Goal: Task Accomplishment & Management: Use online tool/utility

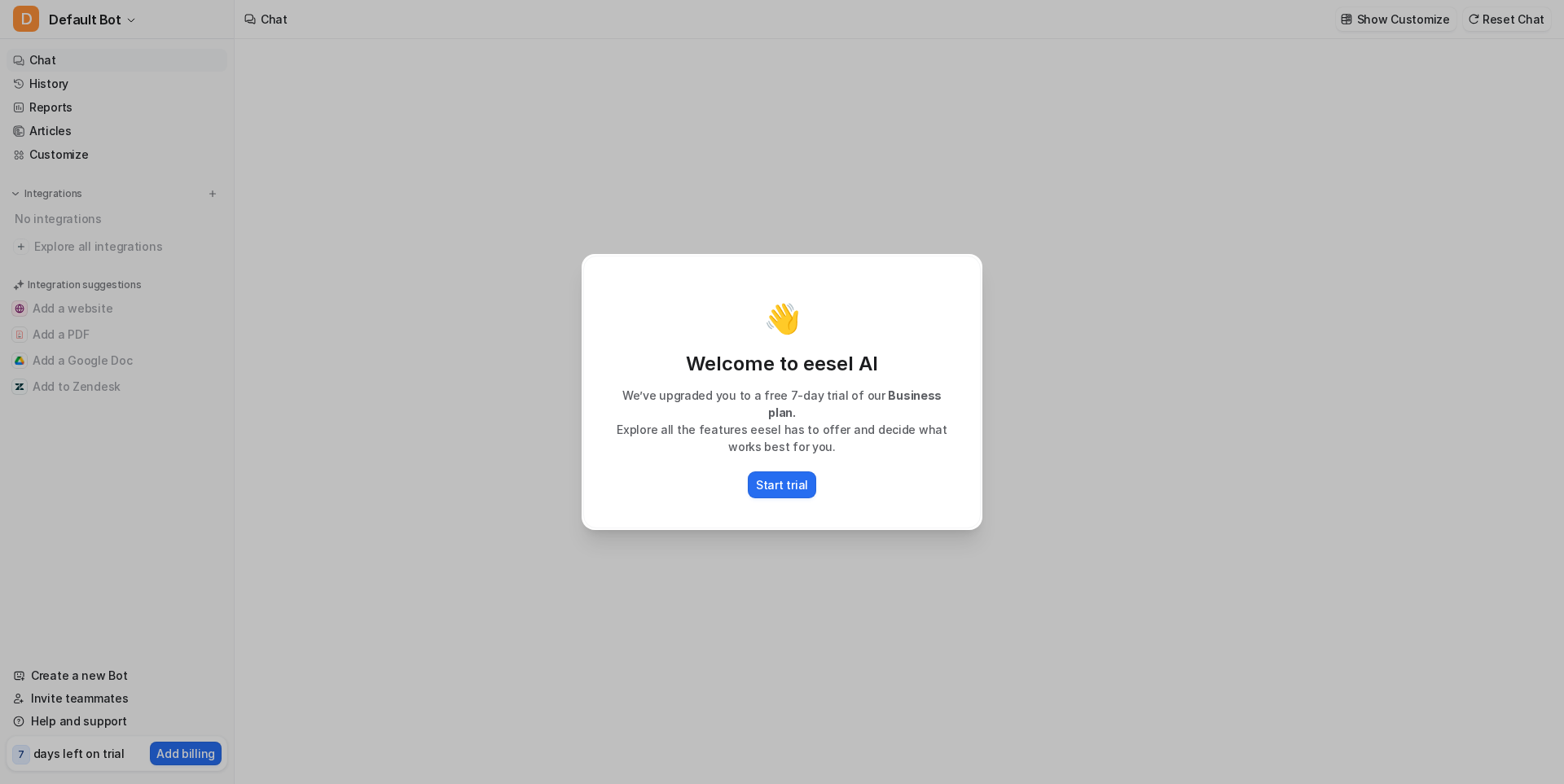
type textarea "**********"
click at [462, 577] on div "👋 Welcome to eesel AI We’ve upgraded you to a free 7-day trial of our Business …" at bounding box center [782, 392] width 1564 height 784
click at [786, 476] on p "Start trial" at bounding box center [782, 484] width 52 height 17
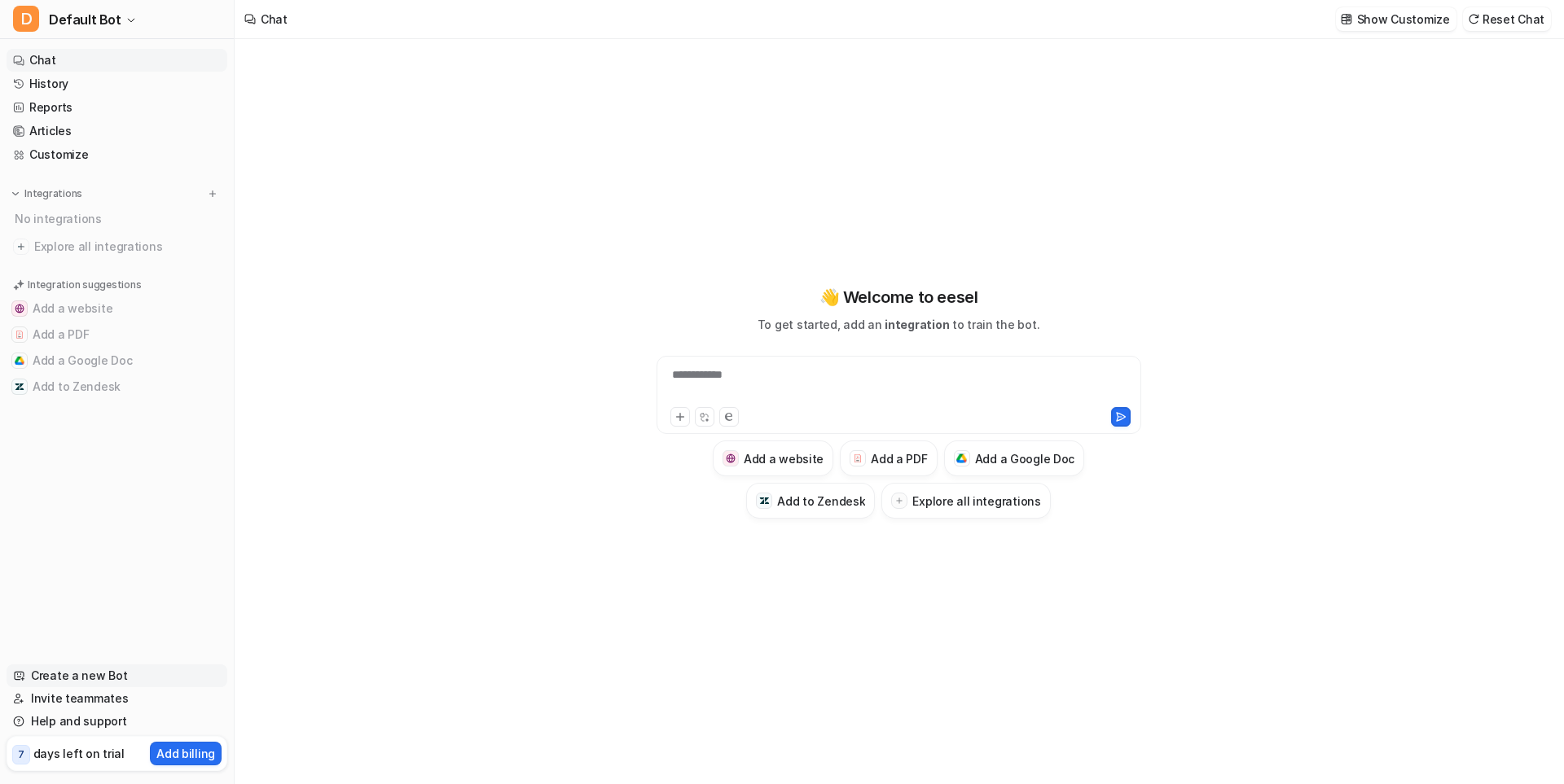
click at [87, 669] on link "Create a new Bot" at bounding box center [117, 675] width 220 height 23
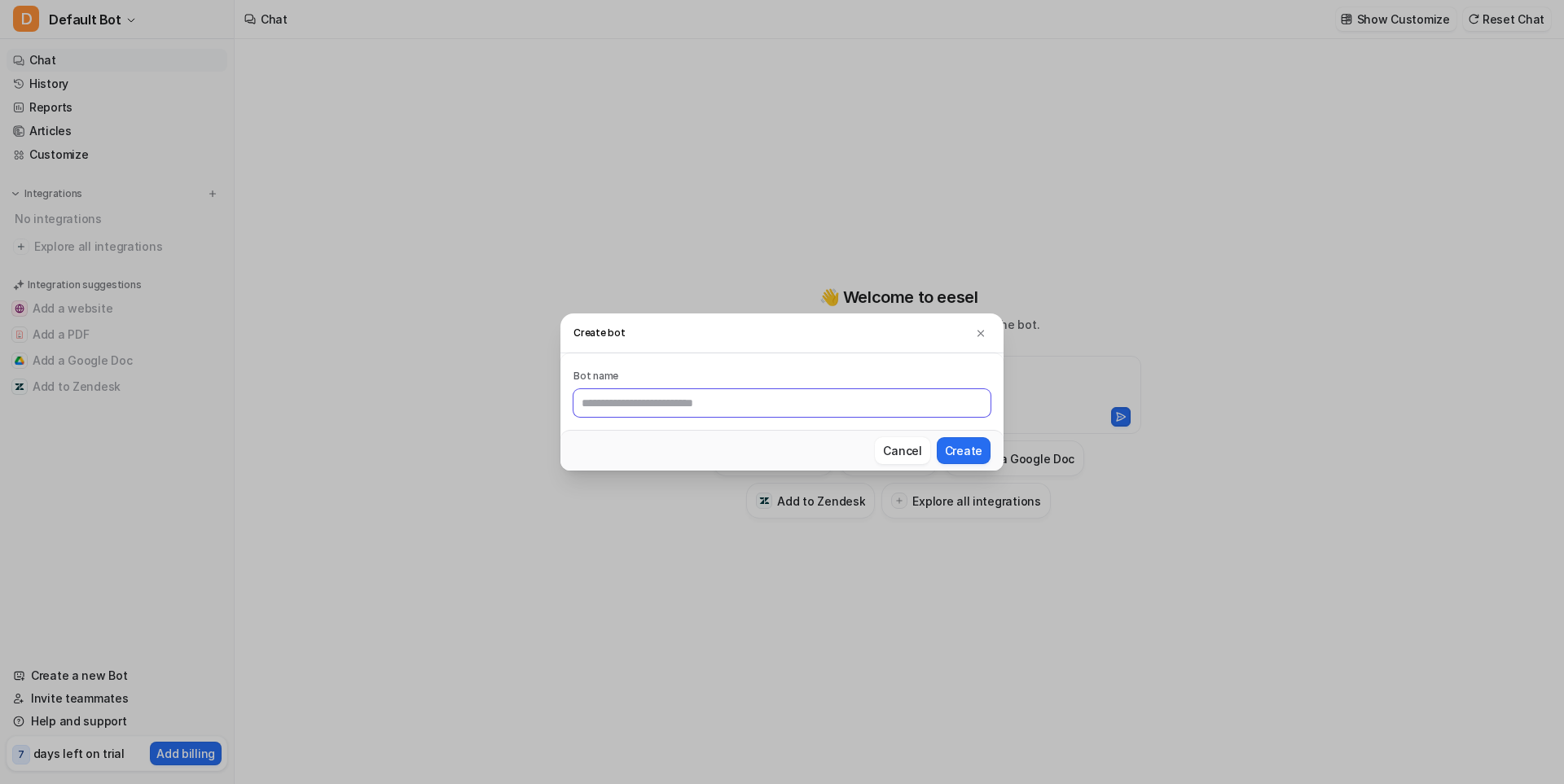
click at [668, 412] on input "text" at bounding box center [782, 403] width 417 height 28
type input "**********"
click at [973, 452] on button "Create" at bounding box center [964, 450] width 54 height 27
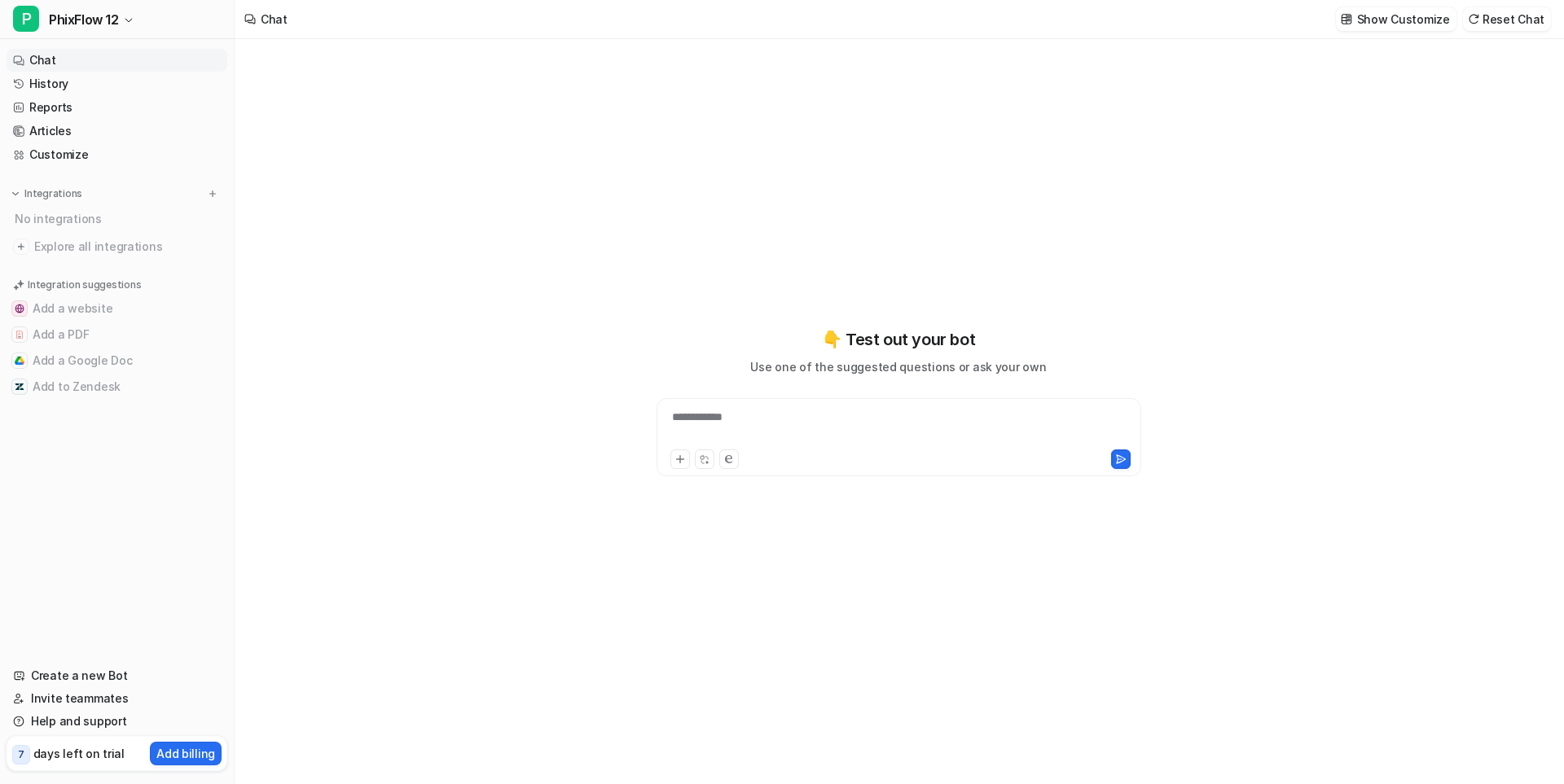
type textarea "**********"
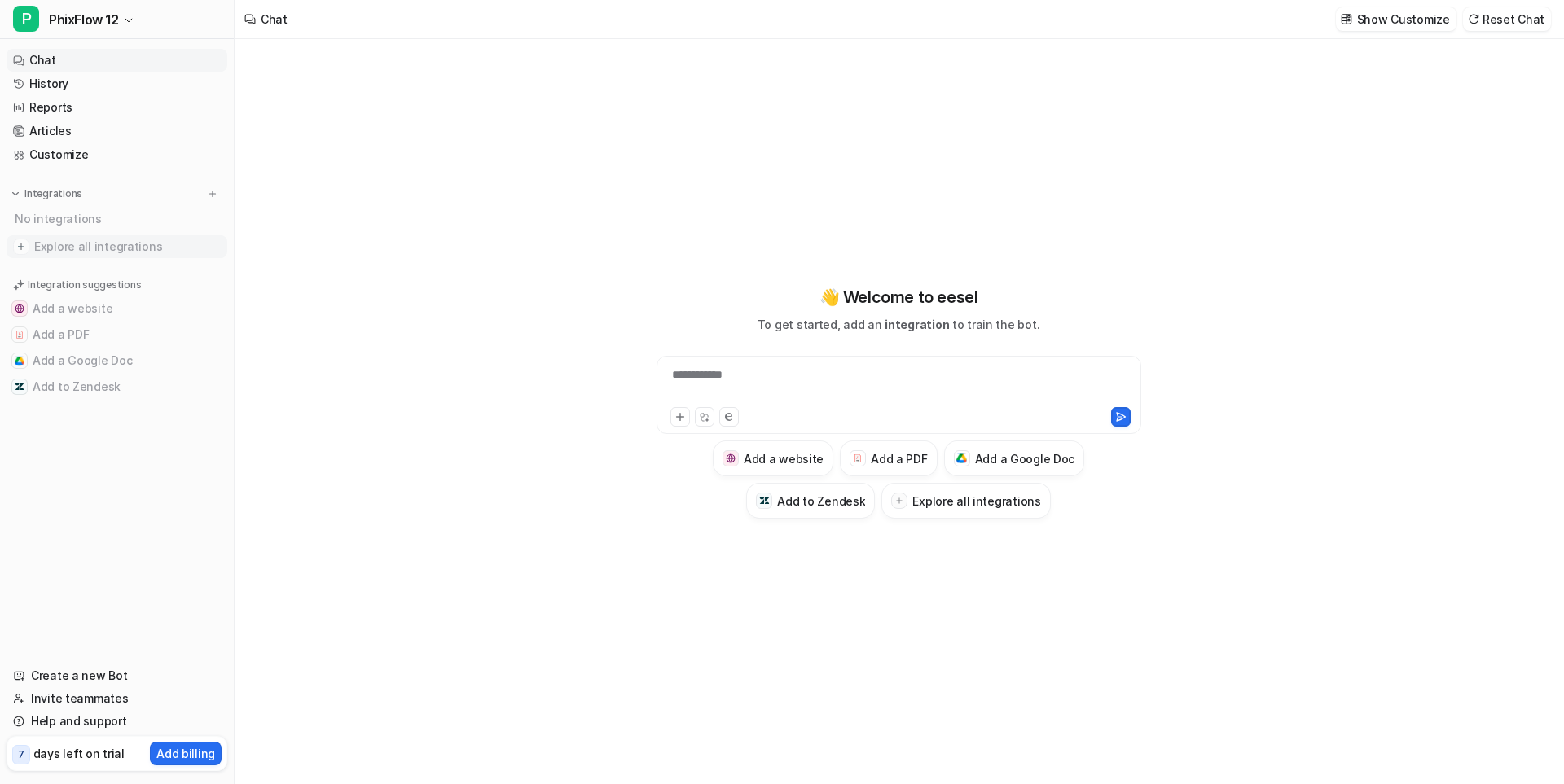
click at [83, 246] on span "Explore all integrations" at bounding box center [127, 246] width 186 height 26
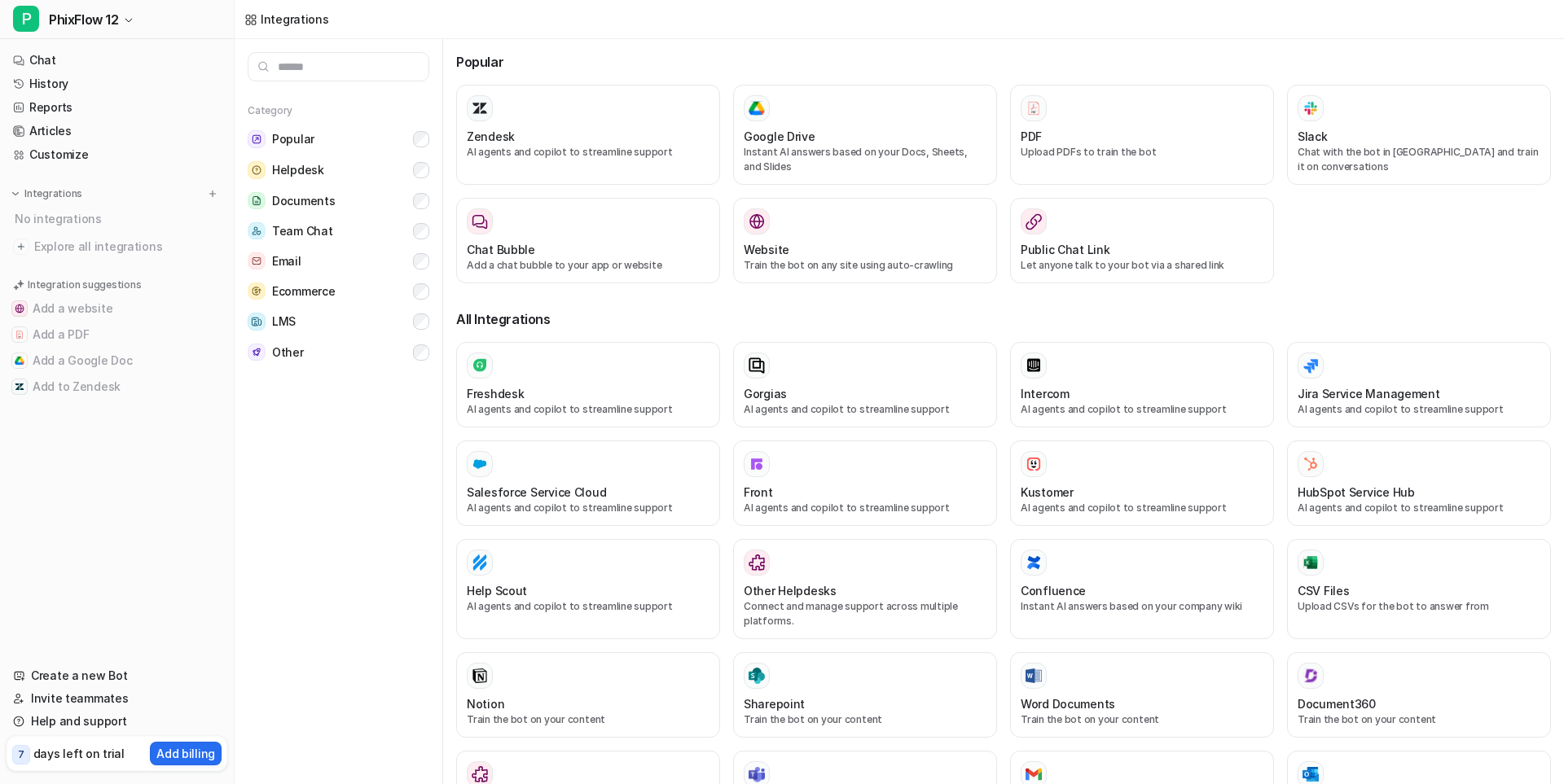
click at [286, 64] on input "text" at bounding box center [339, 67] width 182 height 30
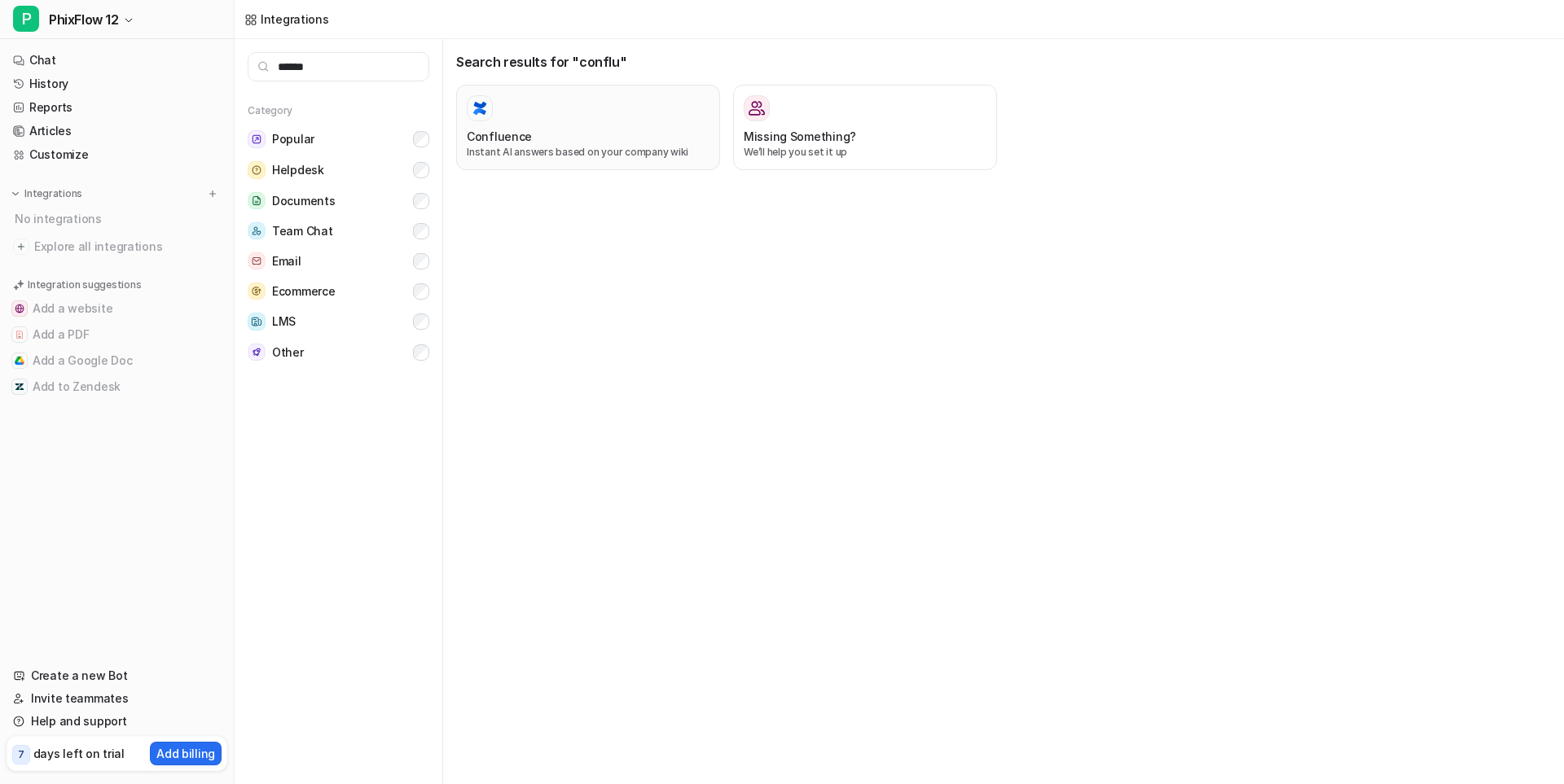
type input "******"
click at [506, 129] on h3 "Confluence" at bounding box center [499, 136] width 65 height 17
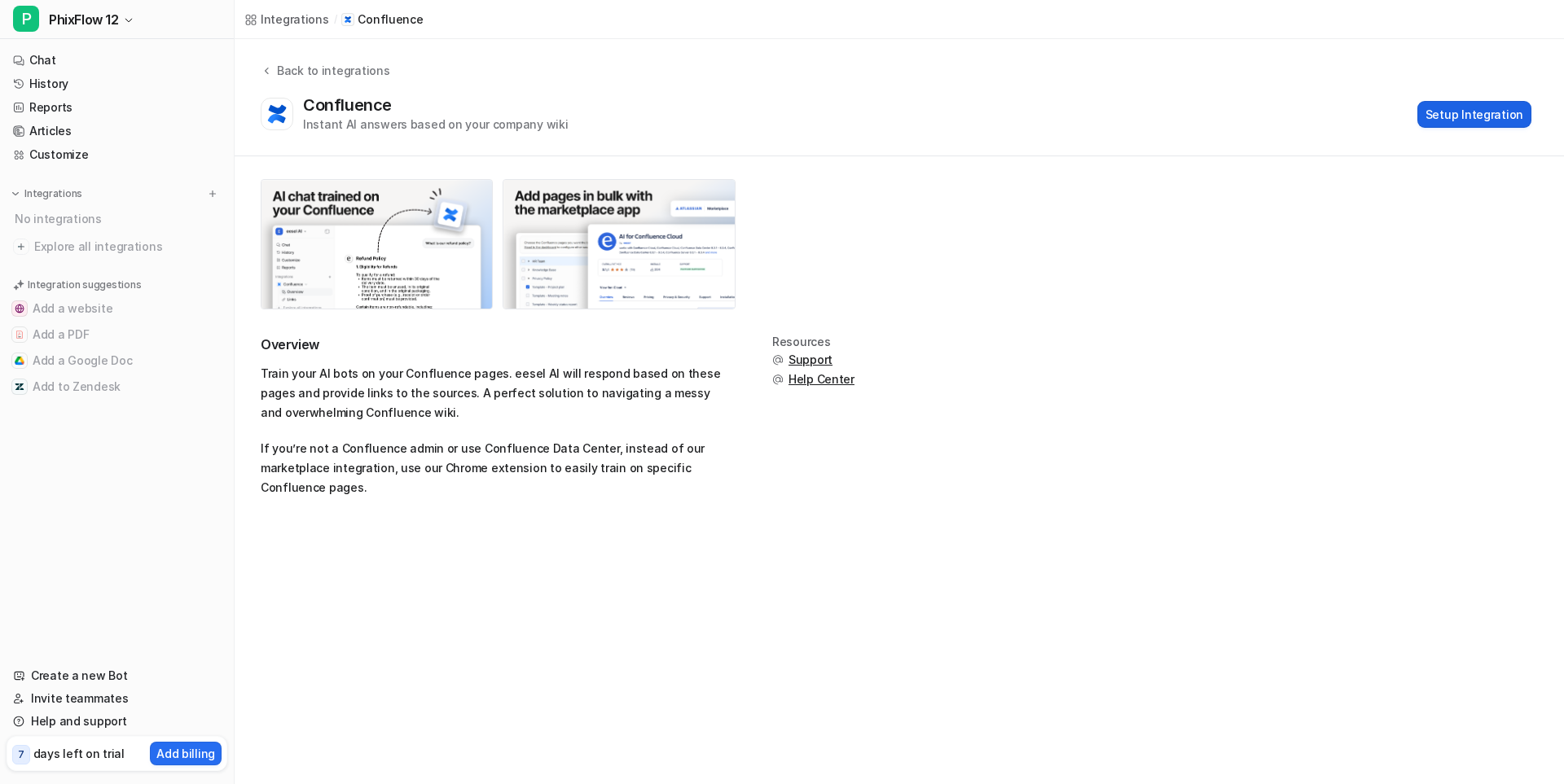
click at [1473, 112] on button "Setup Integration" at bounding box center [1474, 114] width 114 height 27
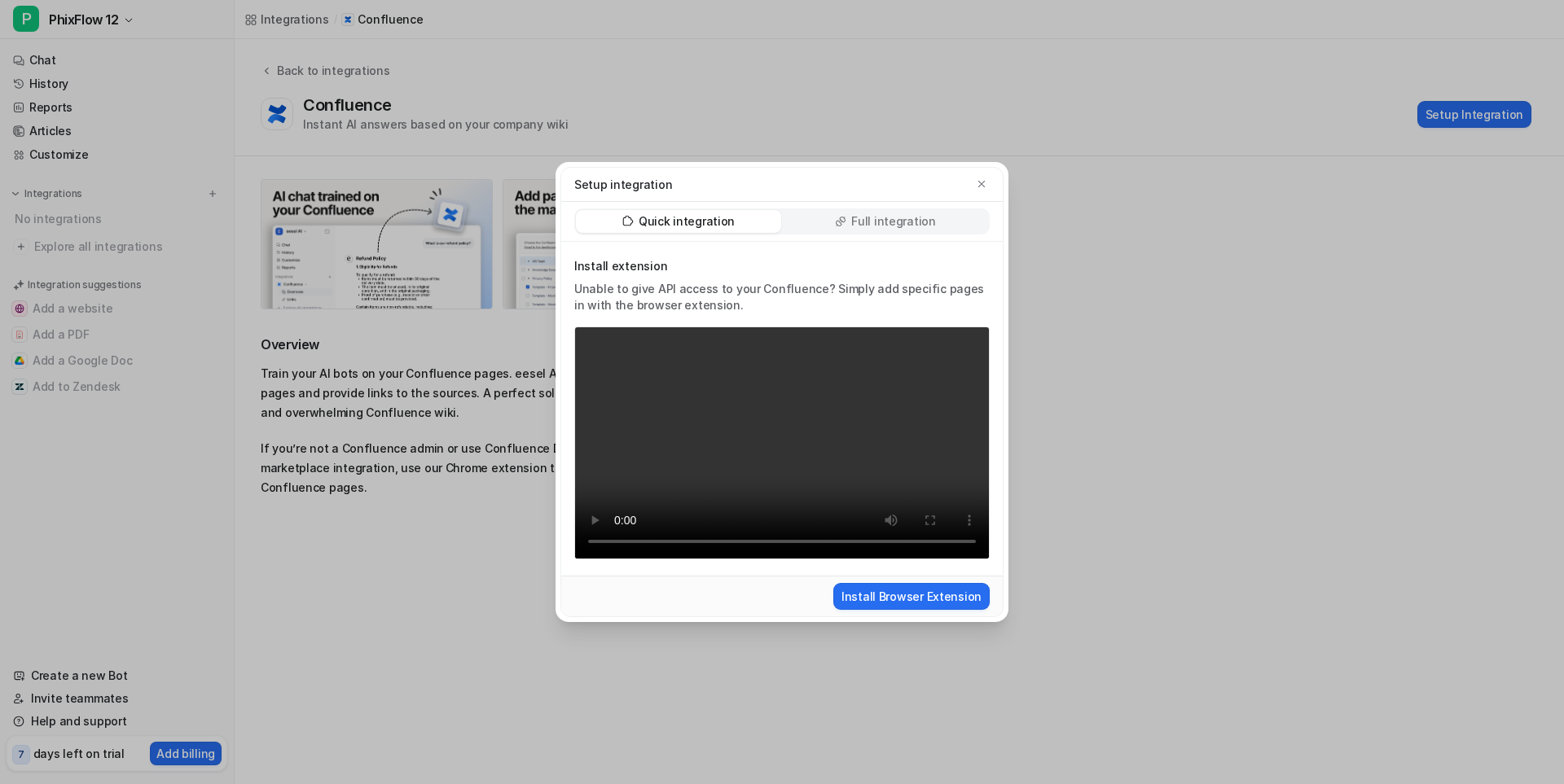
click at [890, 219] on p "Full integration" at bounding box center [894, 221] width 85 height 17
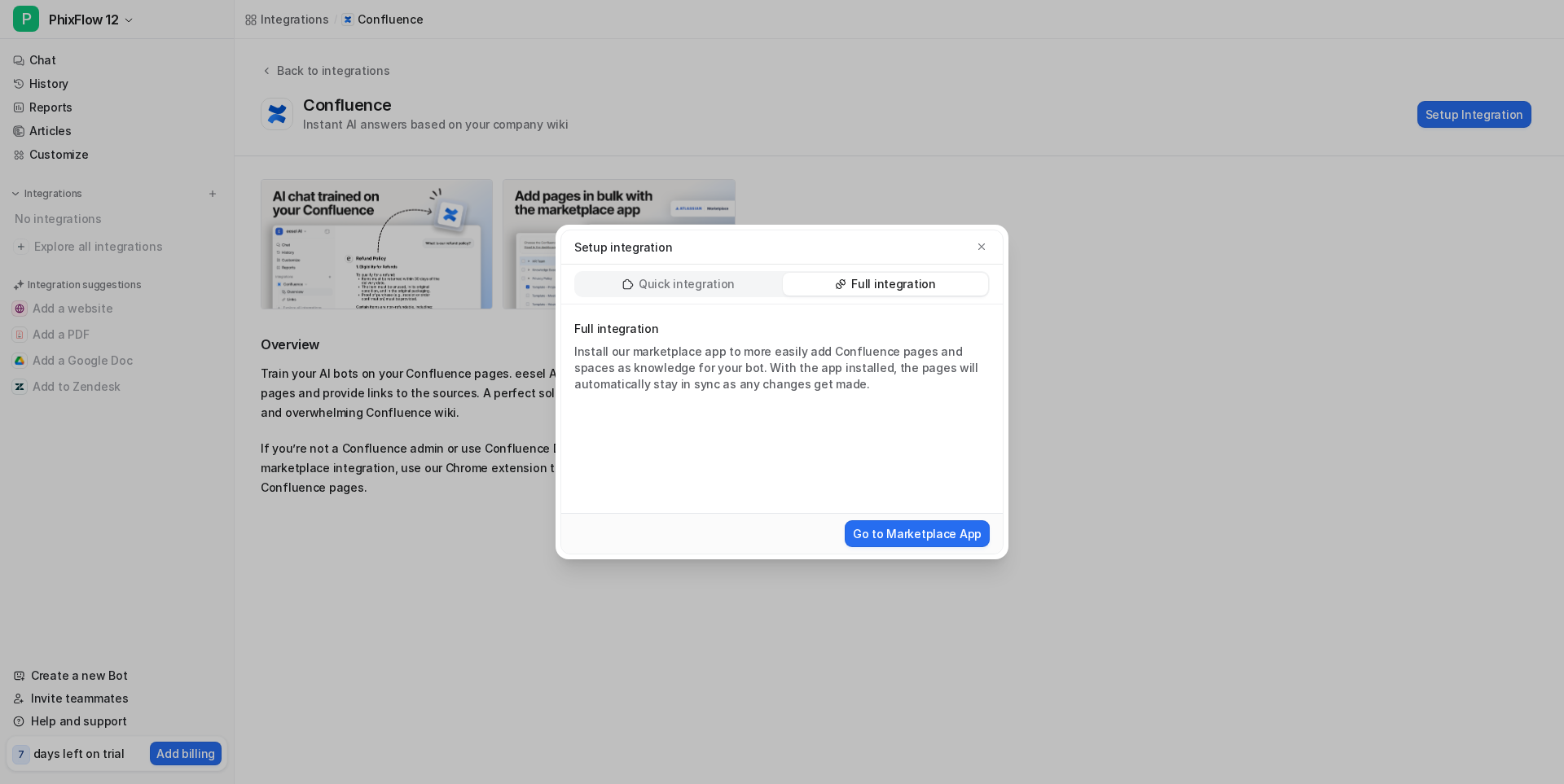
click at [684, 276] on p "Quick integration" at bounding box center [687, 284] width 96 height 17
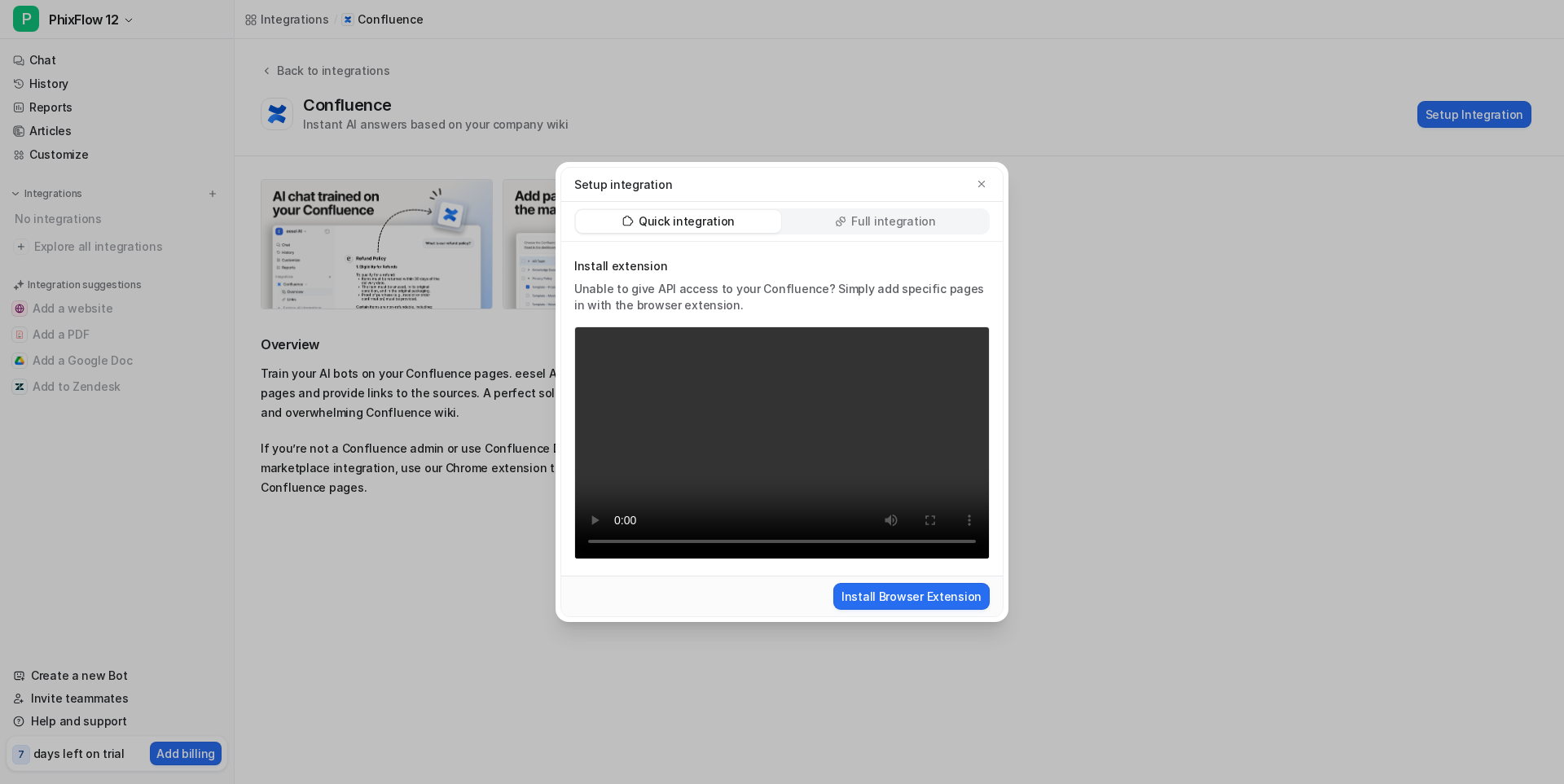
click at [880, 215] on p "Full integration" at bounding box center [894, 221] width 85 height 17
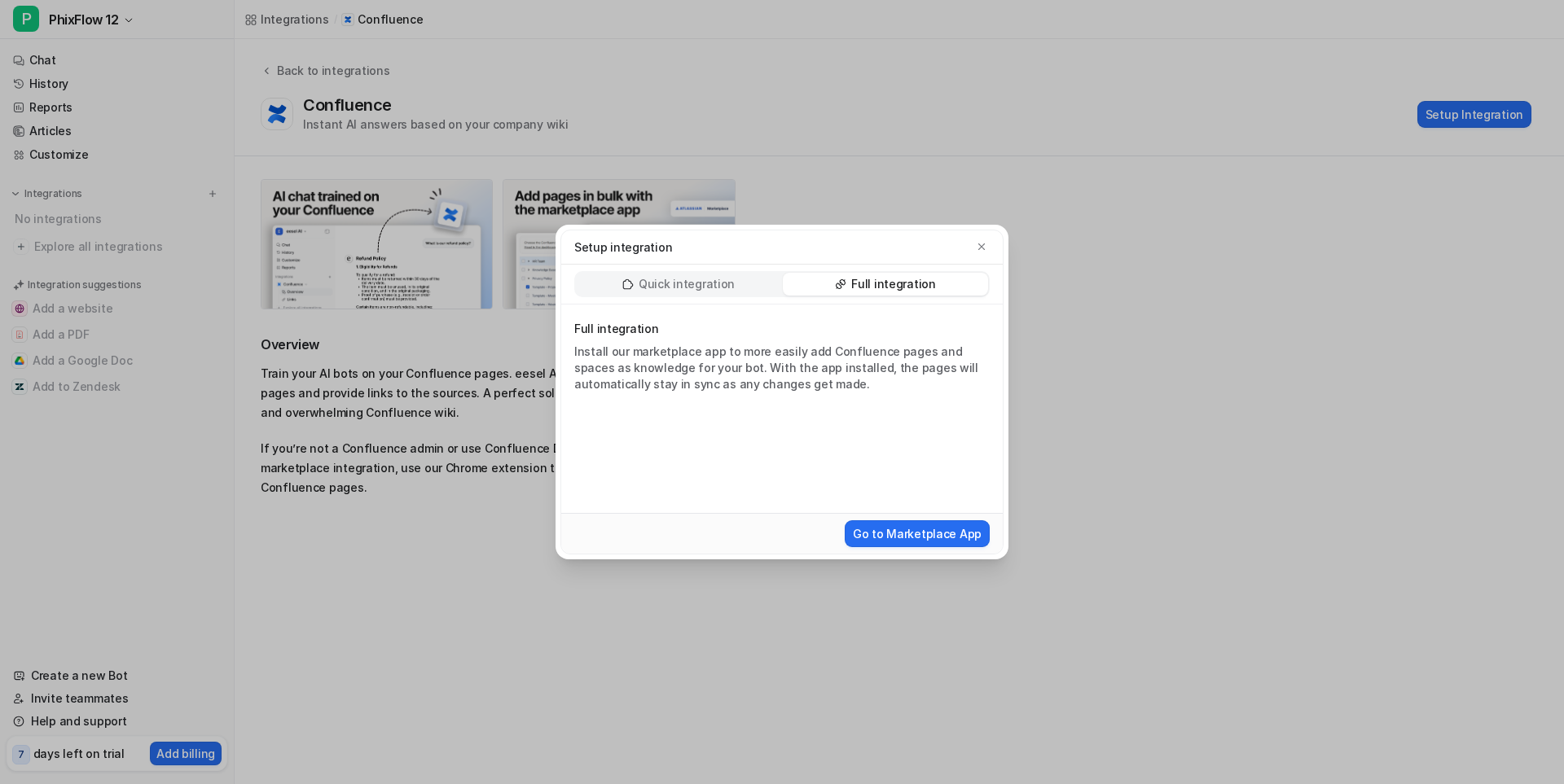
click at [664, 281] on p "Quick integration" at bounding box center [687, 284] width 96 height 17
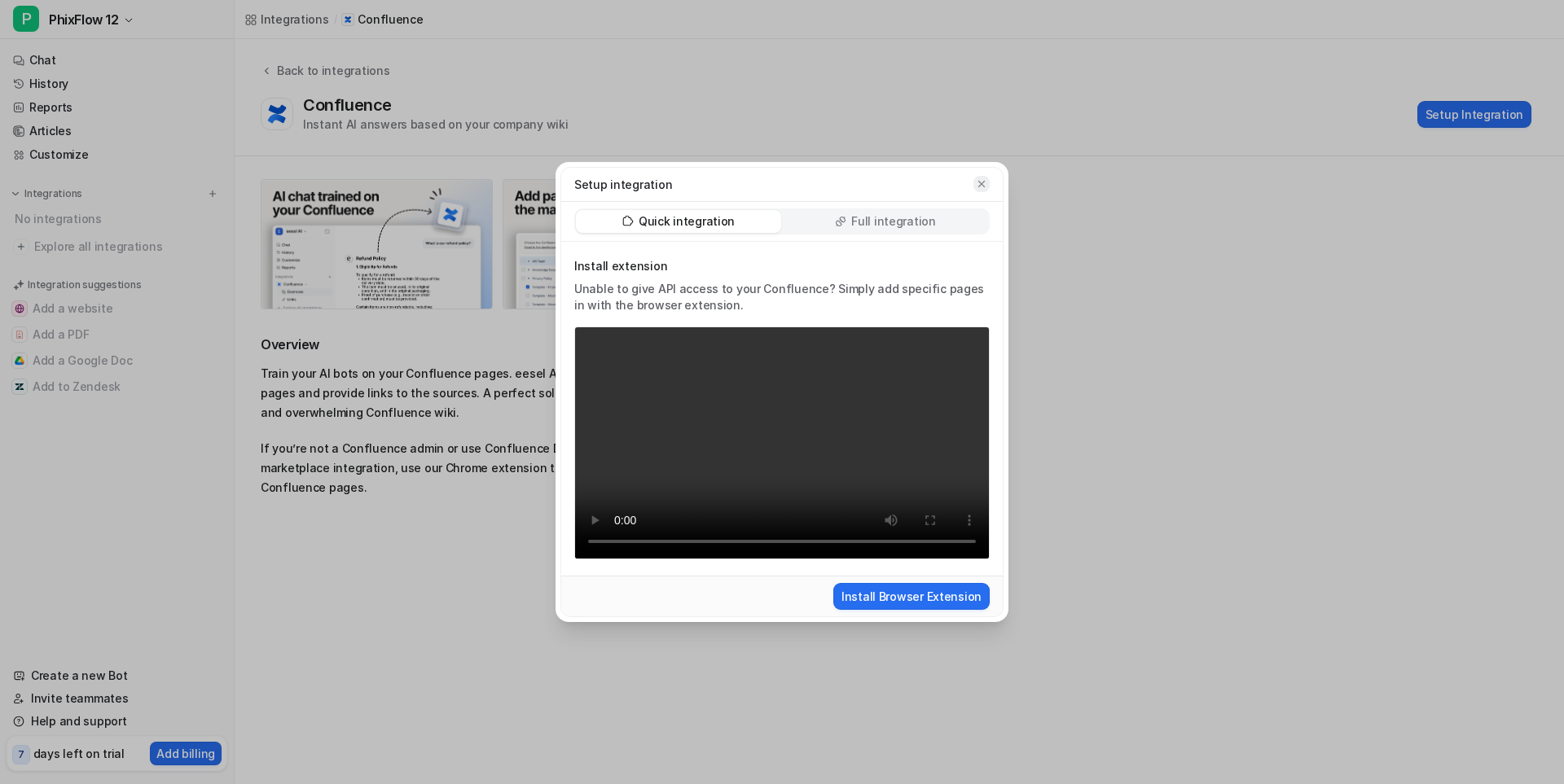
click at [979, 179] on icon "button" at bounding box center [981, 184] width 12 height 12
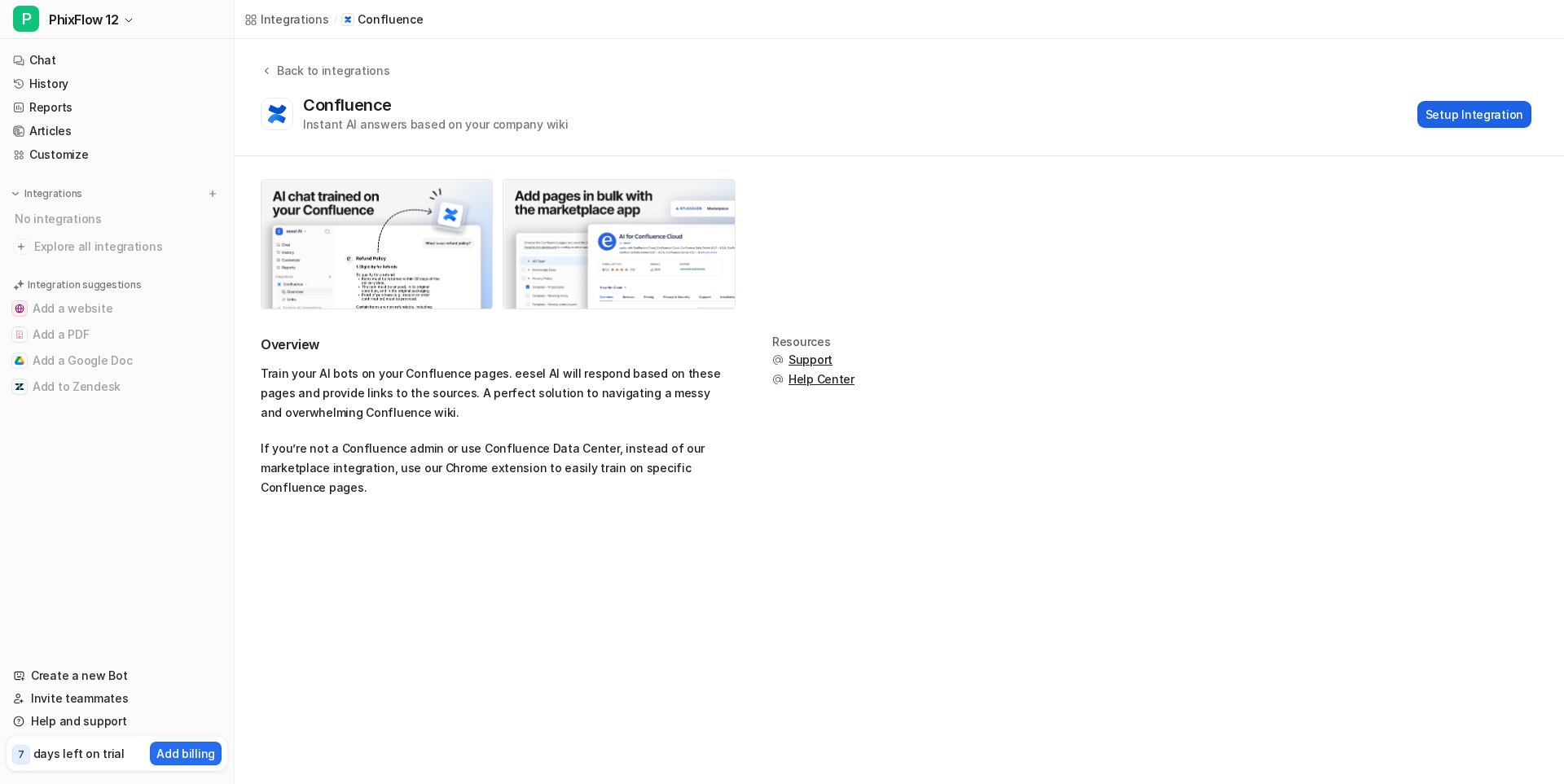
click at [1476, 112] on button "Setup Integration" at bounding box center [1474, 114] width 114 height 27
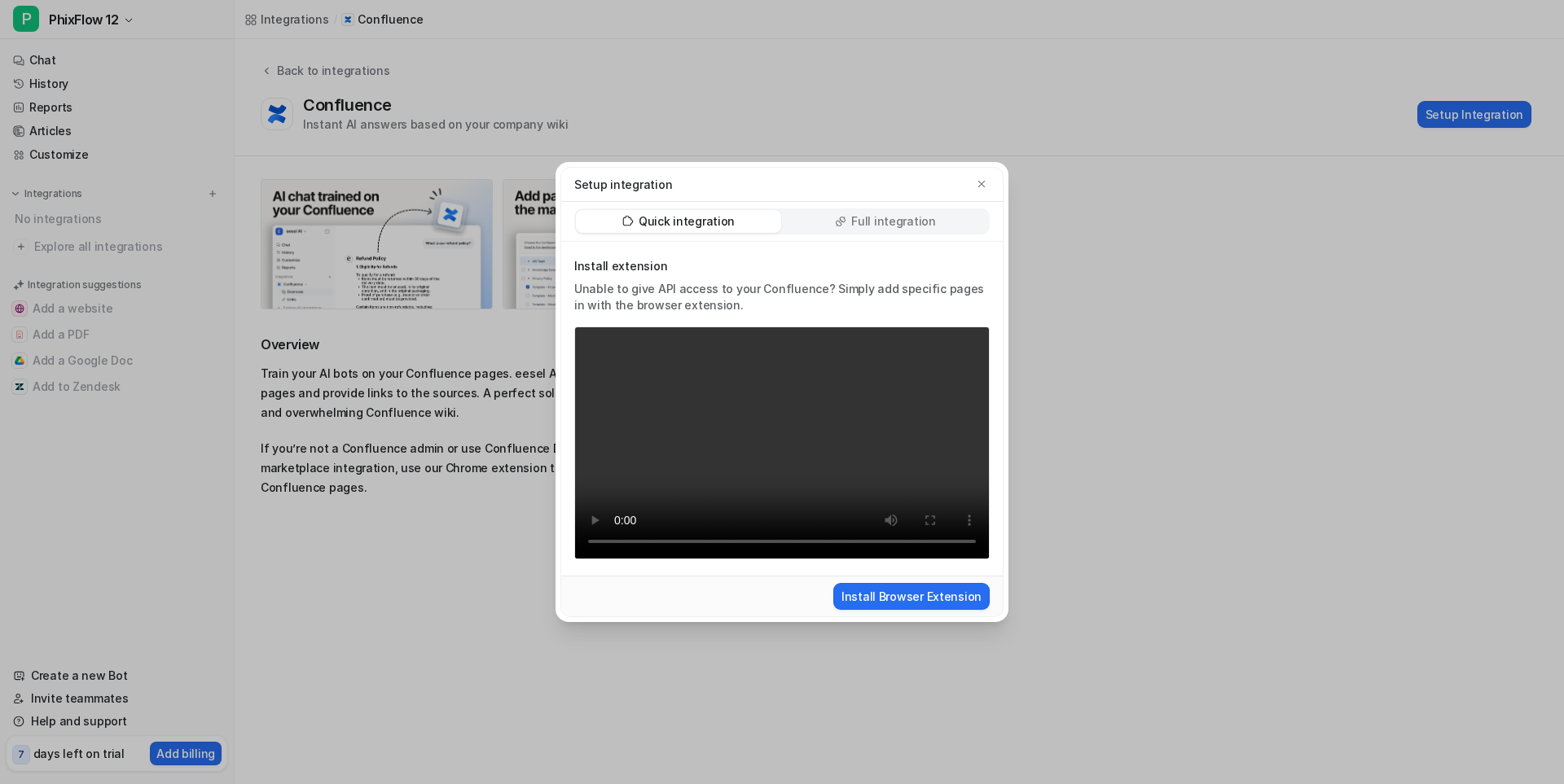
click at [910, 219] on p "Full integration" at bounding box center [894, 221] width 85 height 17
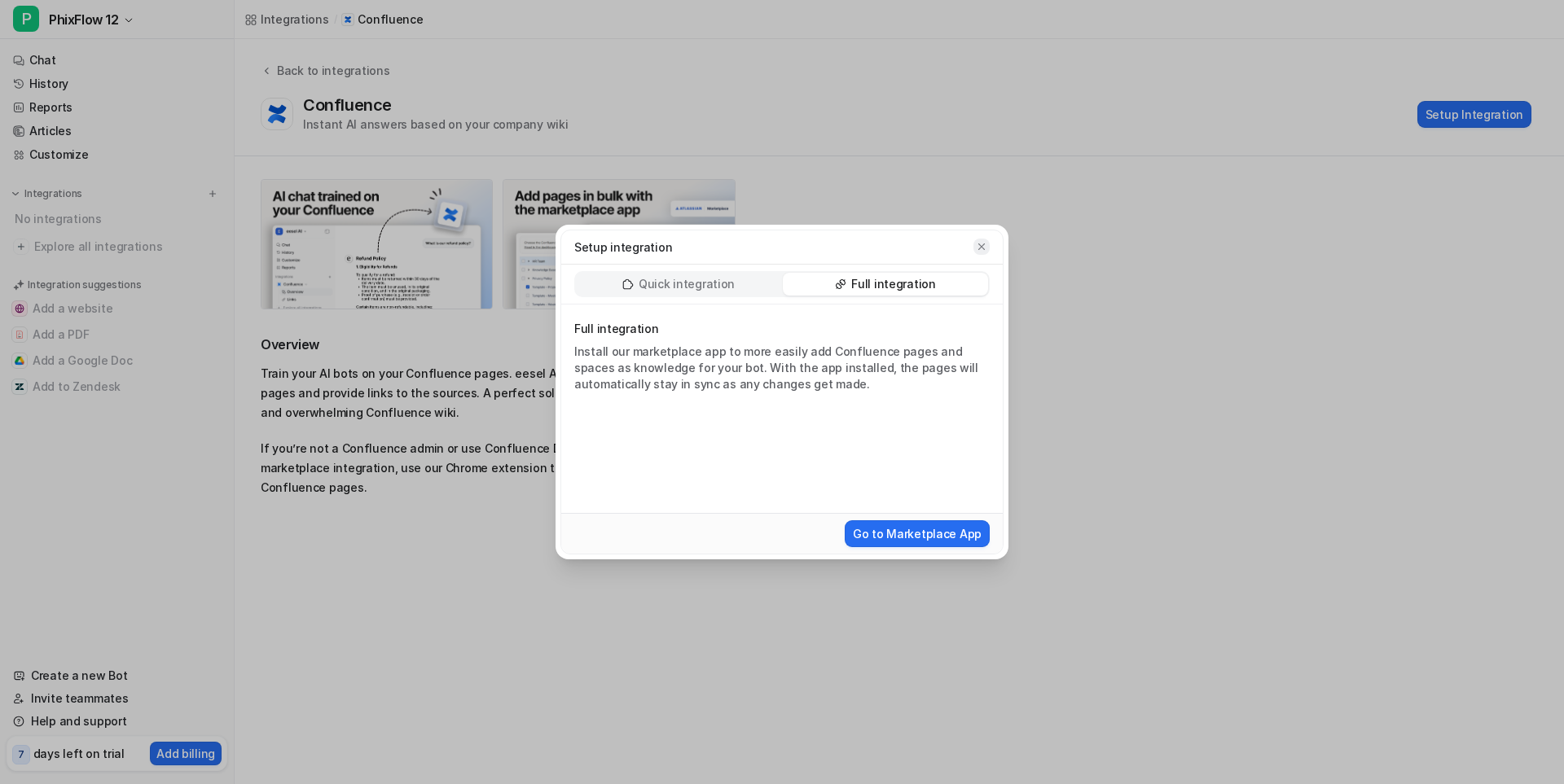
click at [982, 242] on icon "button" at bounding box center [981, 247] width 12 height 12
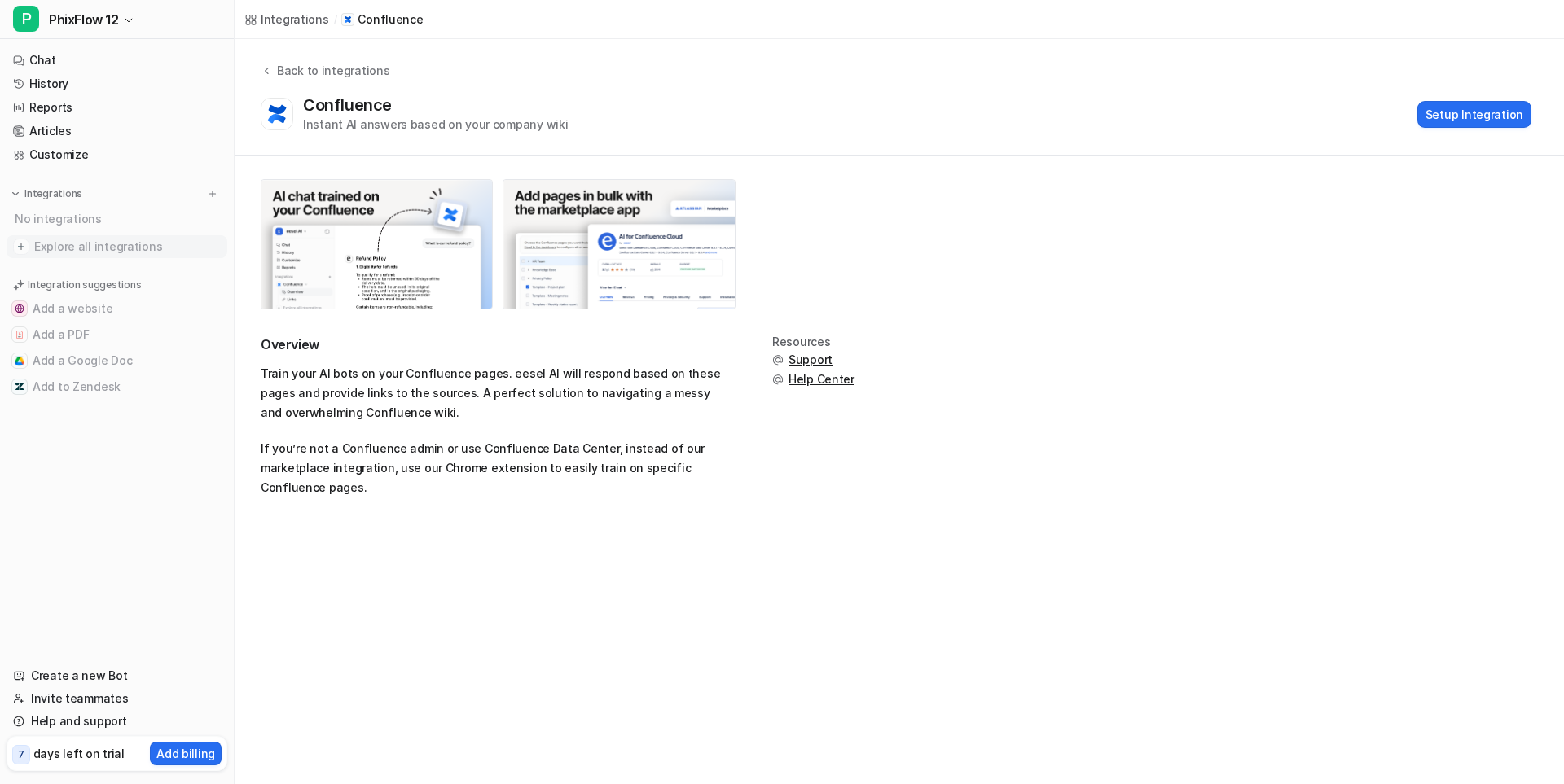
click at [100, 248] on span "Explore all integrations" at bounding box center [127, 246] width 186 height 26
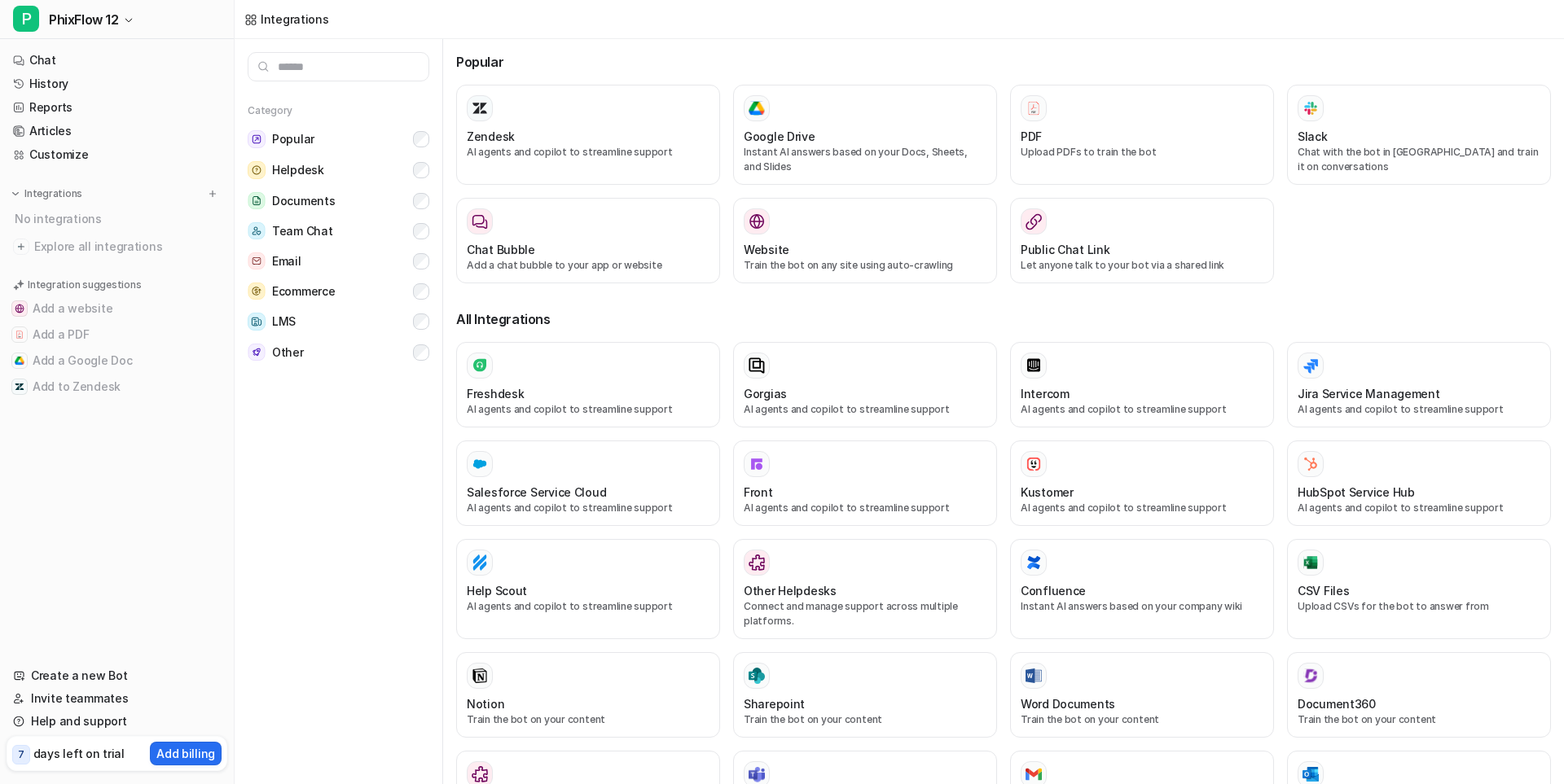
click at [346, 73] on input "text" at bounding box center [339, 67] width 182 height 30
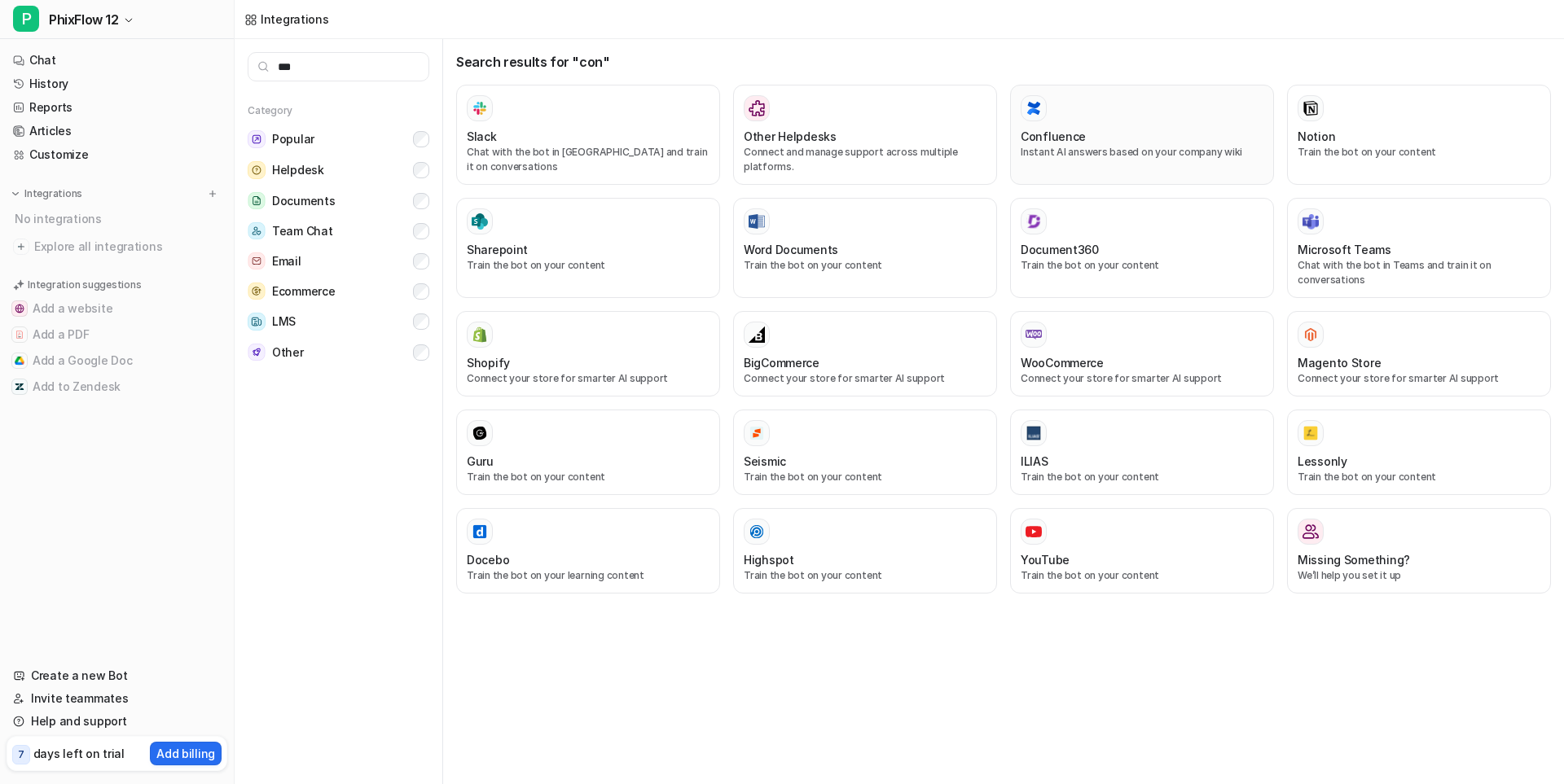
type input "***"
click at [1104, 147] on p "Instant AI answers based on your company wiki" at bounding box center [1142, 151] width 243 height 15
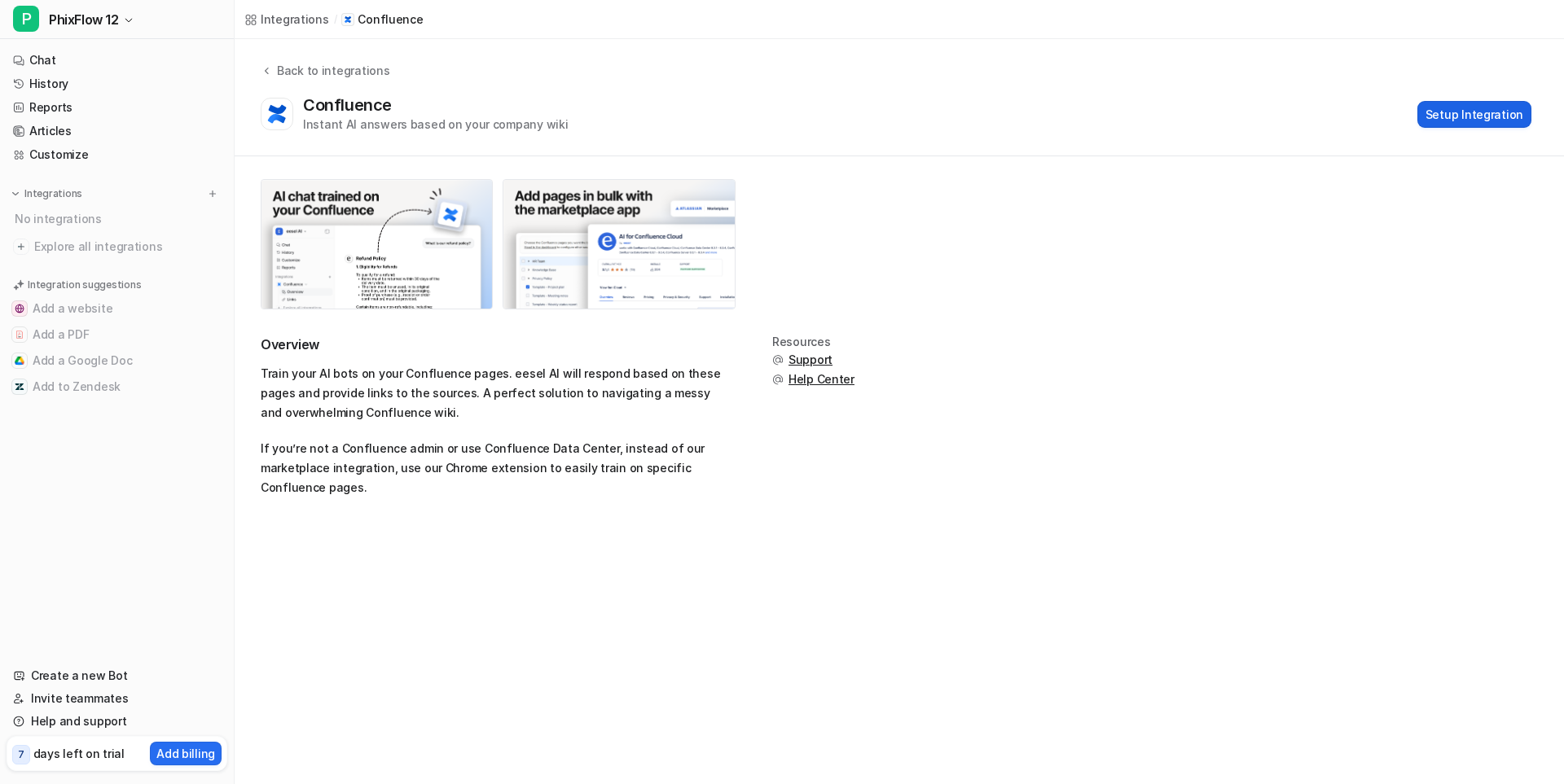
click at [1482, 105] on button "Setup Integration" at bounding box center [1474, 114] width 114 height 27
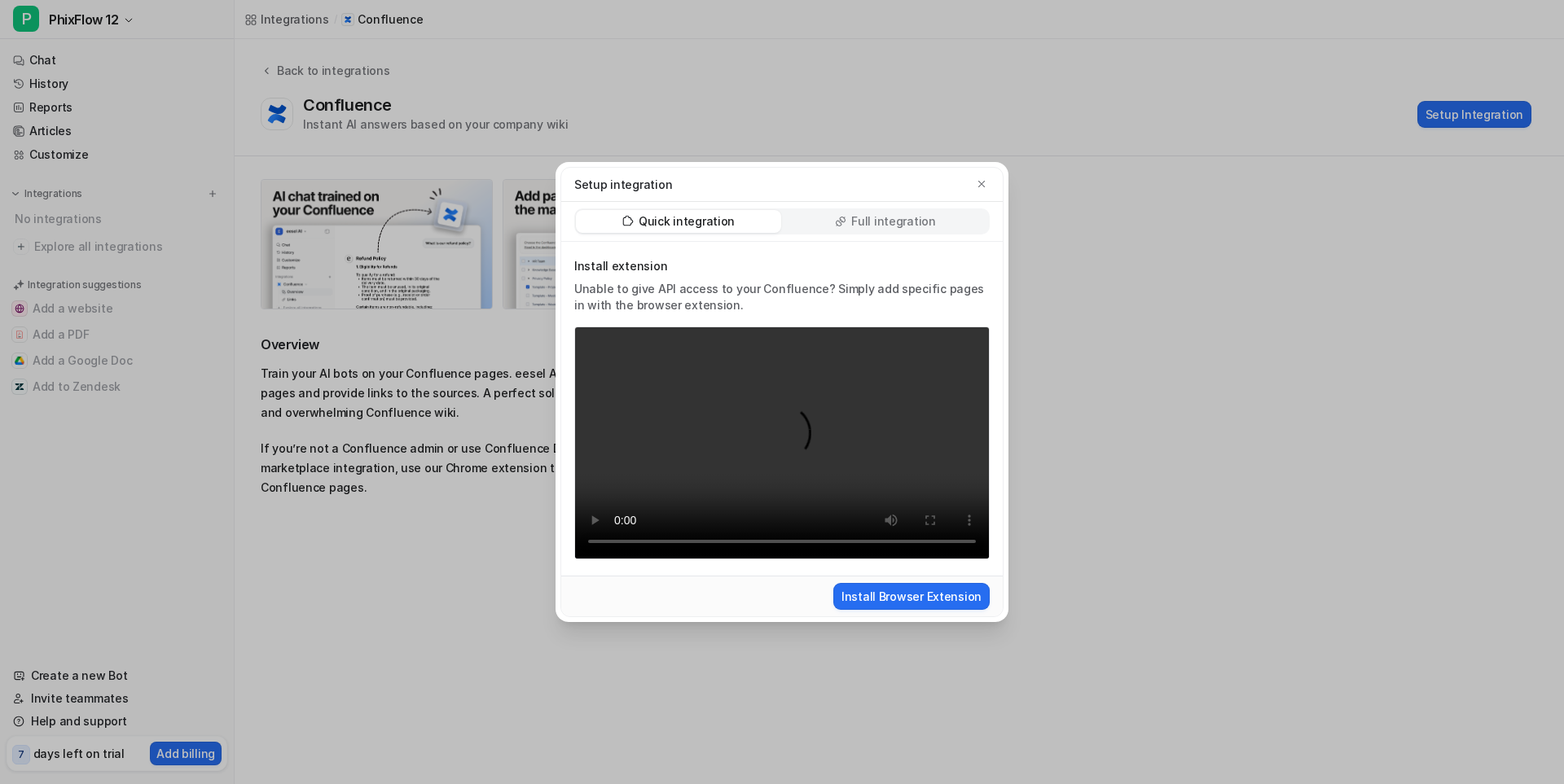
click at [904, 224] on p "Full integration" at bounding box center [894, 221] width 85 height 17
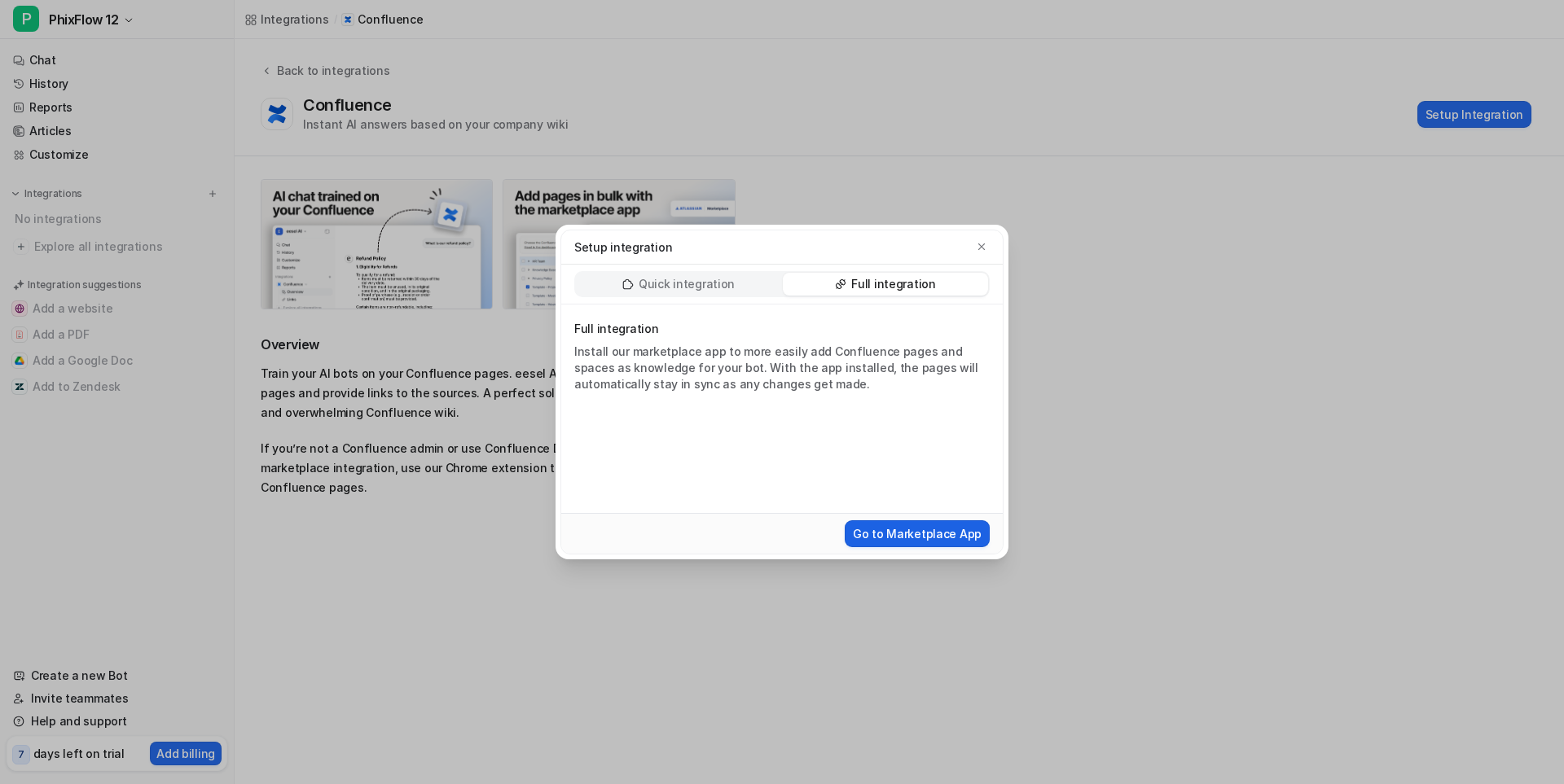
click at [933, 536] on button "Go to Marketplace App" at bounding box center [916, 533] width 145 height 27
click at [982, 245] on icon "button" at bounding box center [981, 247] width 12 height 12
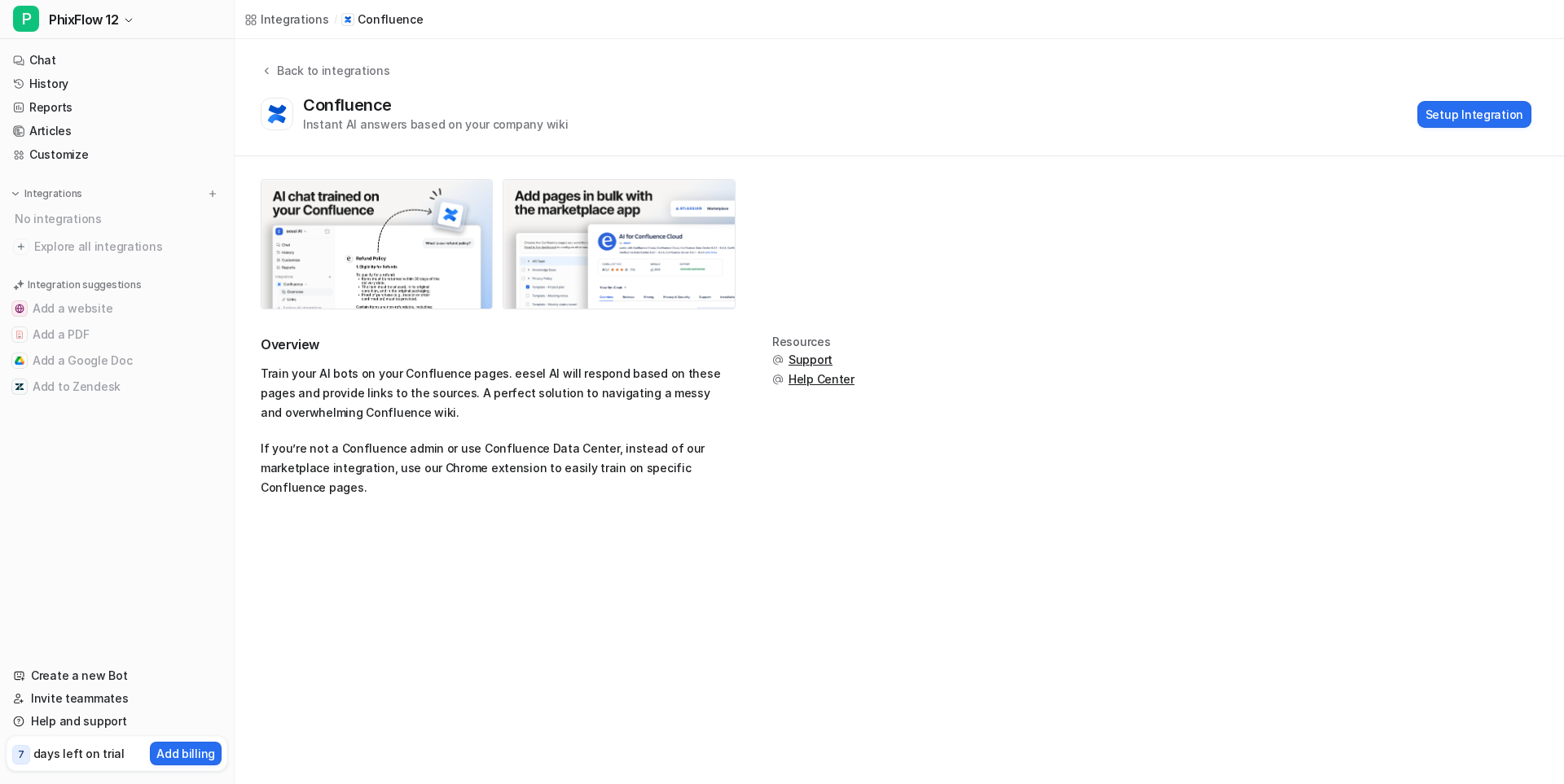
click at [40, 220] on div "No integrations" at bounding box center [118, 218] width 218 height 27
click at [211, 192] on img at bounding box center [213, 194] width 12 height 12
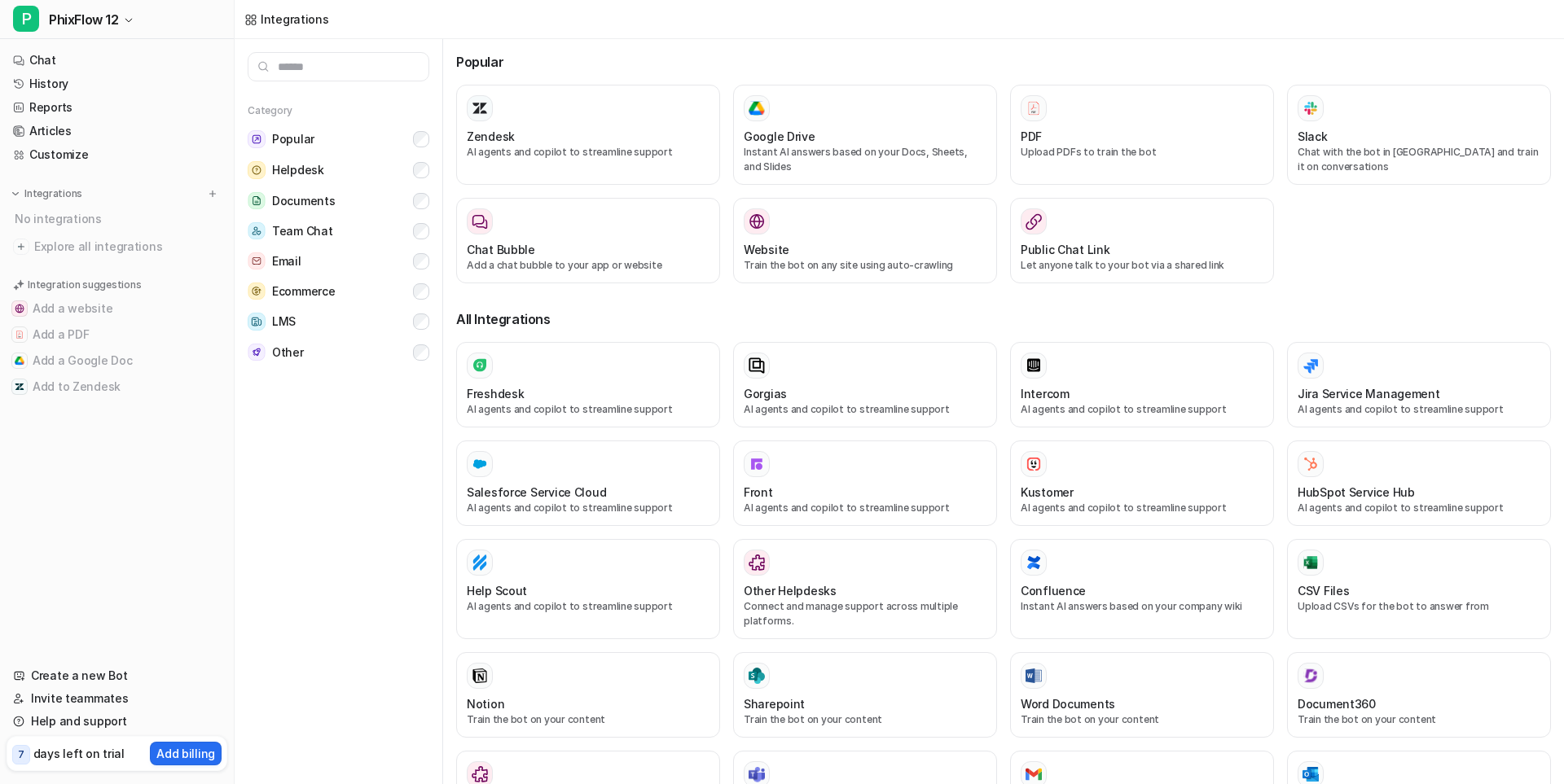
click at [304, 63] on input "text" at bounding box center [339, 67] width 182 height 30
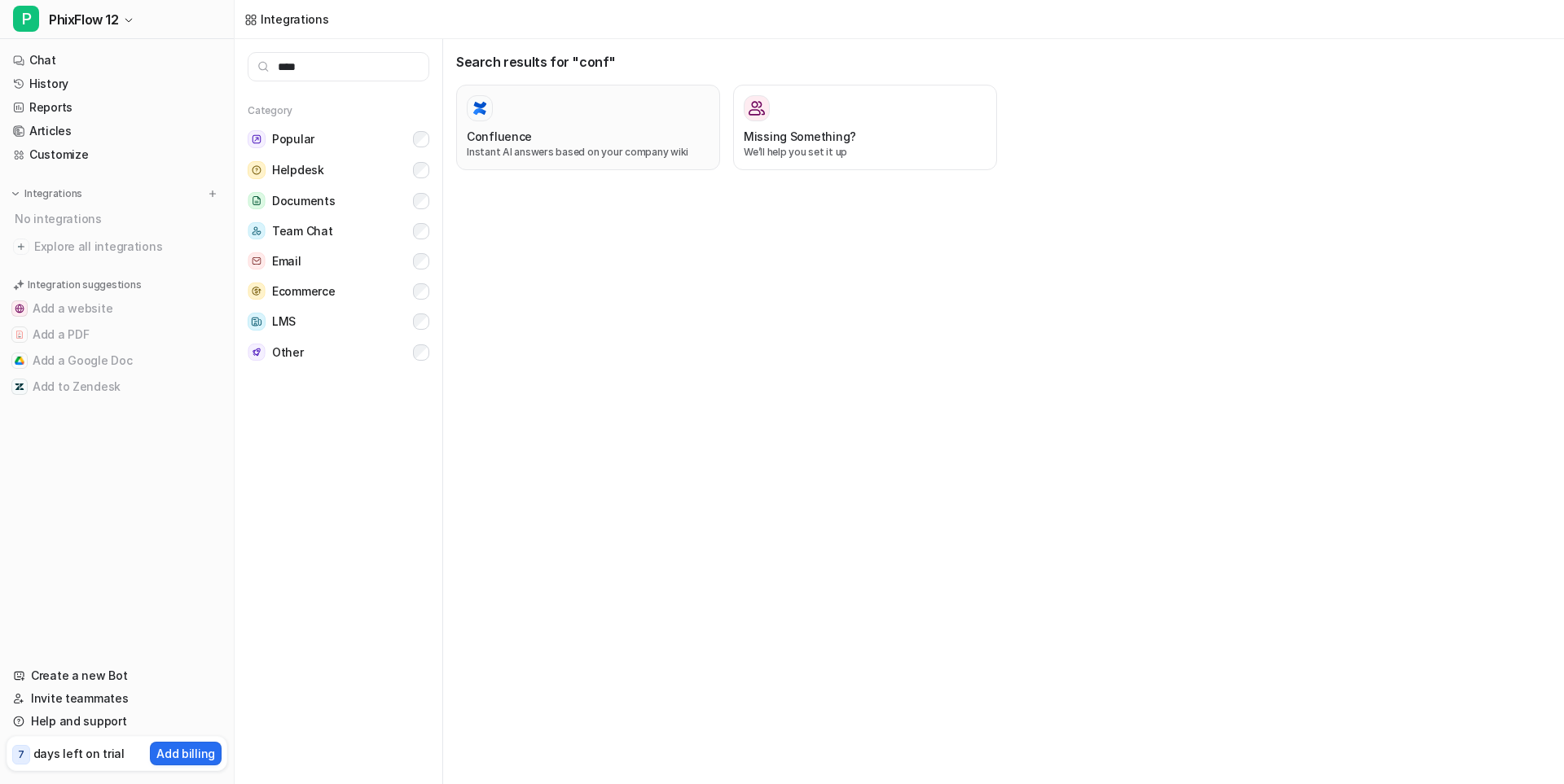
type input "****"
click at [528, 120] on div at bounding box center [588, 108] width 243 height 26
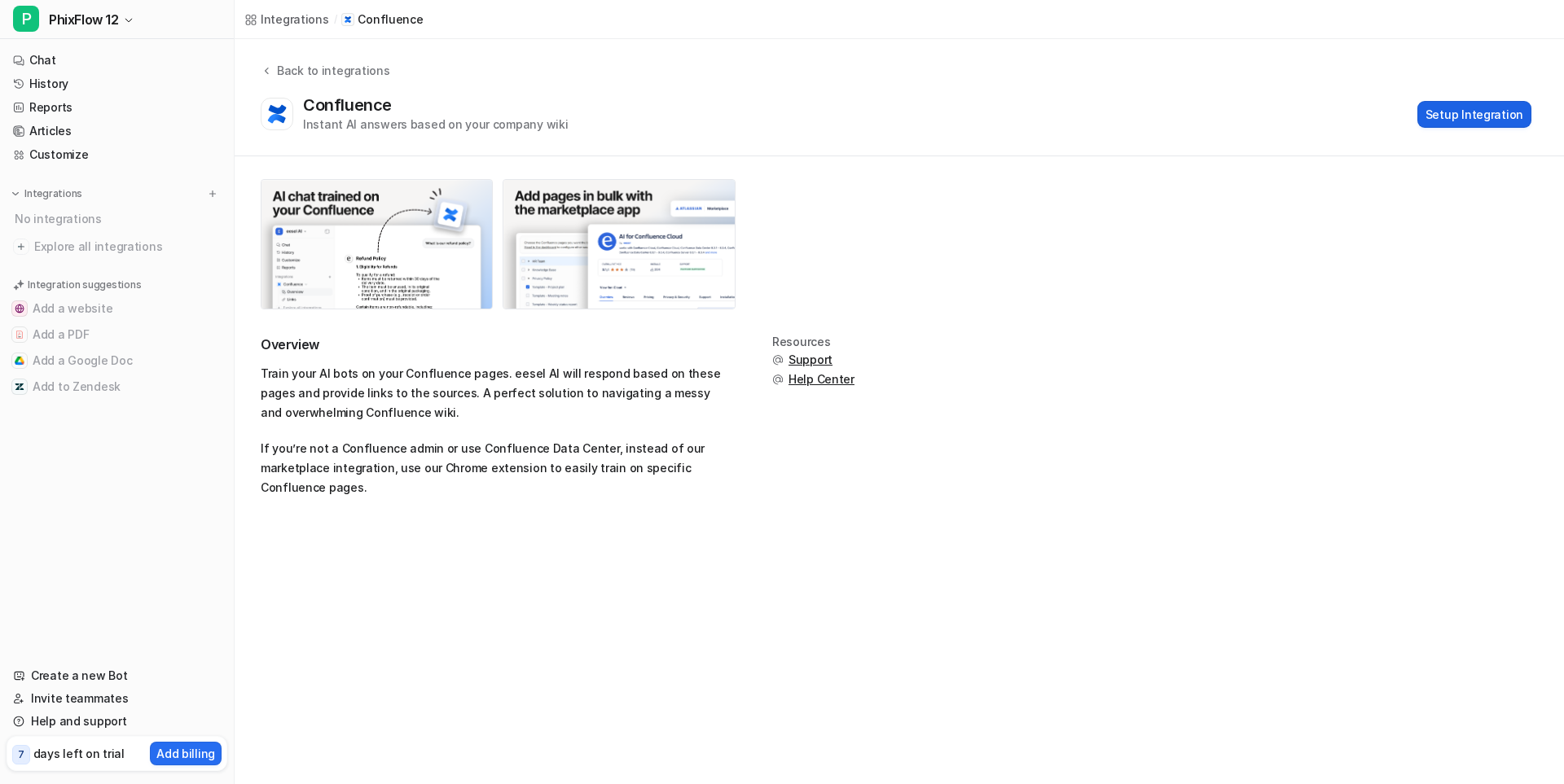
click at [1484, 110] on button "Setup Integration" at bounding box center [1474, 114] width 114 height 27
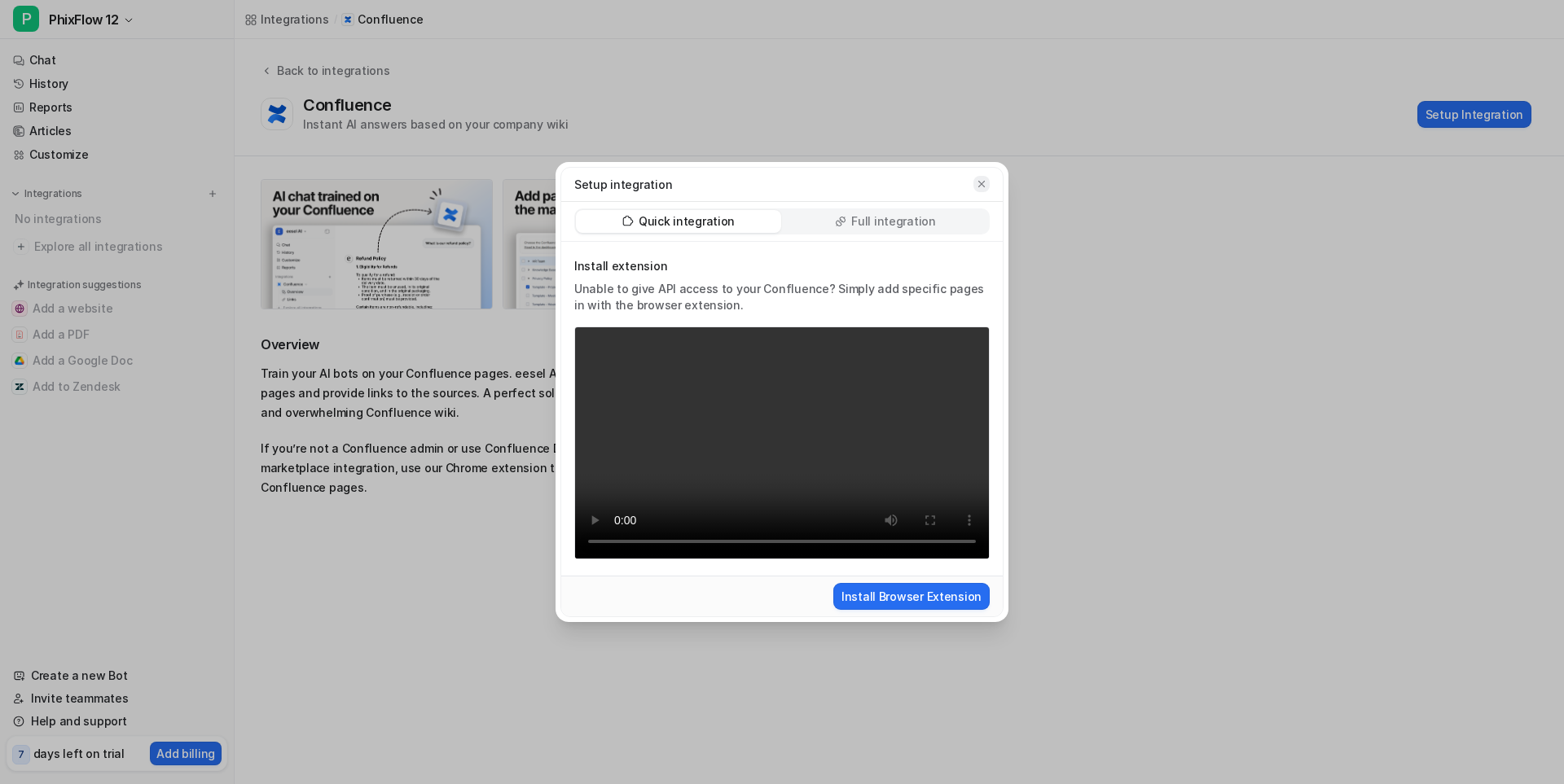
click at [987, 188] on button "button" at bounding box center [981, 184] width 17 height 17
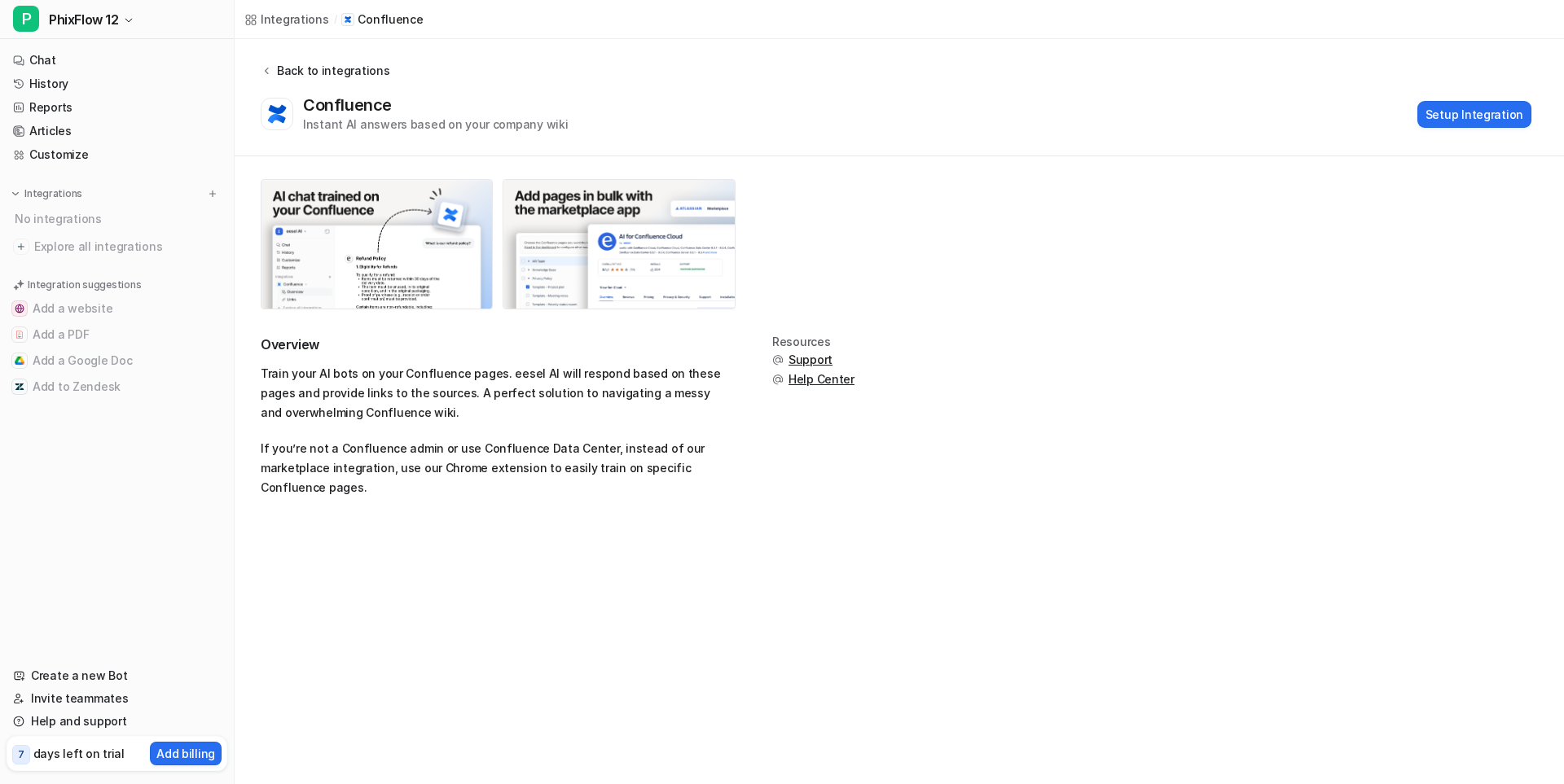
click at [275, 69] on div "Back to integrations" at bounding box center [330, 70] width 117 height 17
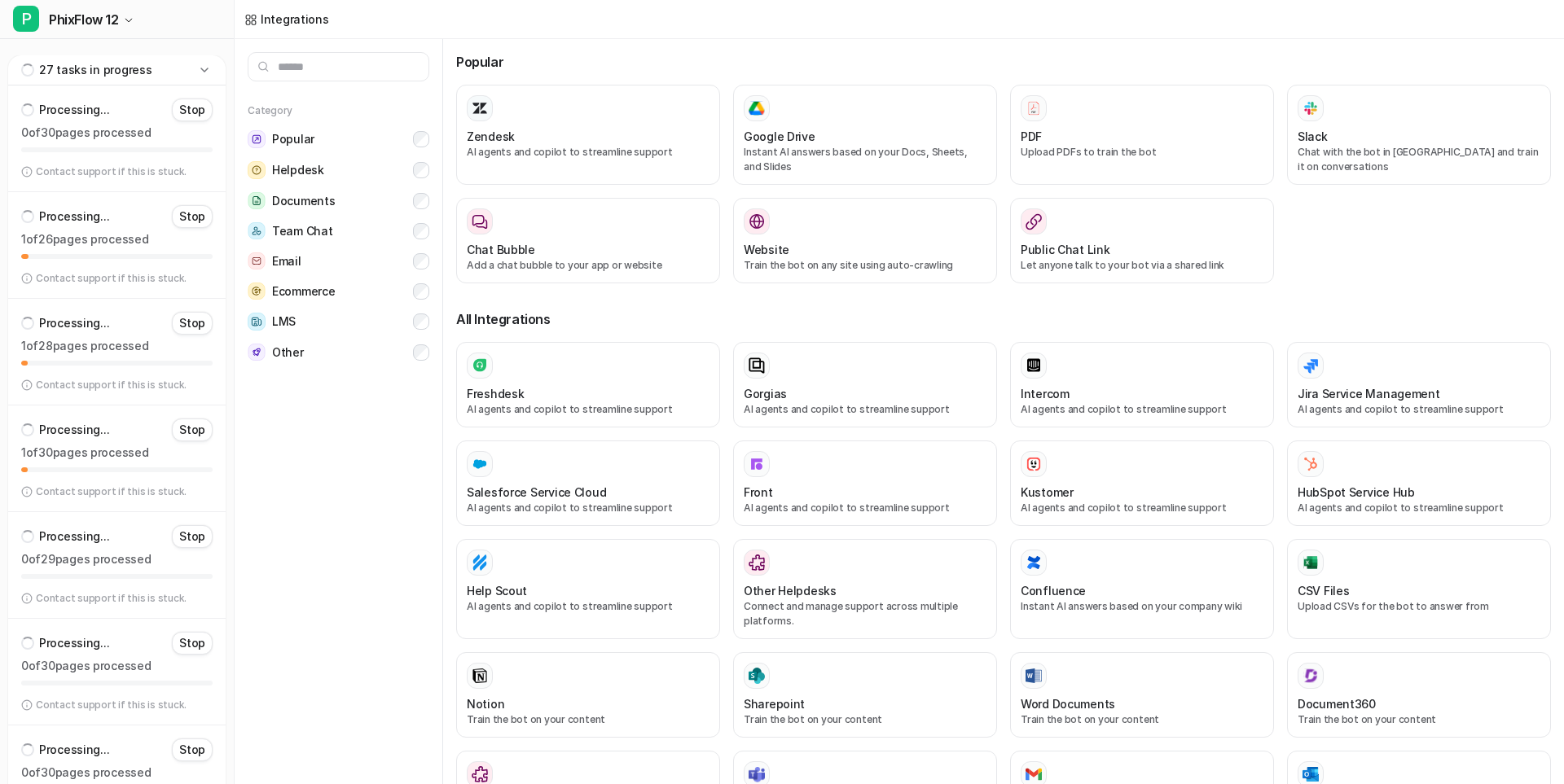
click at [202, 69] on icon at bounding box center [204, 70] width 7 height 4
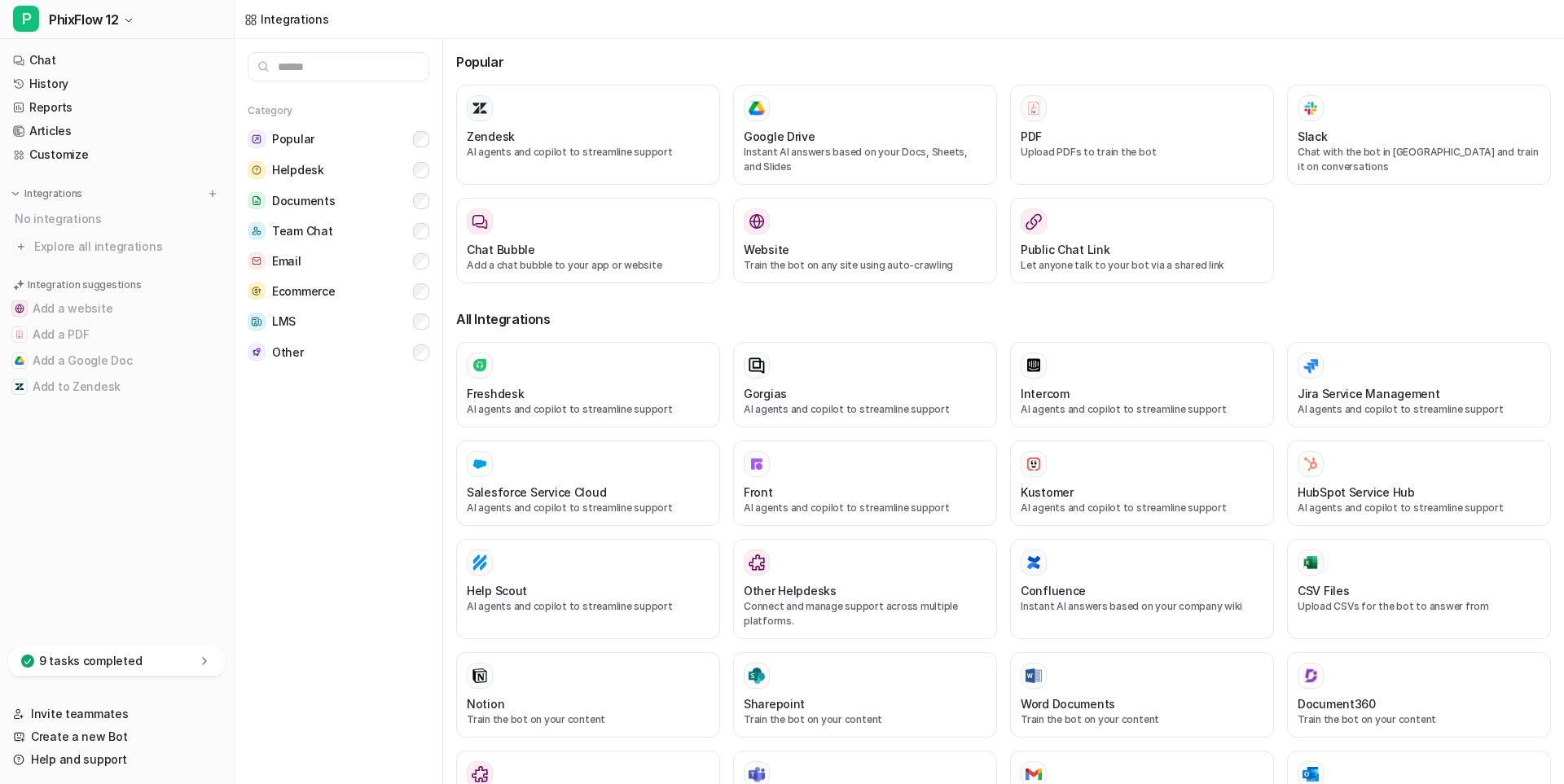
click at [131, 664] on p "9 tasks completed" at bounding box center [91, 661] width 102 height 17
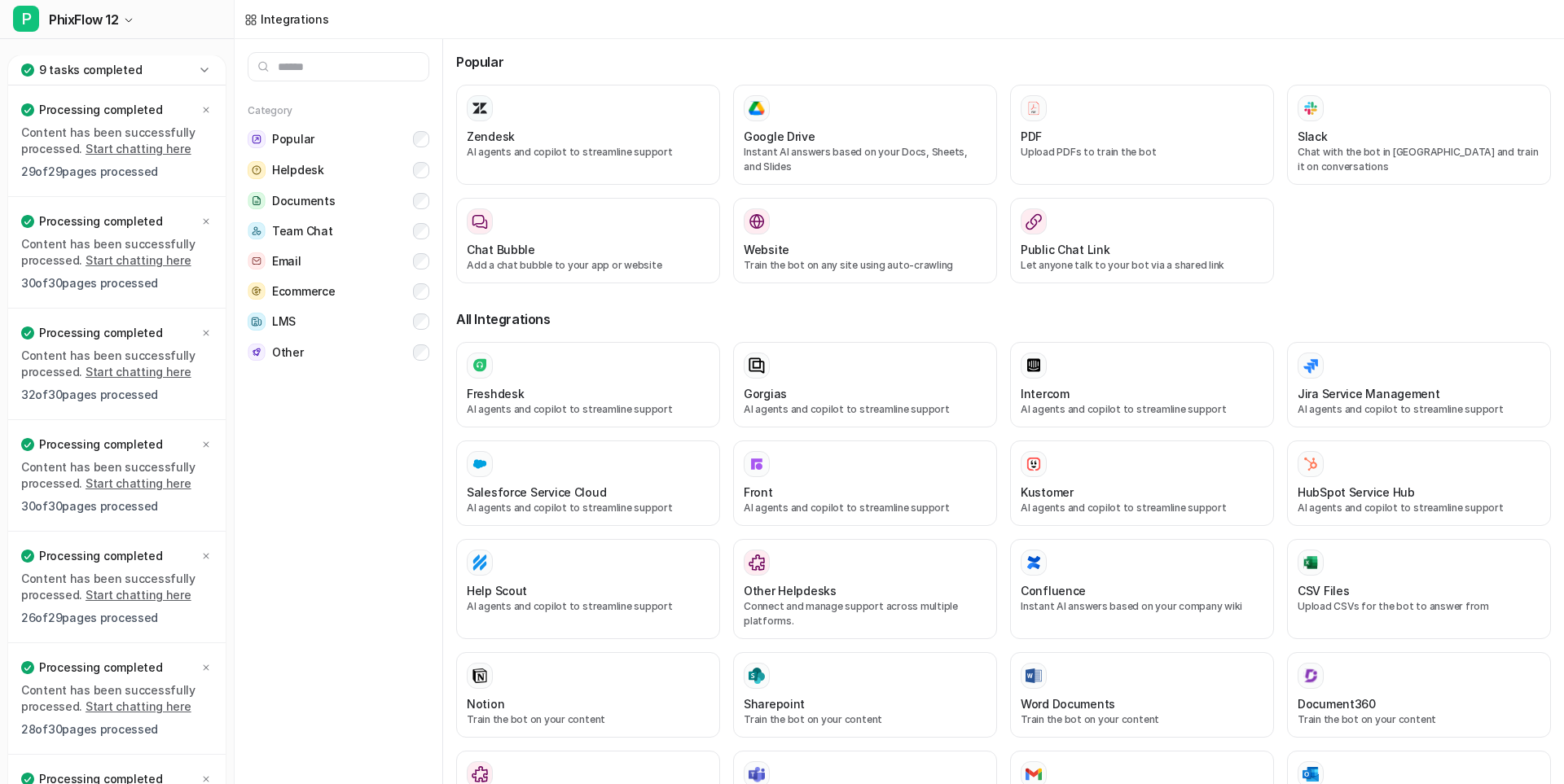
click at [203, 67] on icon at bounding box center [204, 70] width 17 height 17
click at [206, 68] on icon at bounding box center [204, 70] width 17 height 17
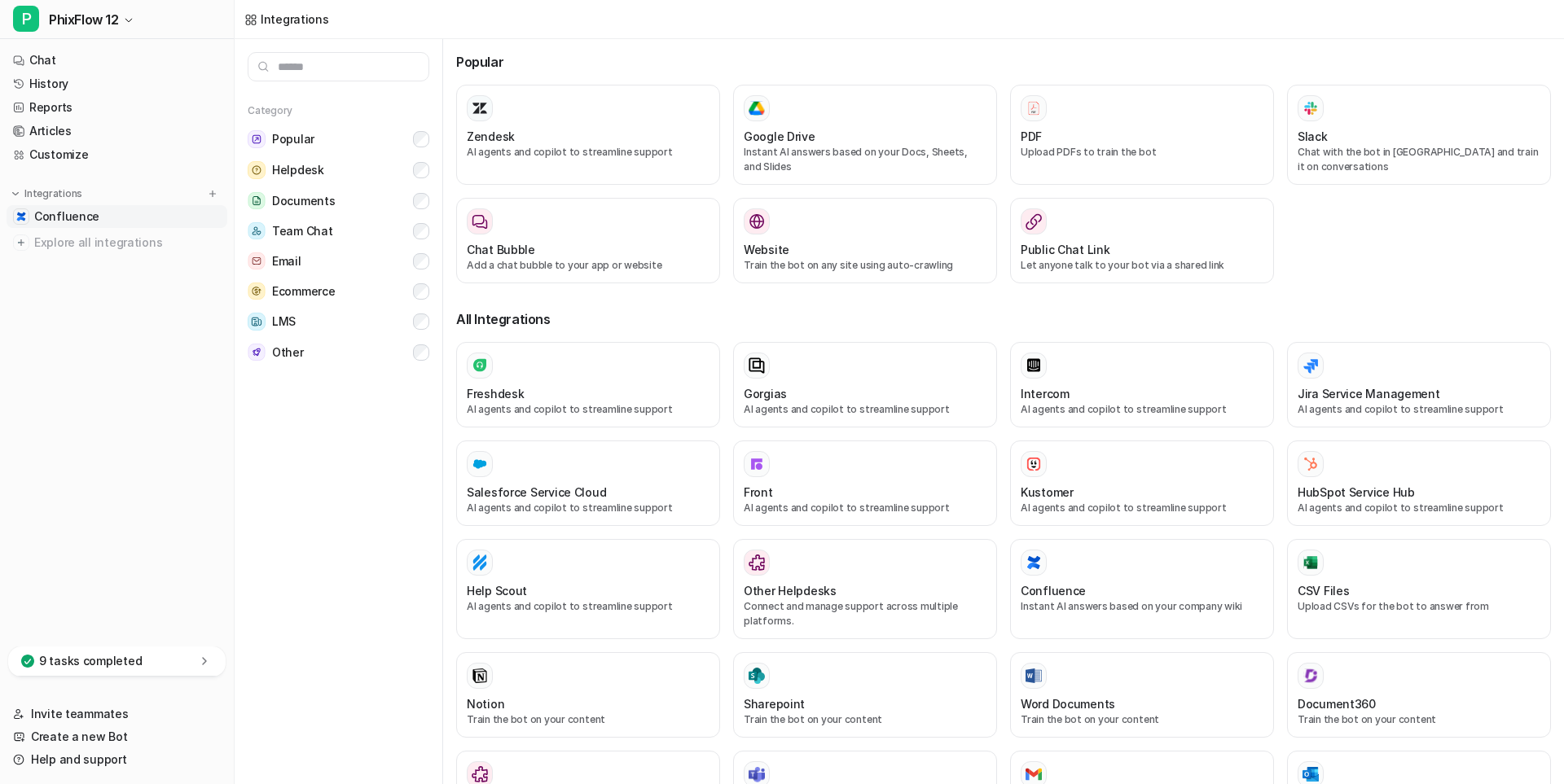
click at [48, 215] on span "Confluence" at bounding box center [67, 216] width 65 height 17
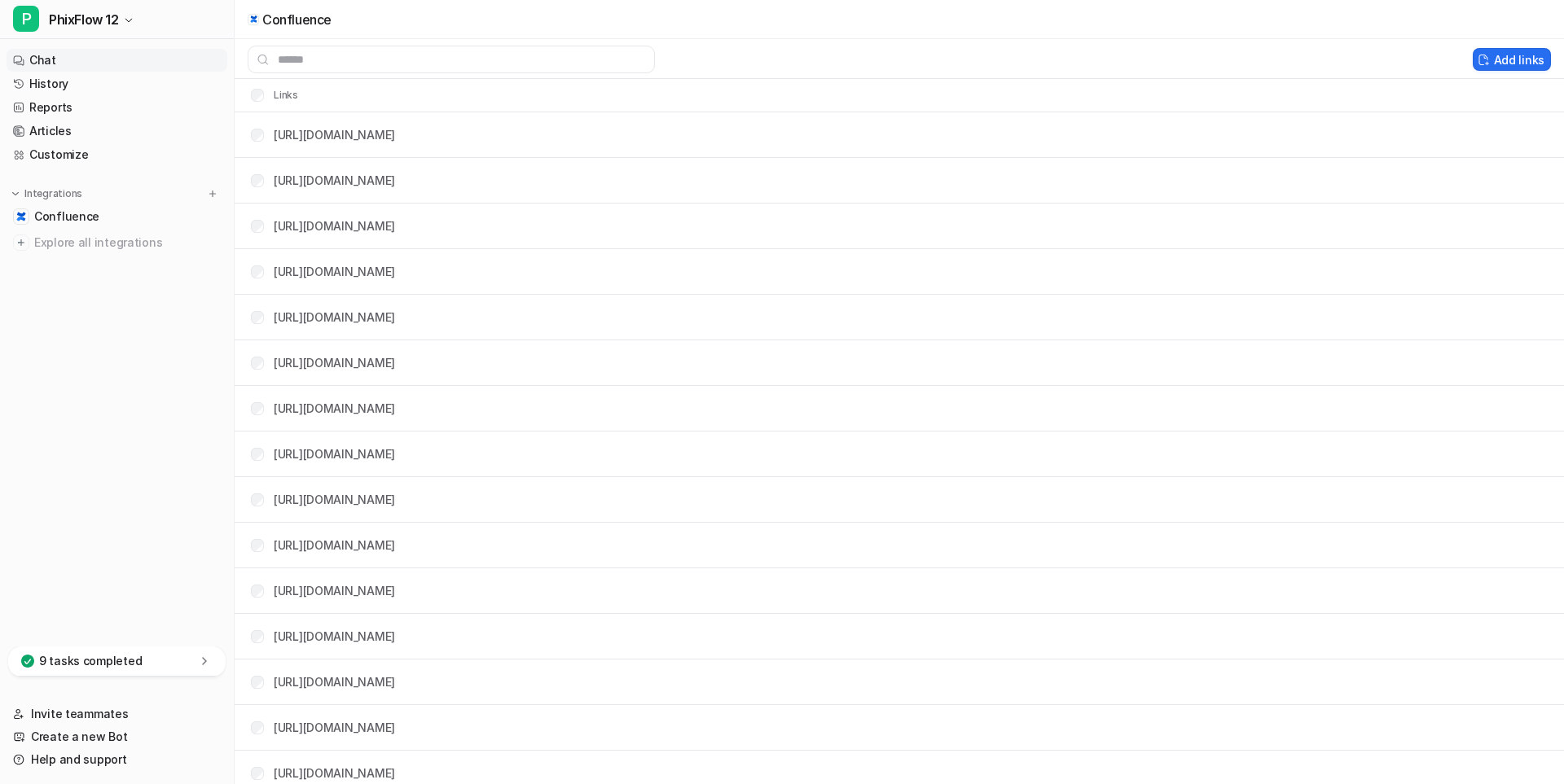
click at [43, 61] on link "Chat" at bounding box center [117, 60] width 220 height 23
click at [40, 56] on link "Chat" at bounding box center [117, 60] width 220 height 23
click at [37, 54] on link "Chat" at bounding box center [117, 60] width 220 height 23
click at [32, 152] on link "Customize" at bounding box center [117, 154] width 220 height 23
click at [42, 131] on link "Articles" at bounding box center [117, 131] width 220 height 23
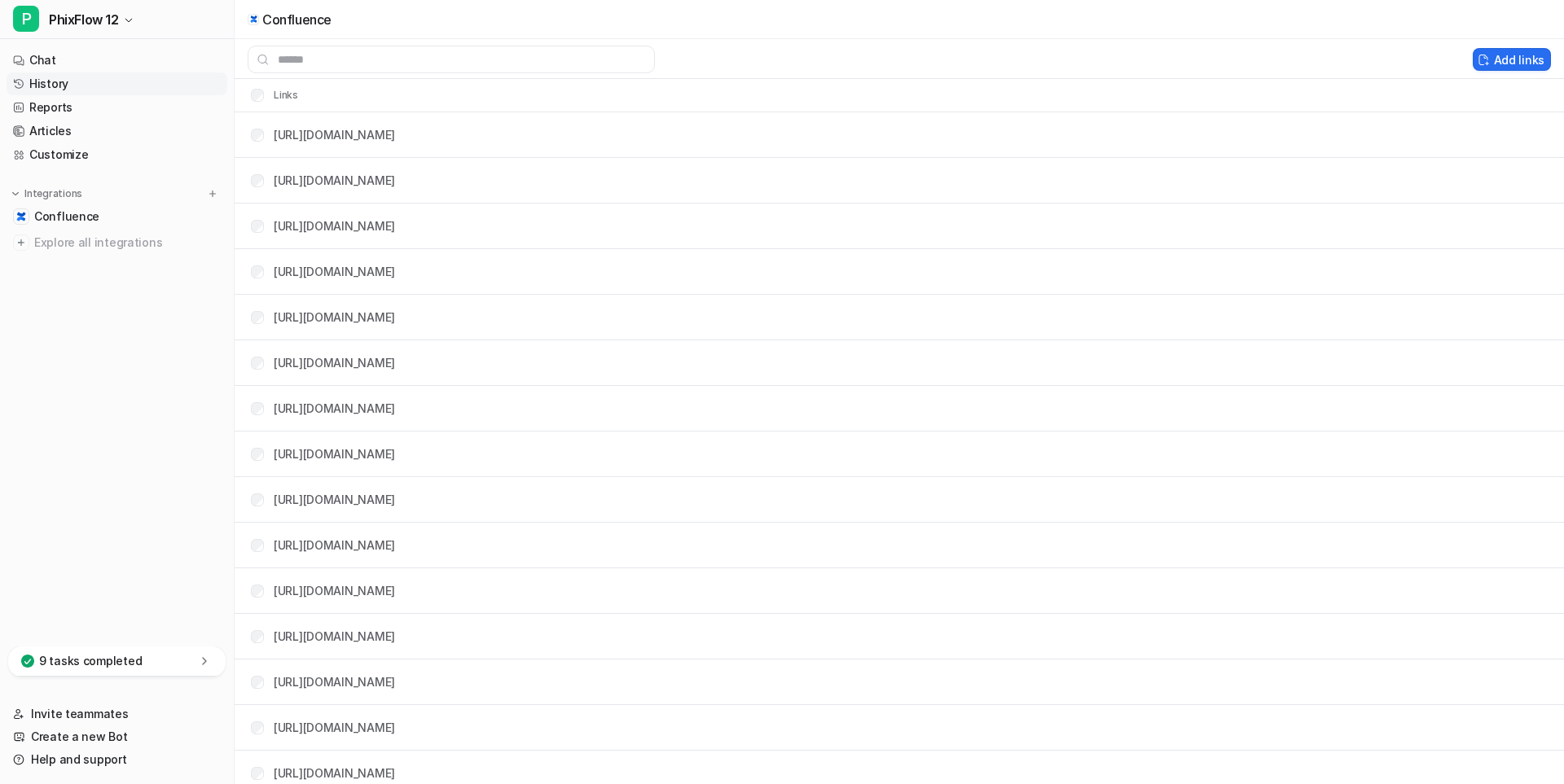
drag, startPoint x: 41, startPoint y: 102, endPoint x: 40, endPoint y: 83, distance: 19.0
click at [41, 100] on link "Reports" at bounding box center [117, 107] width 220 height 23
click at [40, 83] on link "History" at bounding box center [117, 84] width 220 height 23
click at [40, 58] on link "Chat" at bounding box center [117, 60] width 220 height 23
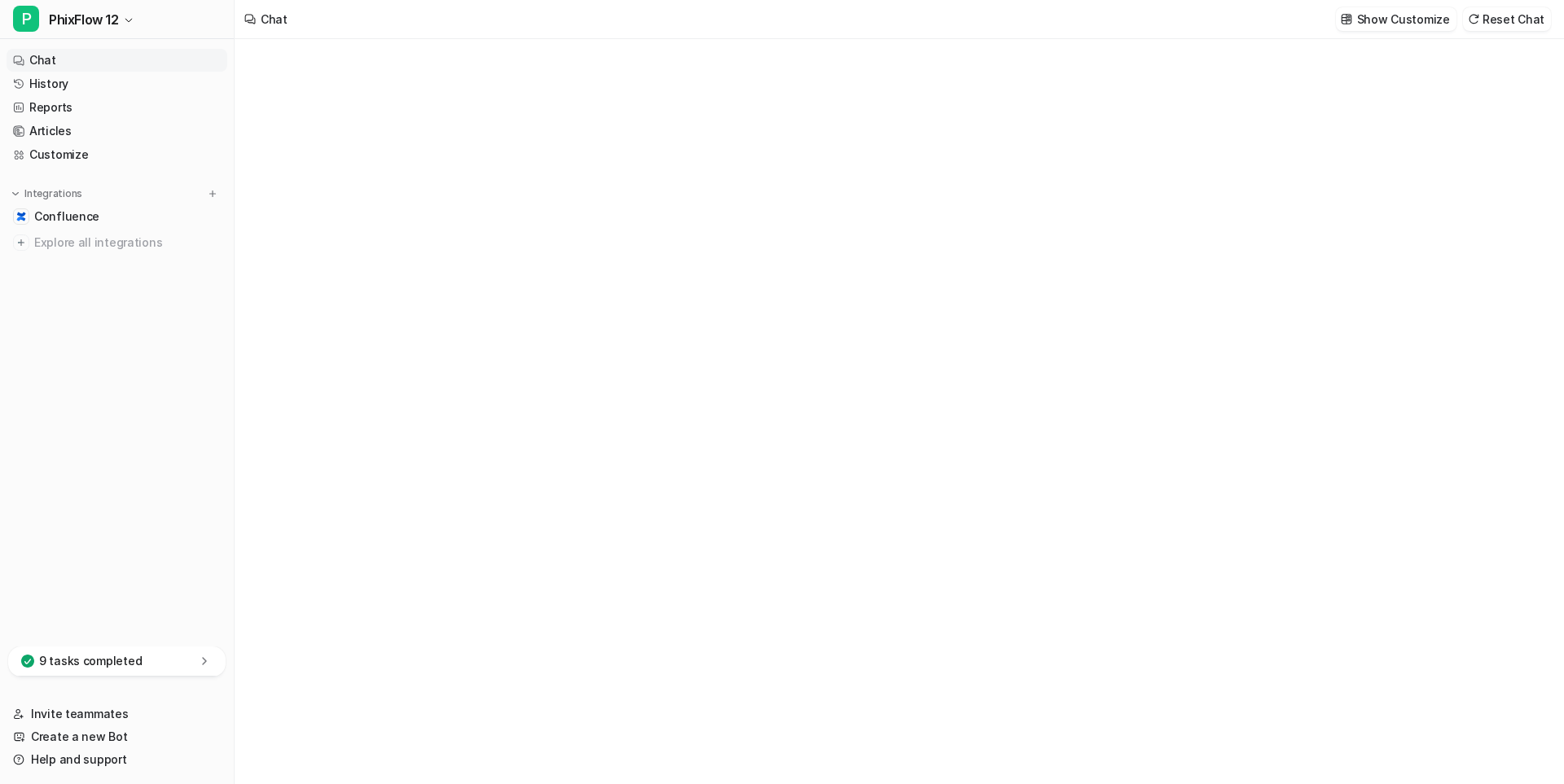
type textarea "**********"
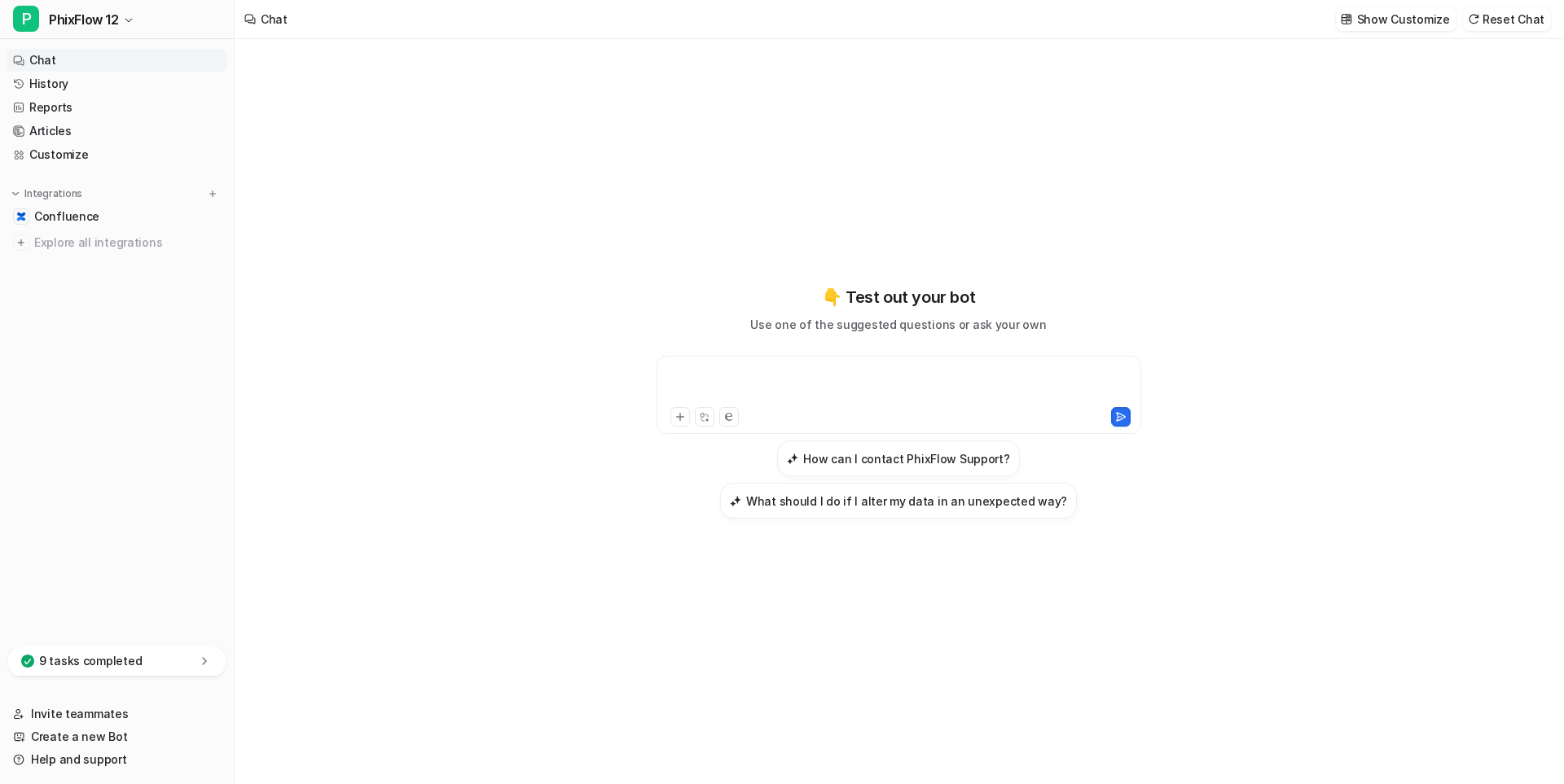
click at [727, 380] on div at bounding box center [899, 385] width 476 height 37
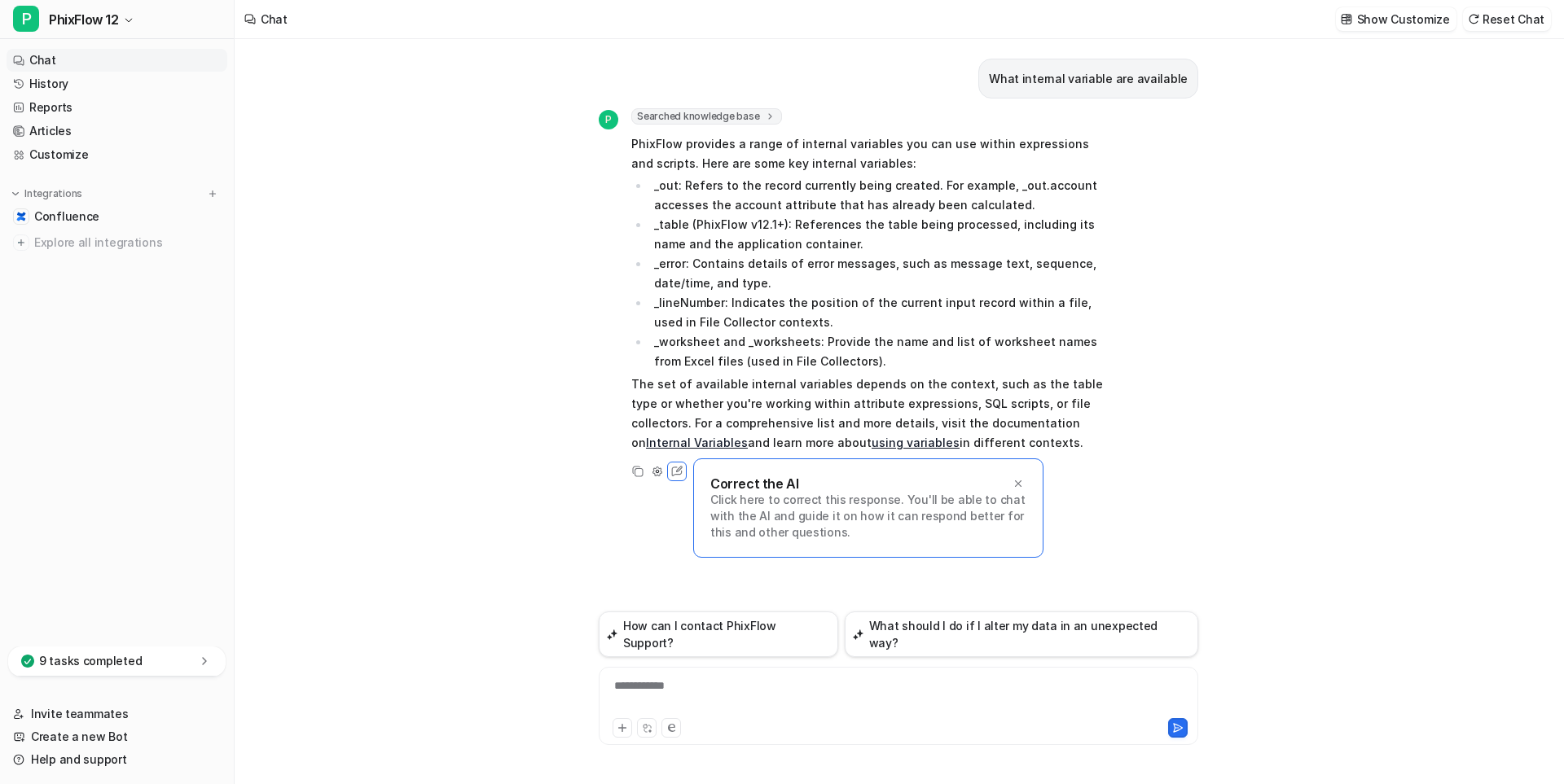
click at [714, 696] on div "**********" at bounding box center [898, 695] width 592 height 37
click at [643, 687] on div at bounding box center [898, 695] width 592 height 37
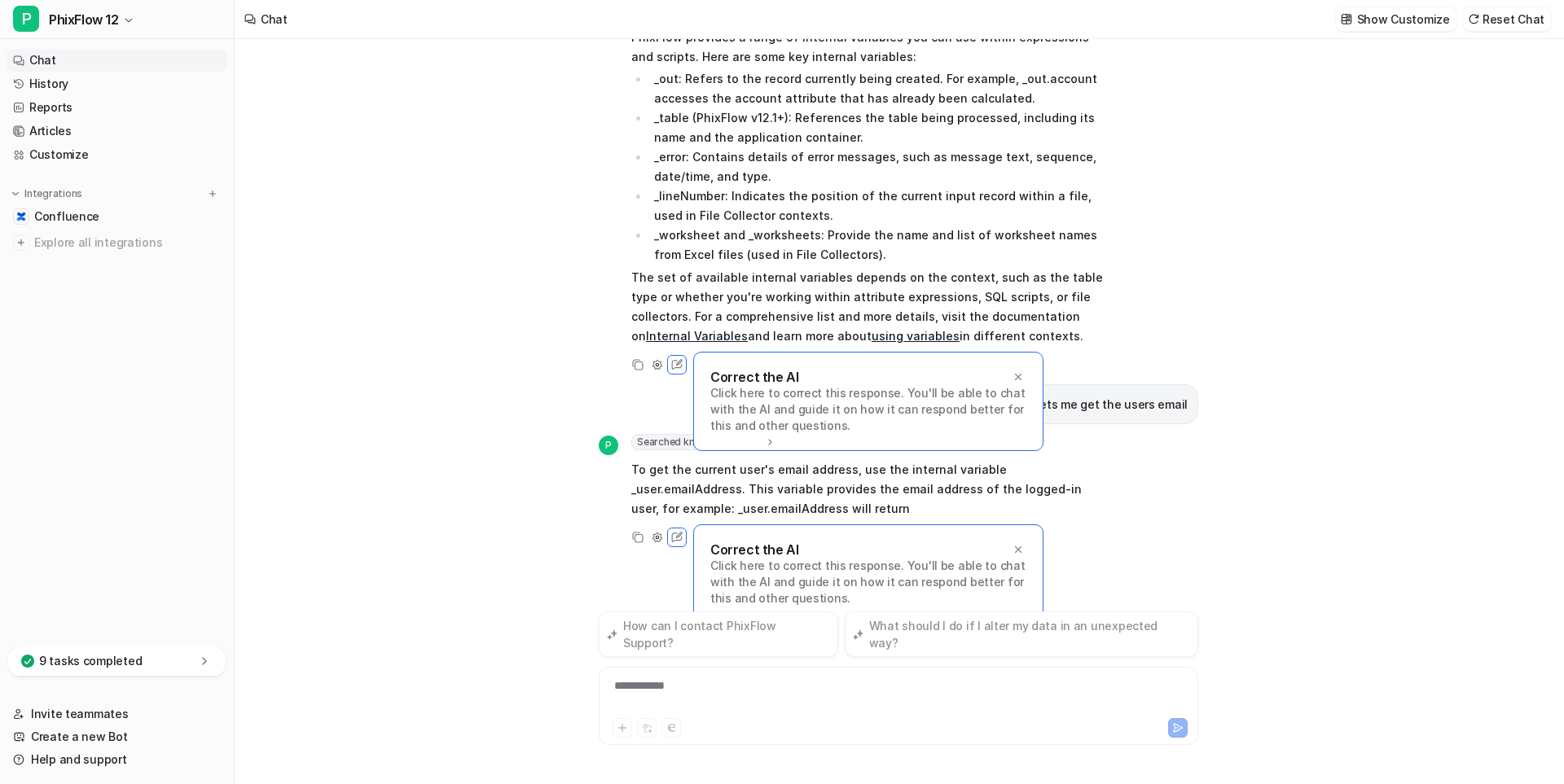
click at [1018, 393] on p "Click here to correct this response. You'll be able to chat with the AI and gui…" at bounding box center [868, 409] width 316 height 49
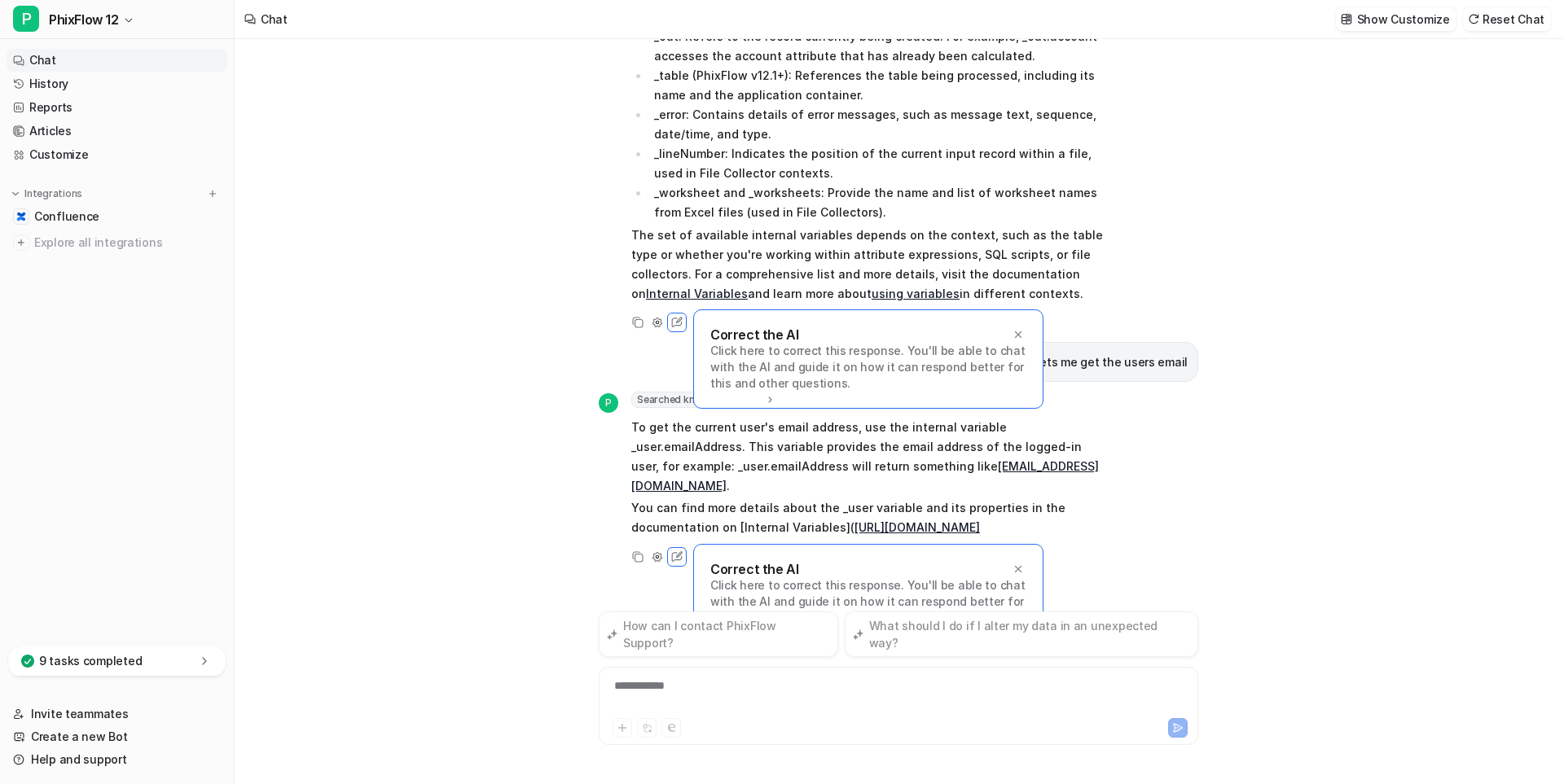
click at [1018, 326] on div "Correct the AI Click here to correct this response. You'll be able to chat with…" at bounding box center [868, 358] width 350 height 99
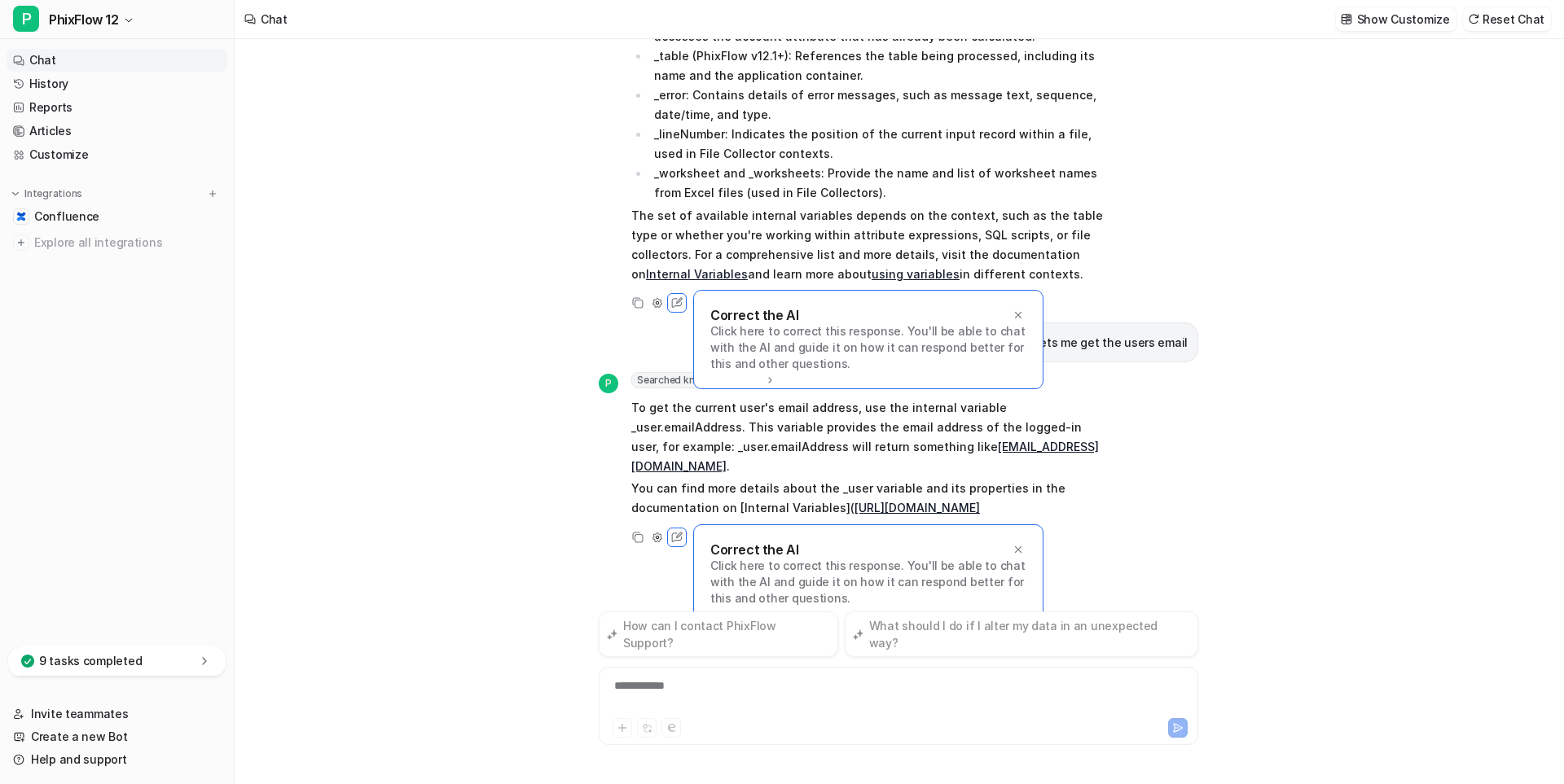
scroll to position [149, 0]
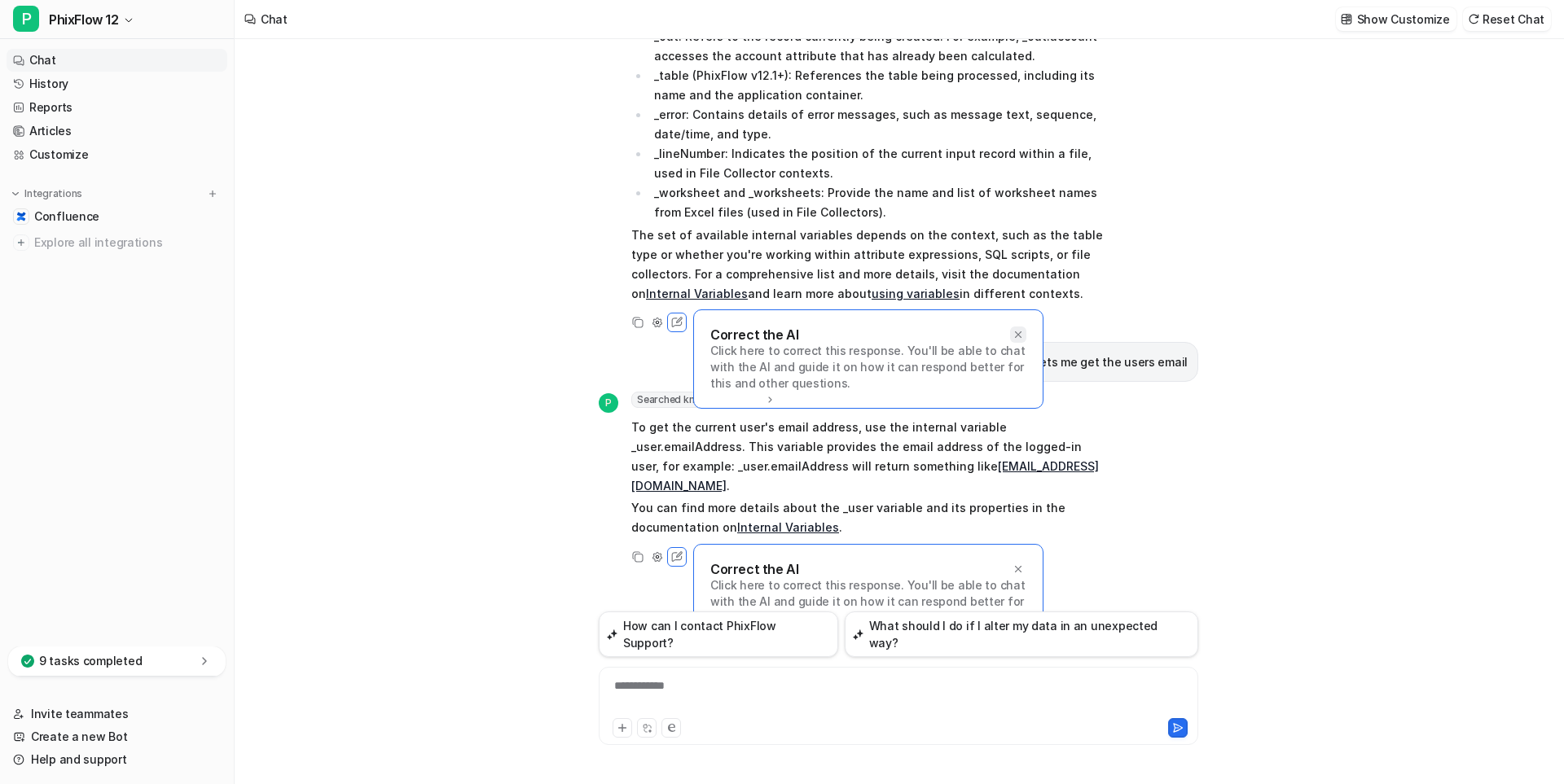
click at [1018, 331] on icon at bounding box center [1019, 334] width 12 height 12
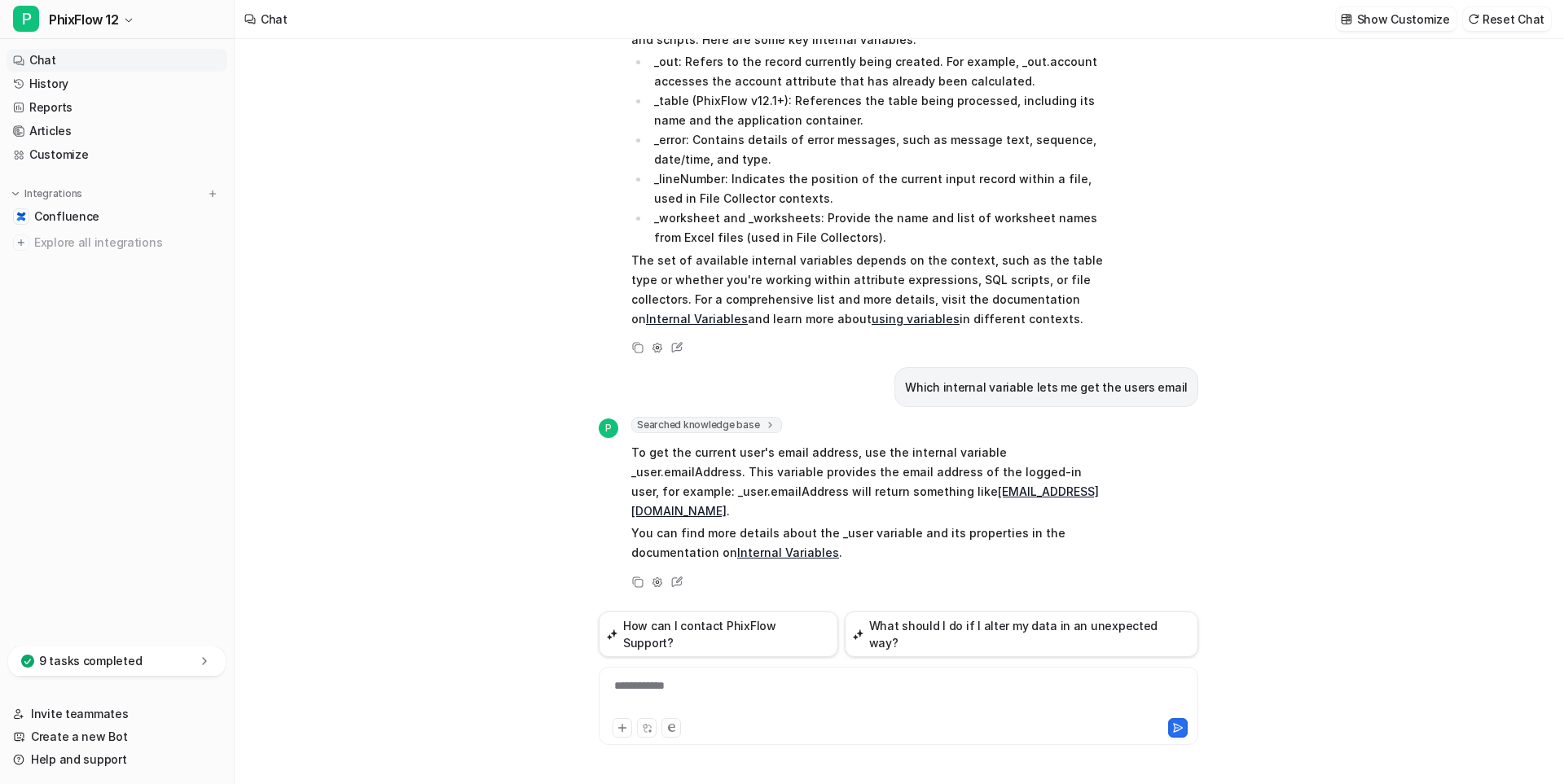
scroll to position [92, 0]
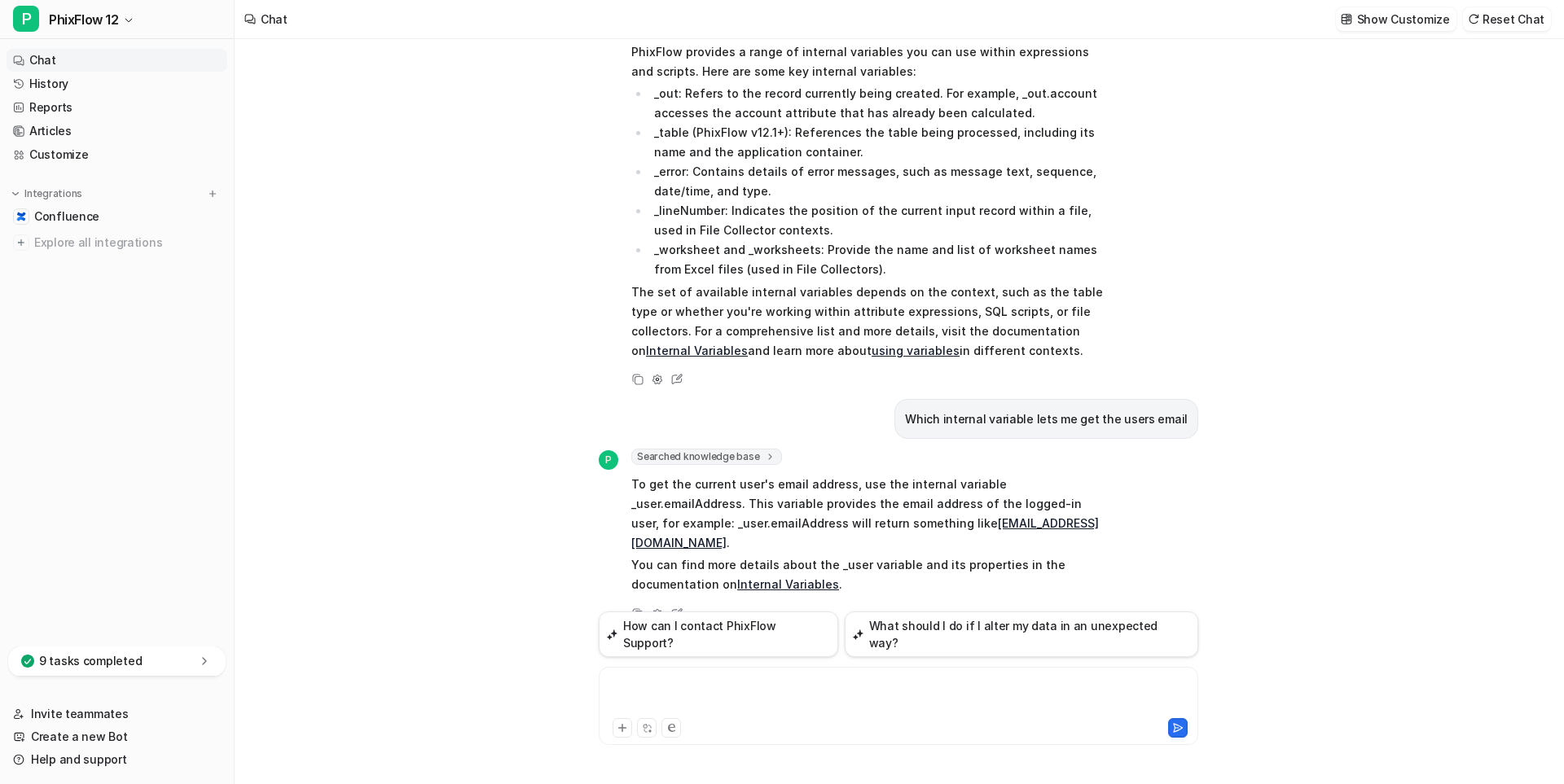
click at [685, 685] on div at bounding box center [898, 695] width 592 height 37
click at [1176, 729] on icon at bounding box center [1178, 728] width 12 height 12
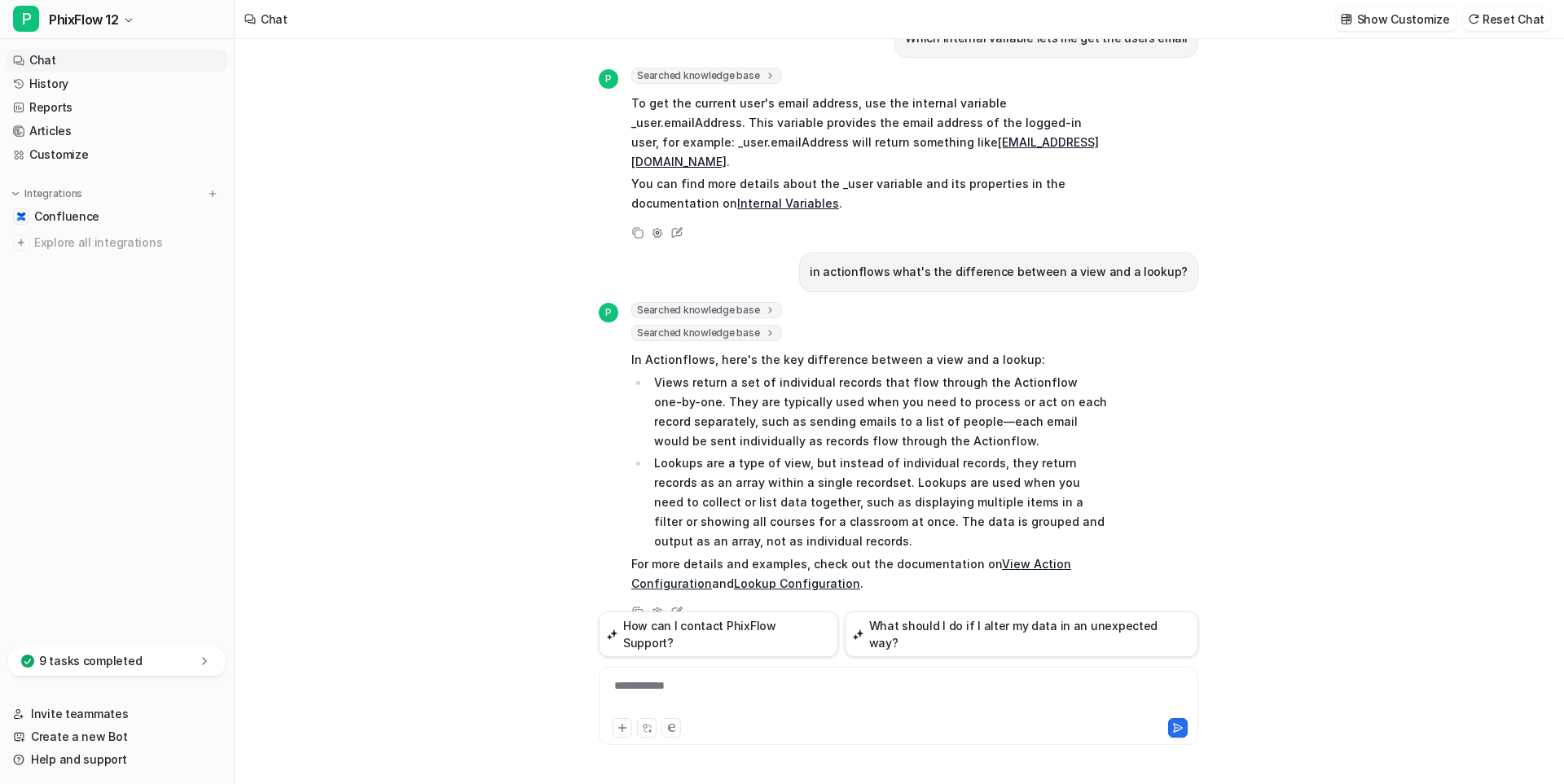
scroll to position [471, 0]
click at [771, 682] on div "**********" at bounding box center [898, 695] width 592 height 37
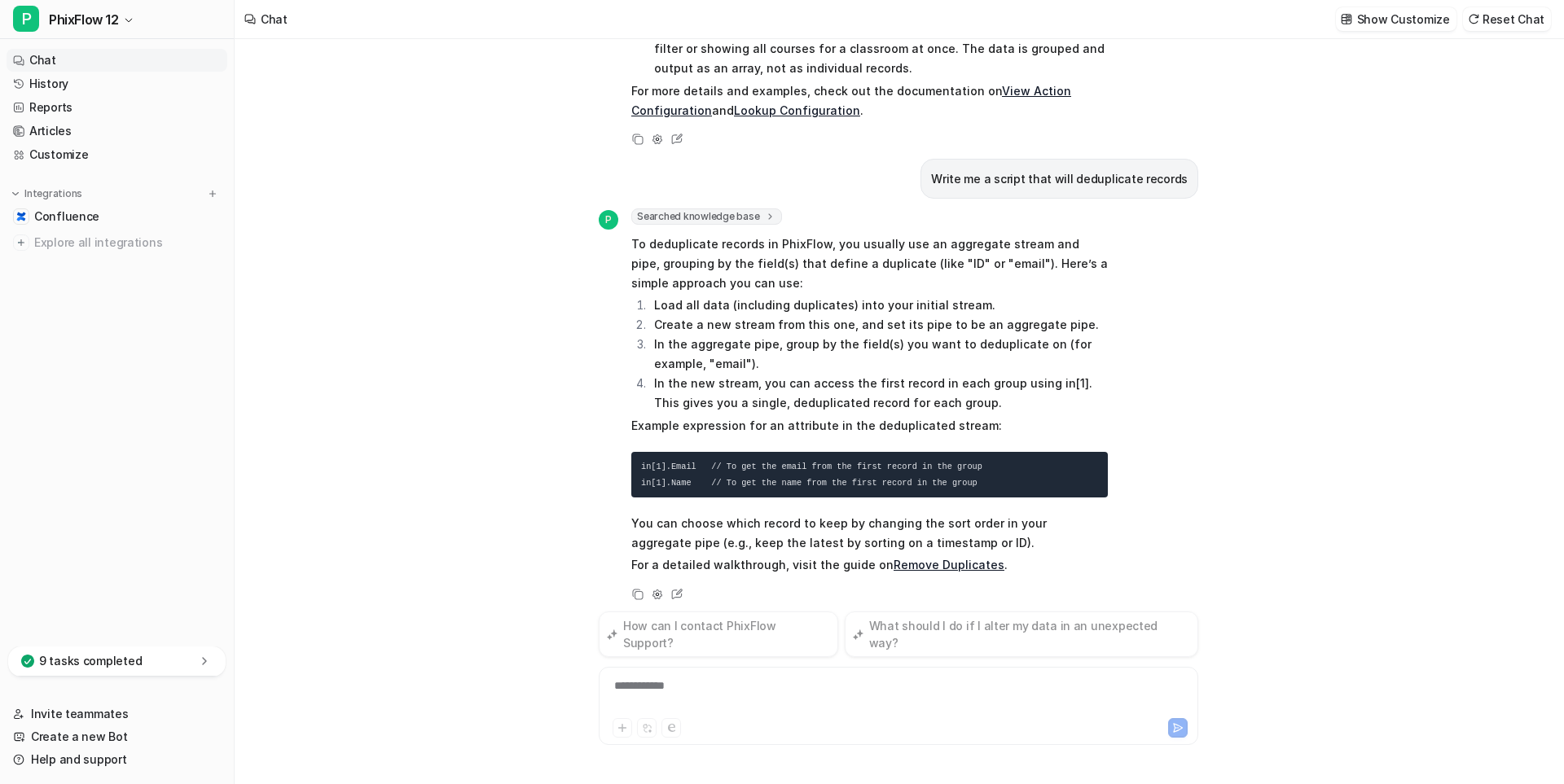
scroll to position [927, 0]
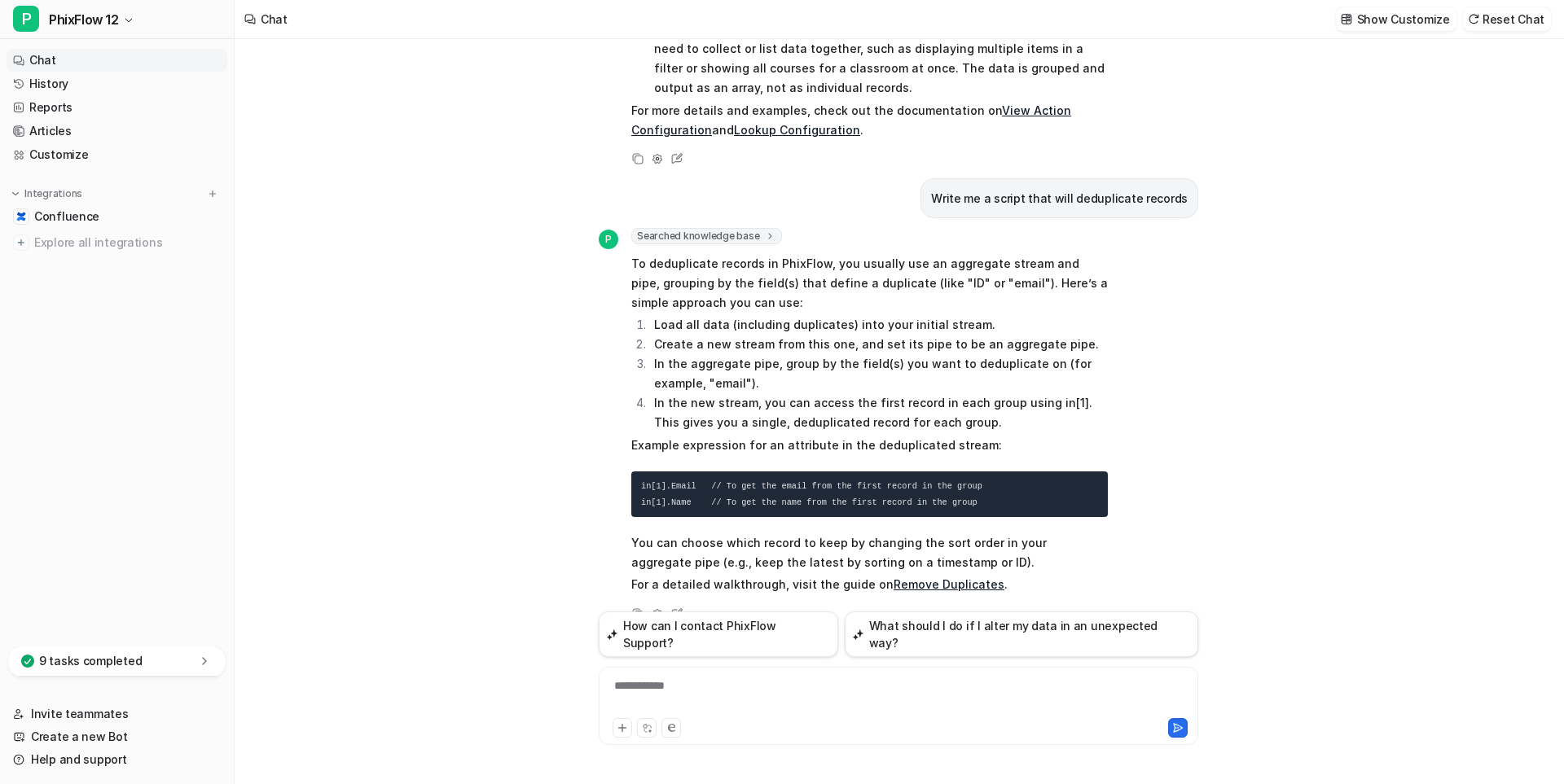
click at [686, 687] on div "**********" at bounding box center [898, 695] width 592 height 37
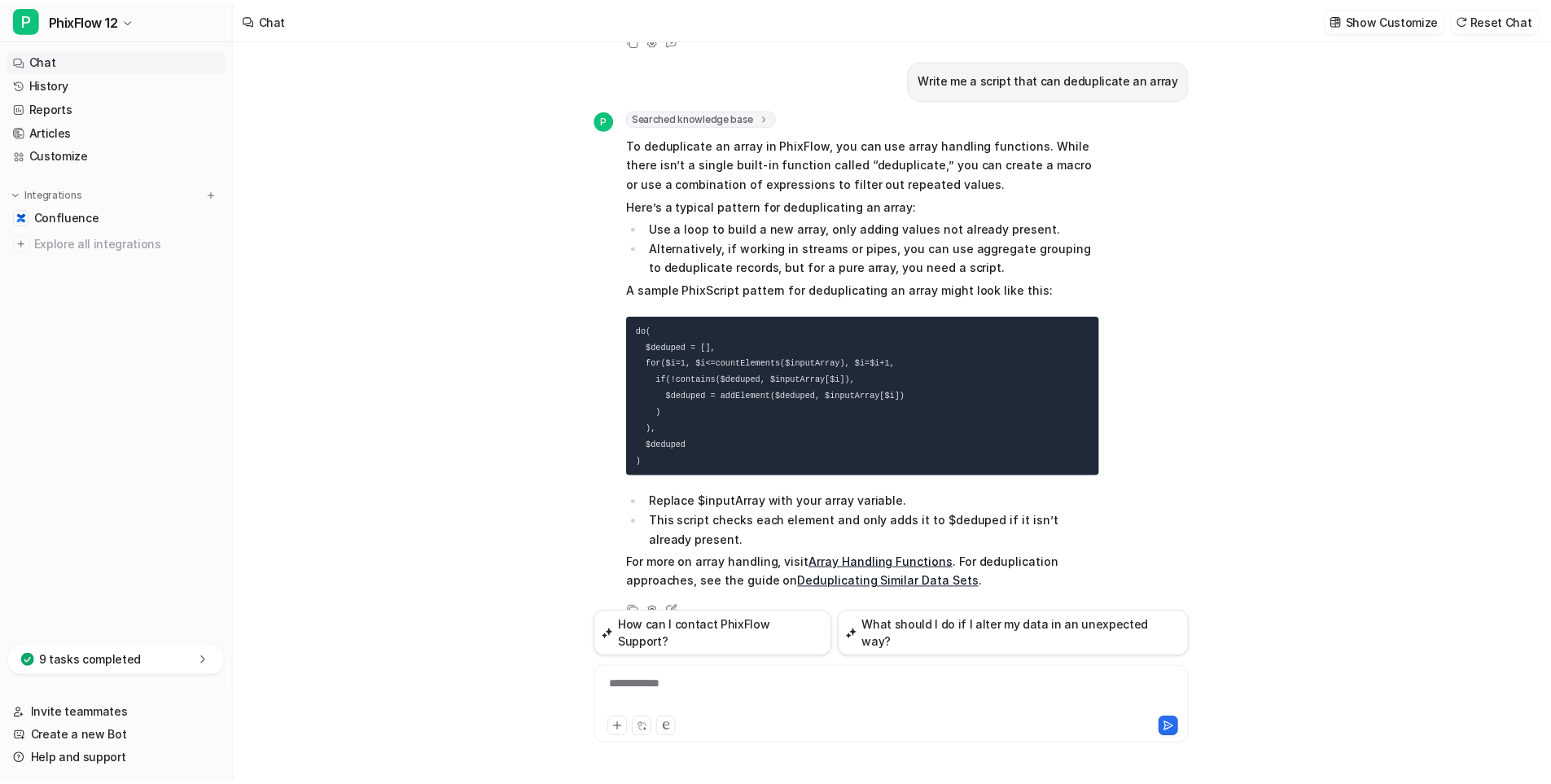
scroll to position [1498, 0]
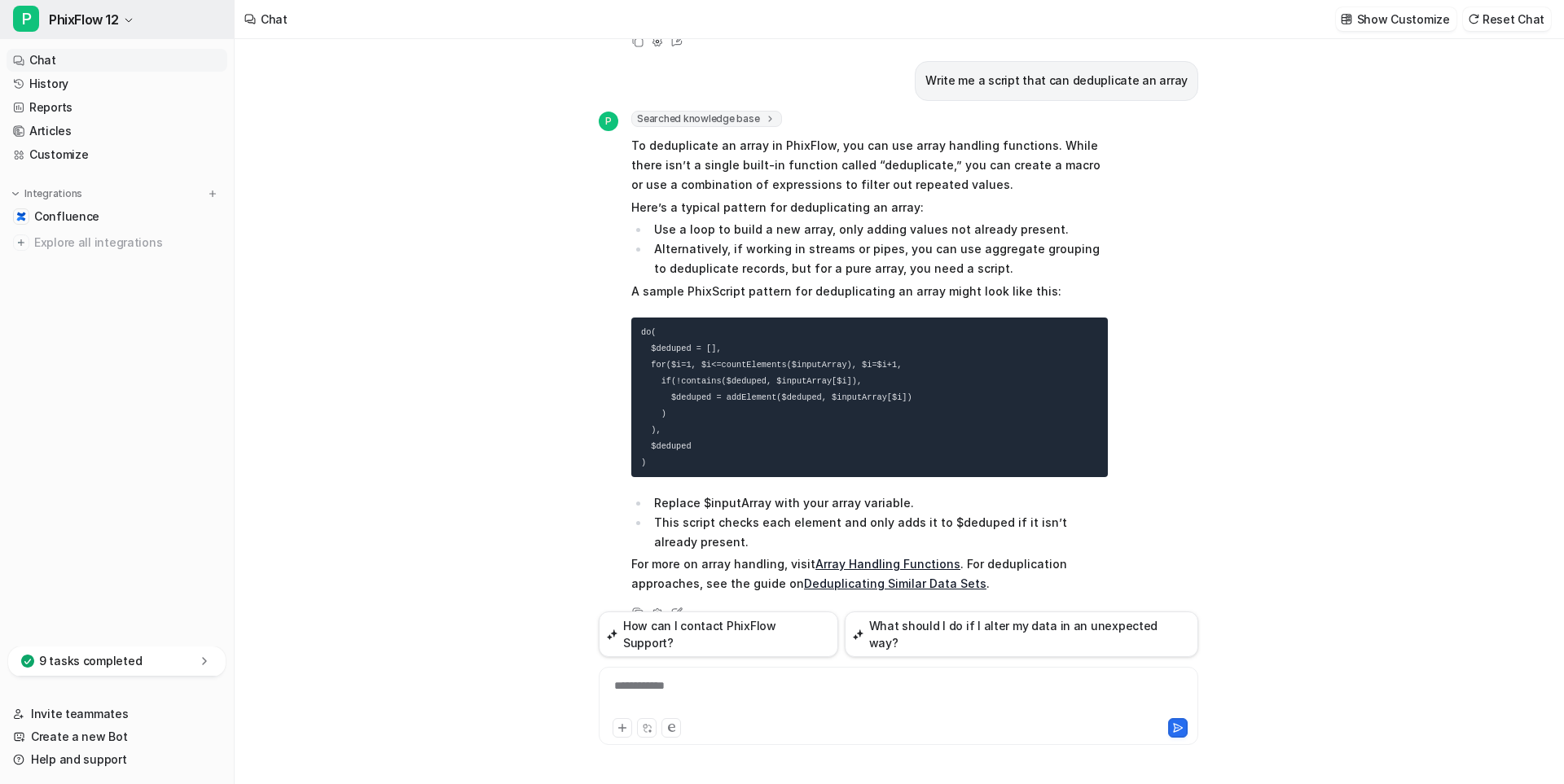
click at [129, 22] on icon "button" at bounding box center [128, 20] width 7 height 3
click at [81, 147] on link "Settings" at bounding box center [130, 150] width 224 height 27
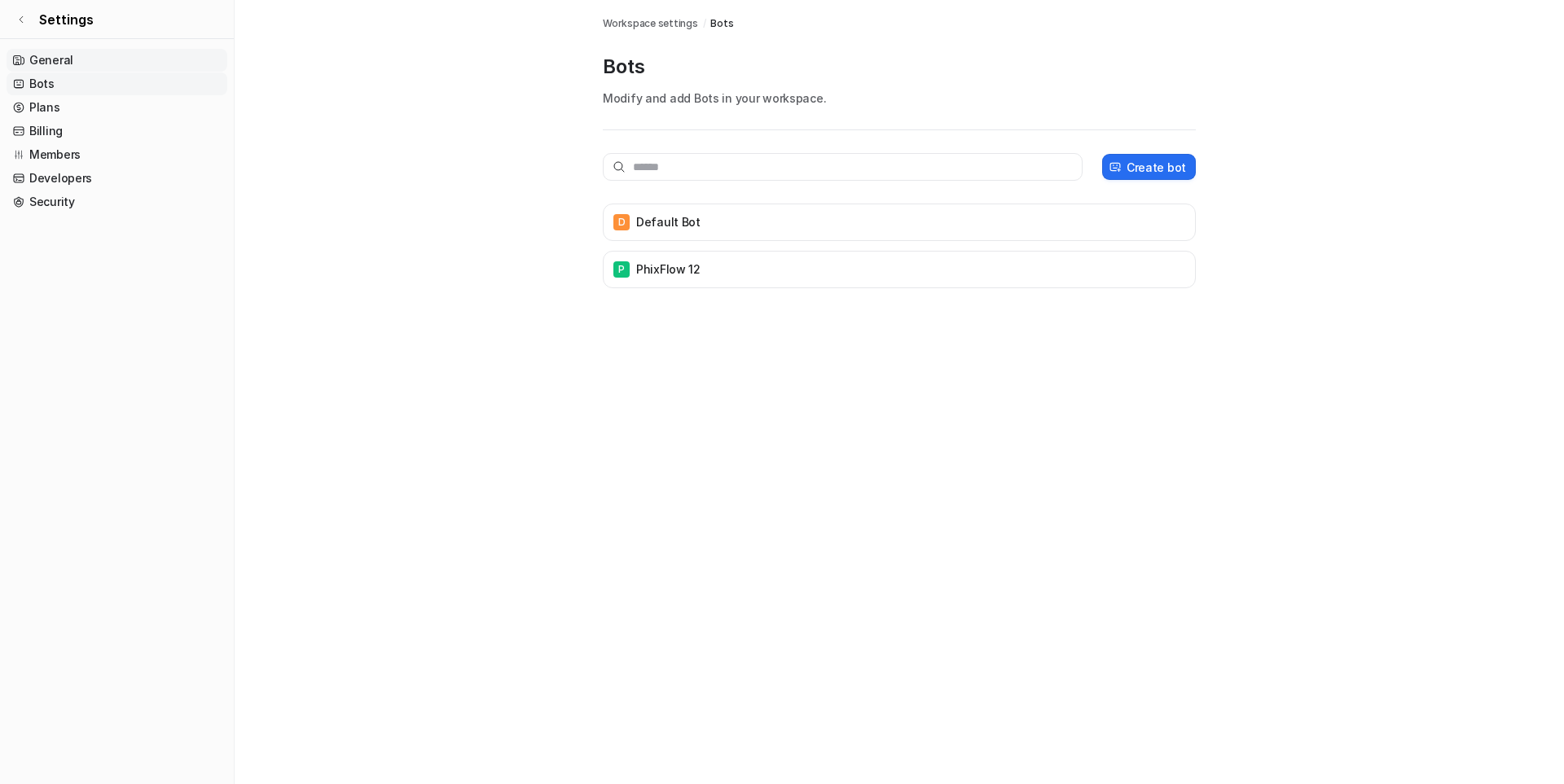
click at [57, 59] on link "General" at bounding box center [117, 60] width 220 height 23
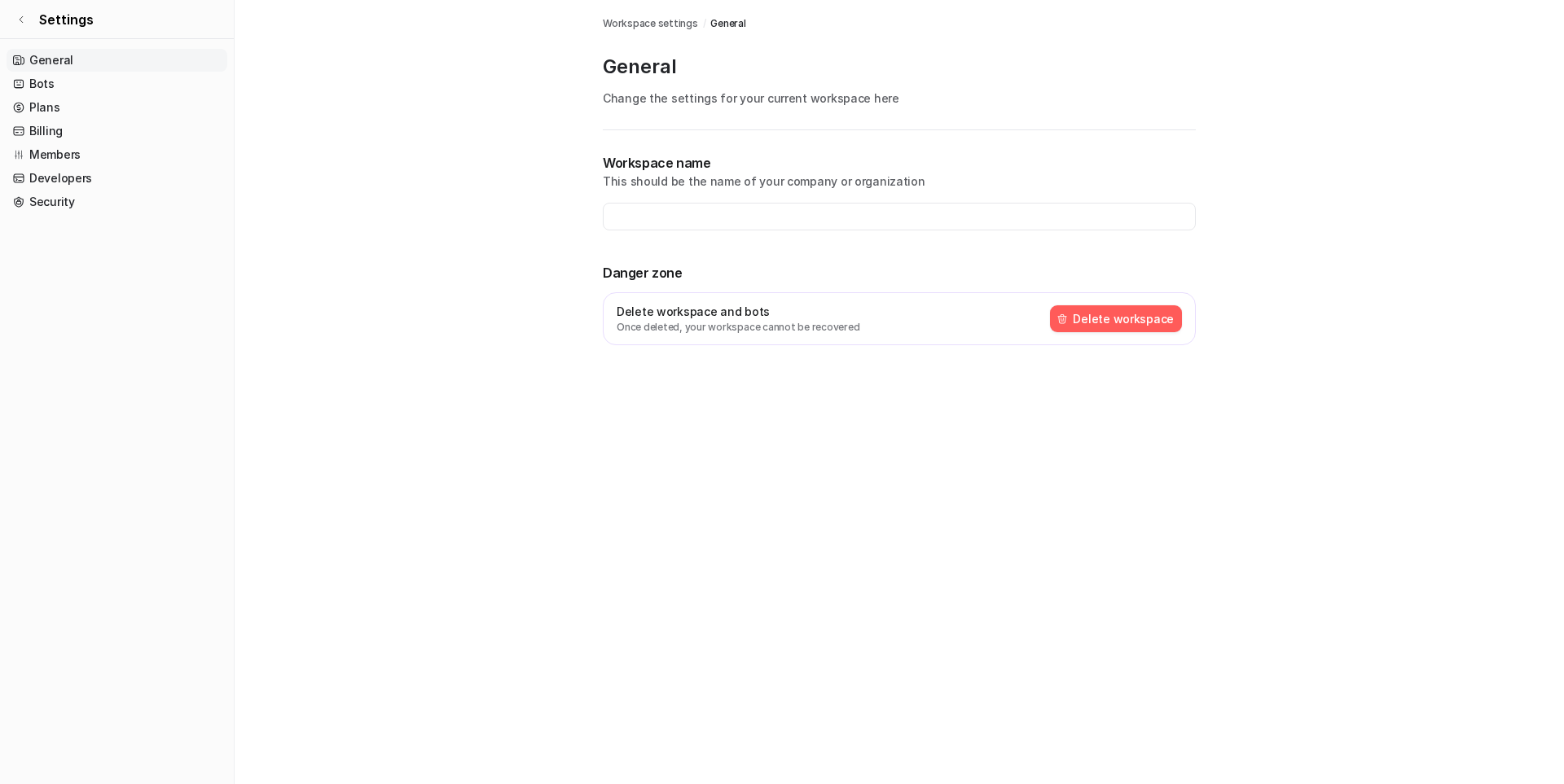
type input "**********"
click at [73, 178] on link "Developers" at bounding box center [117, 178] width 220 height 23
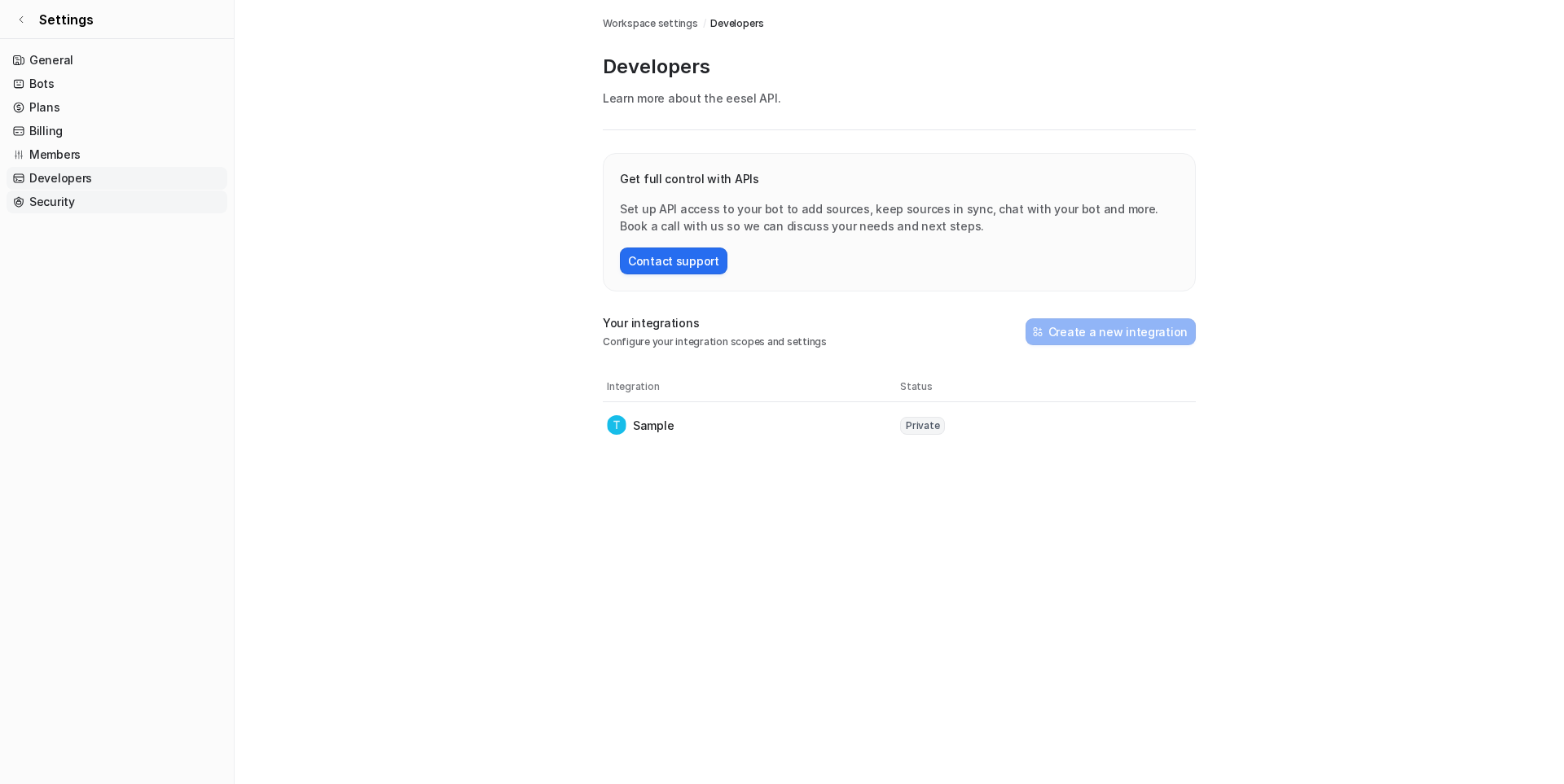
click at [54, 207] on link "Security" at bounding box center [117, 202] width 220 height 23
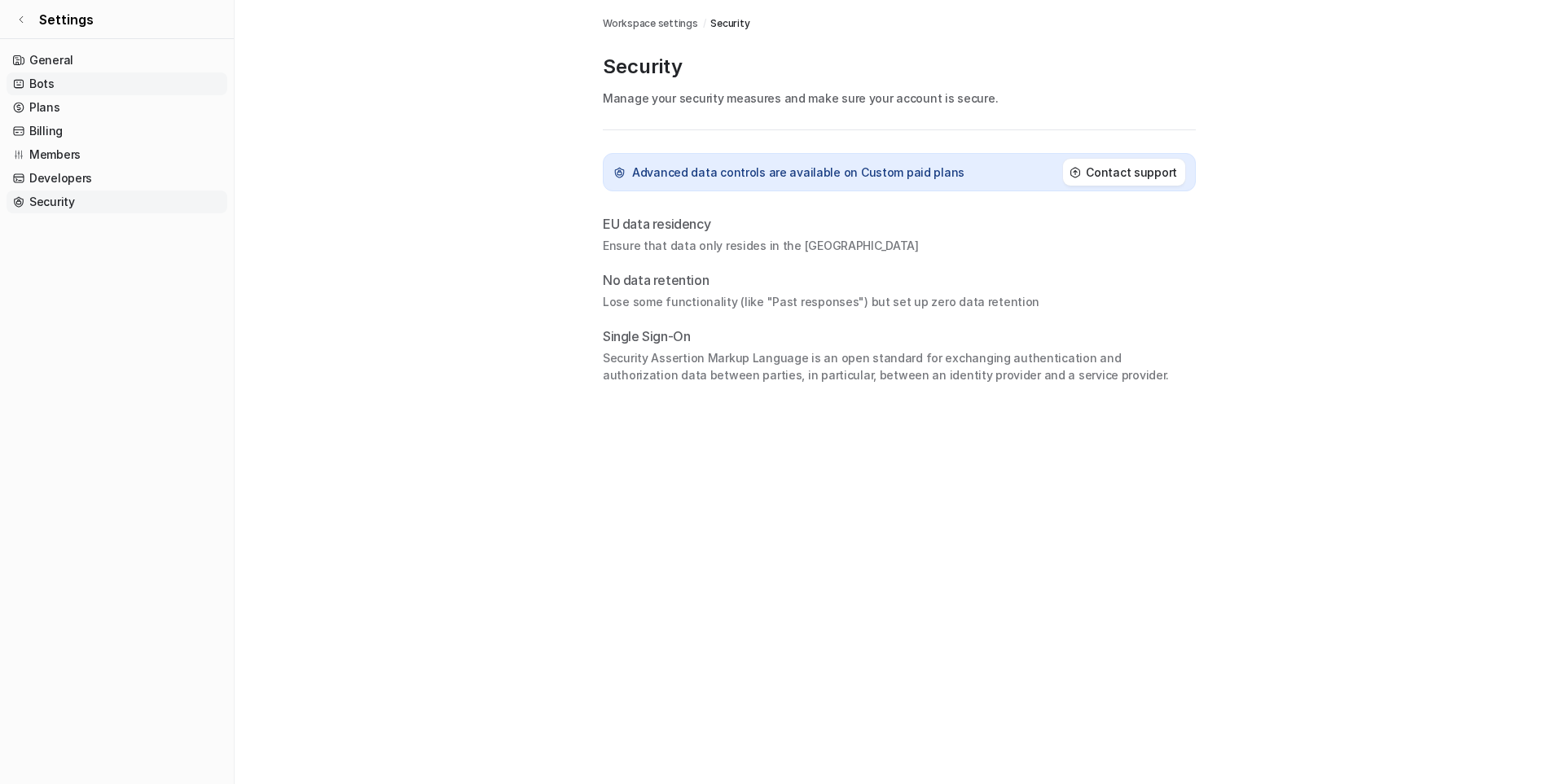
click at [43, 82] on link "Bots" at bounding box center [117, 84] width 220 height 23
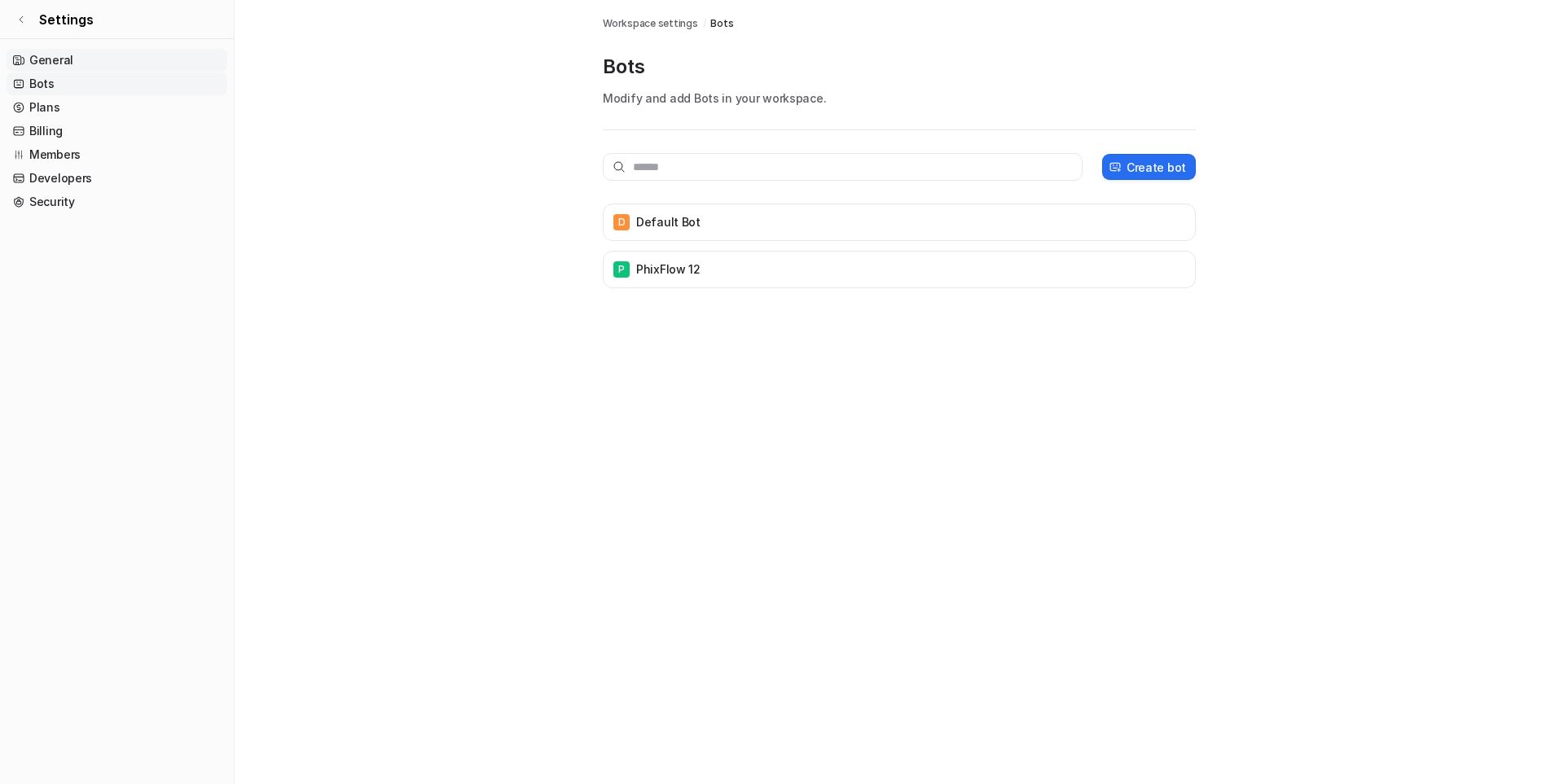
click at [51, 55] on link "General" at bounding box center [117, 60] width 220 height 23
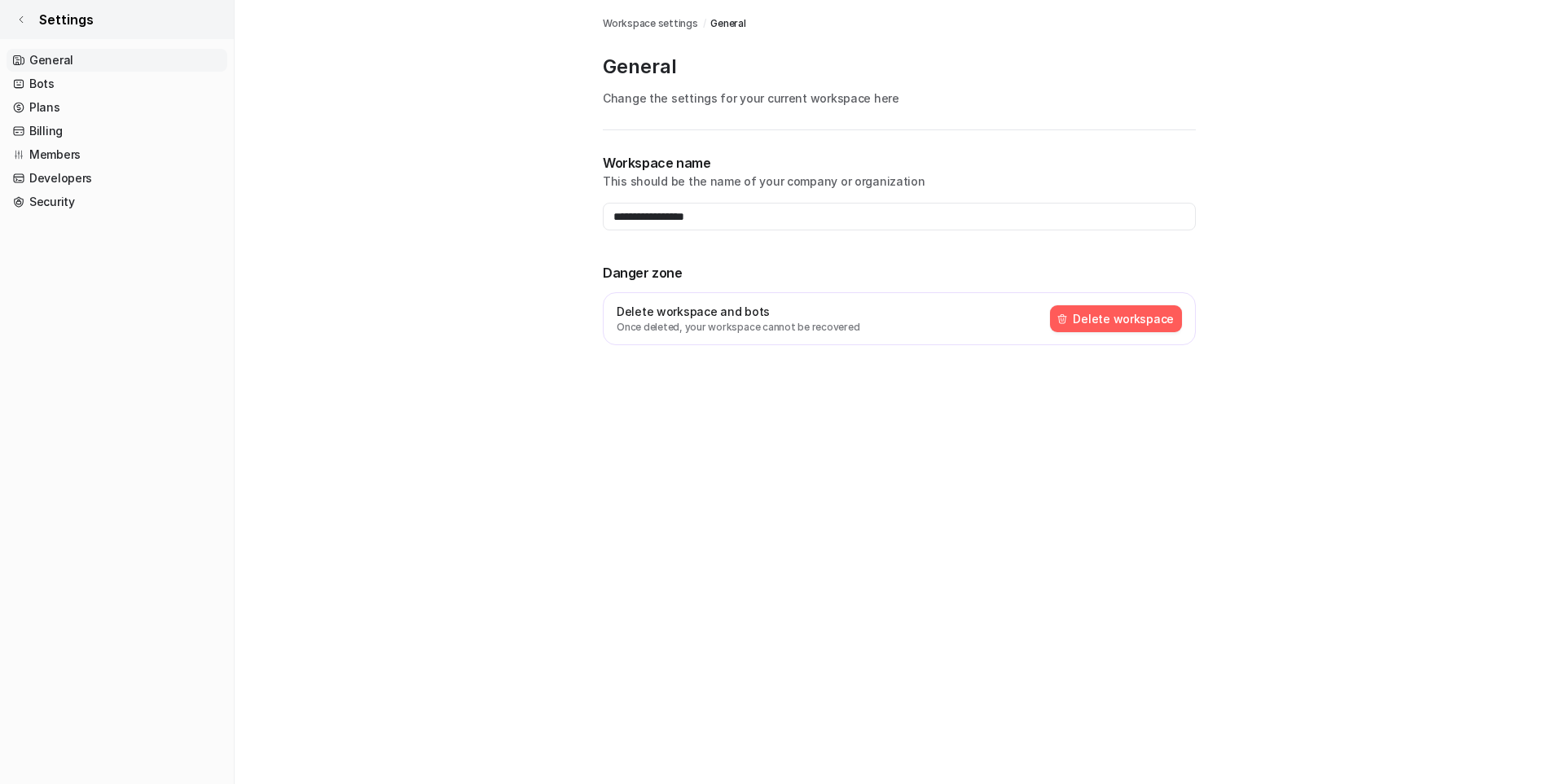
click at [29, 19] on link "Settings" at bounding box center [116, 20] width 233 height 39
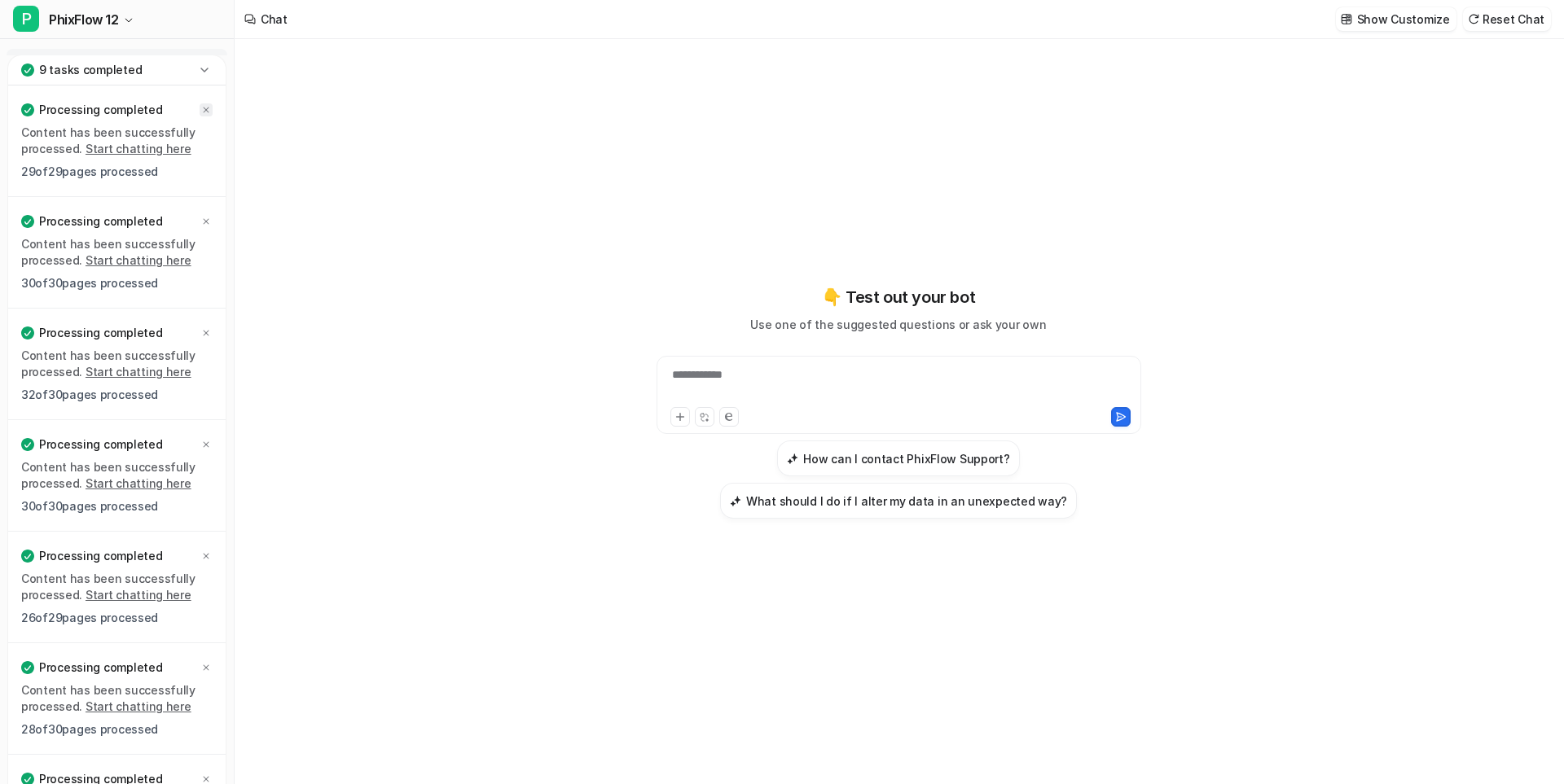
click at [210, 108] on icon at bounding box center [206, 110] width 10 height 10
click at [203, 111] on icon at bounding box center [206, 110] width 10 height 10
click at [203, 216] on icon at bounding box center [206, 221] width 10 height 10
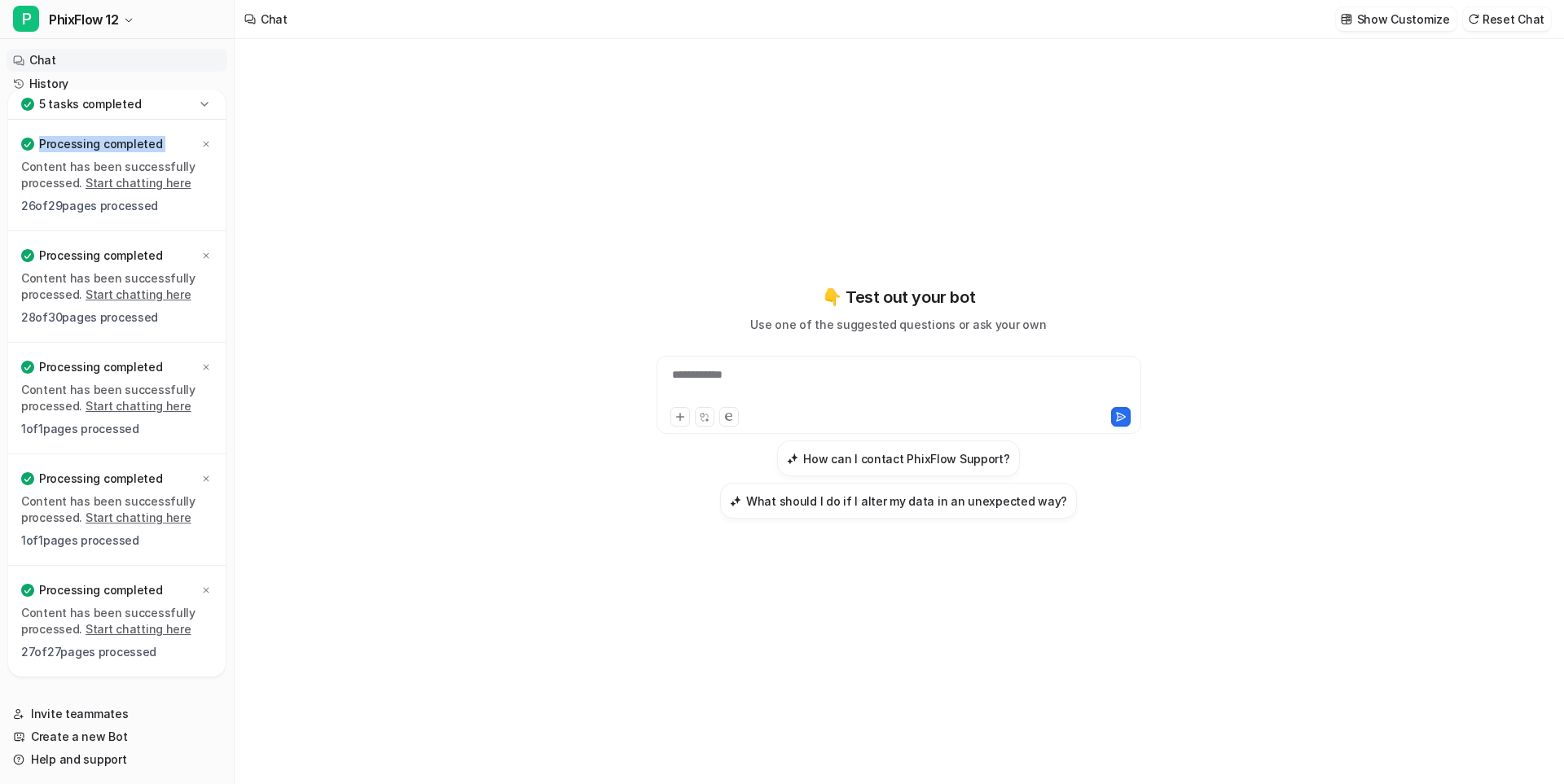
click at [203, 111] on icon at bounding box center [204, 104] width 17 height 17
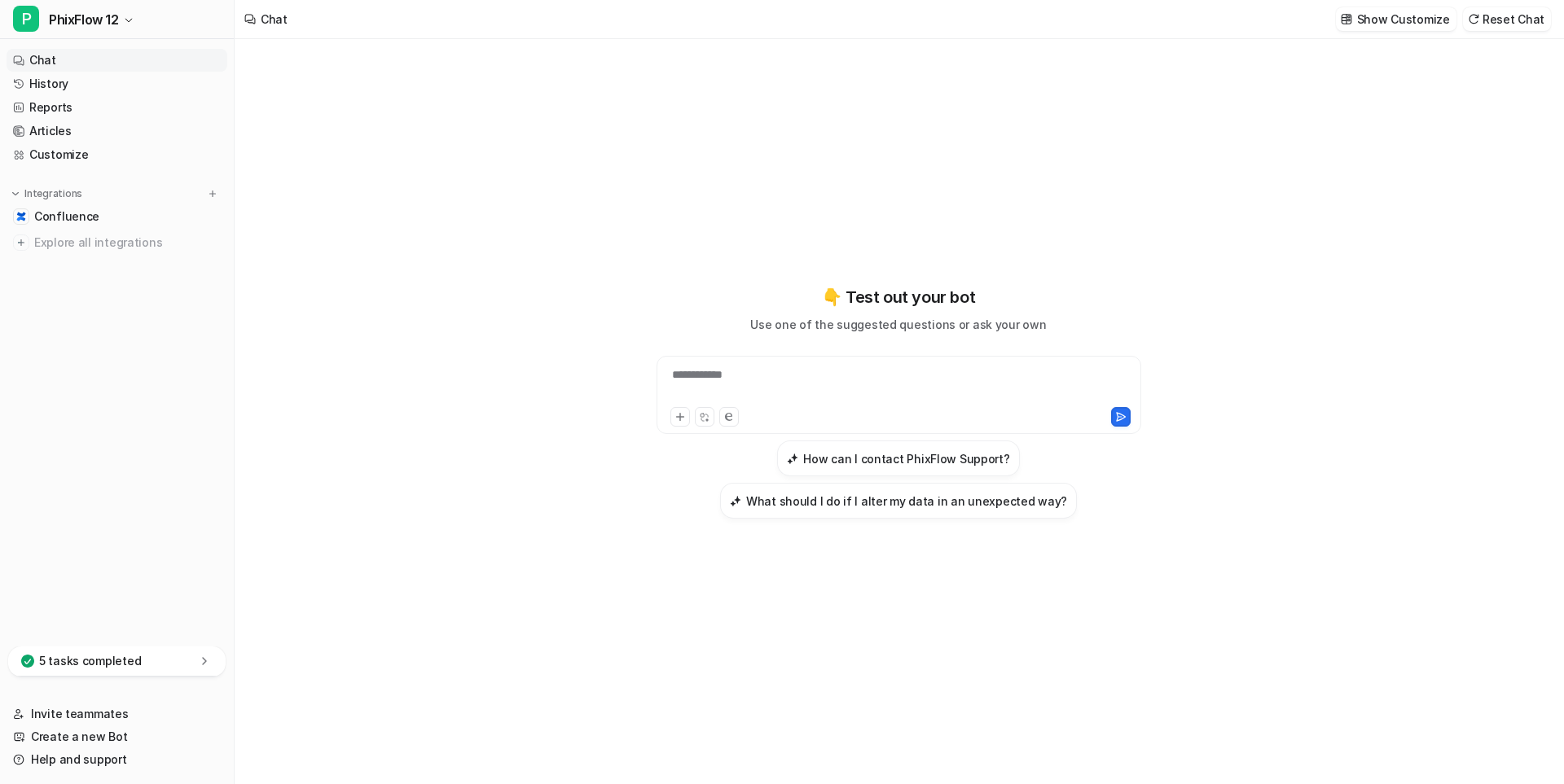
click at [203, 111] on link "Reports" at bounding box center [117, 107] width 220 height 23
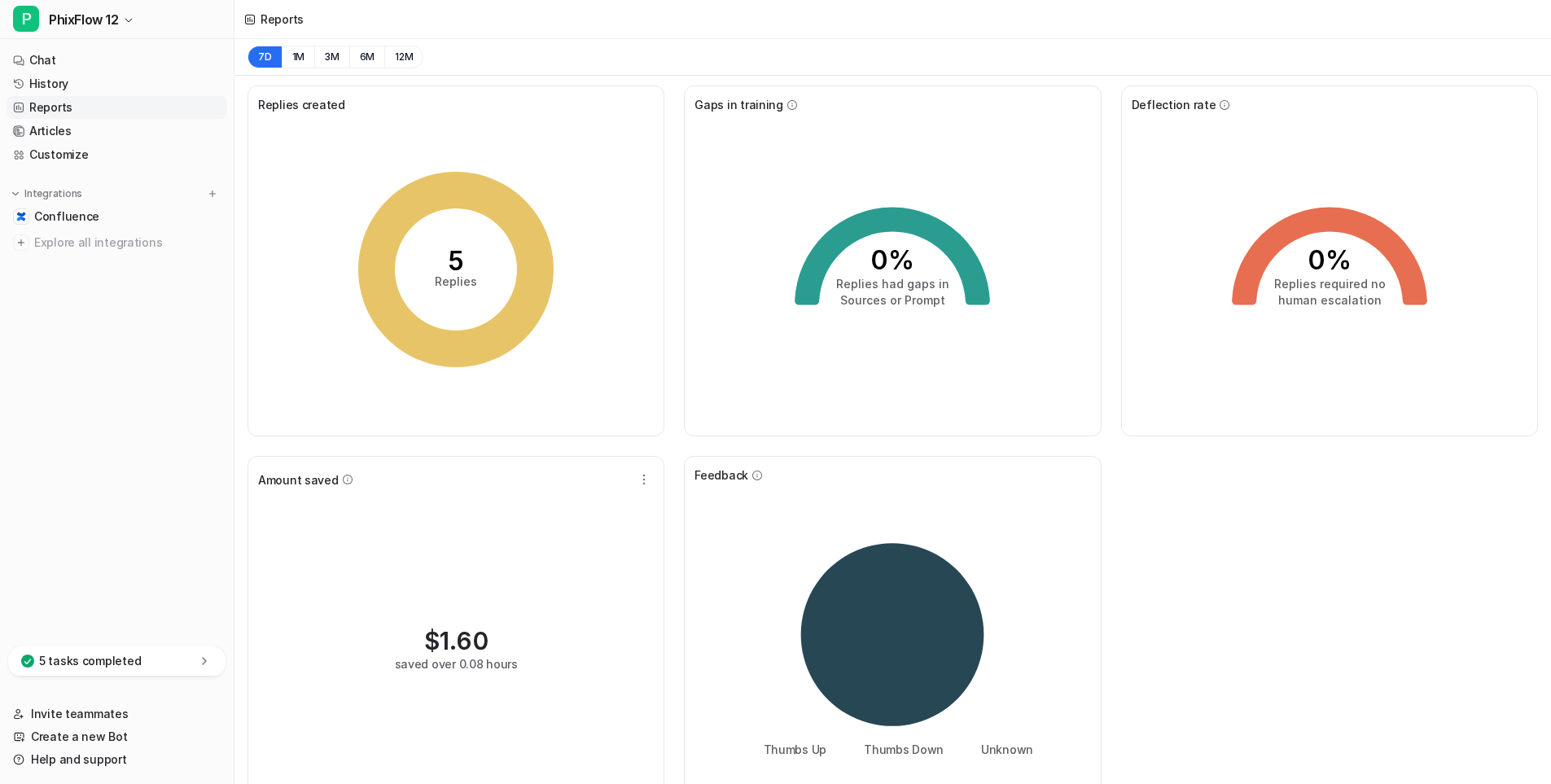
click at [139, 659] on div "5 tasks completed" at bounding box center [116, 661] width 217 height 30
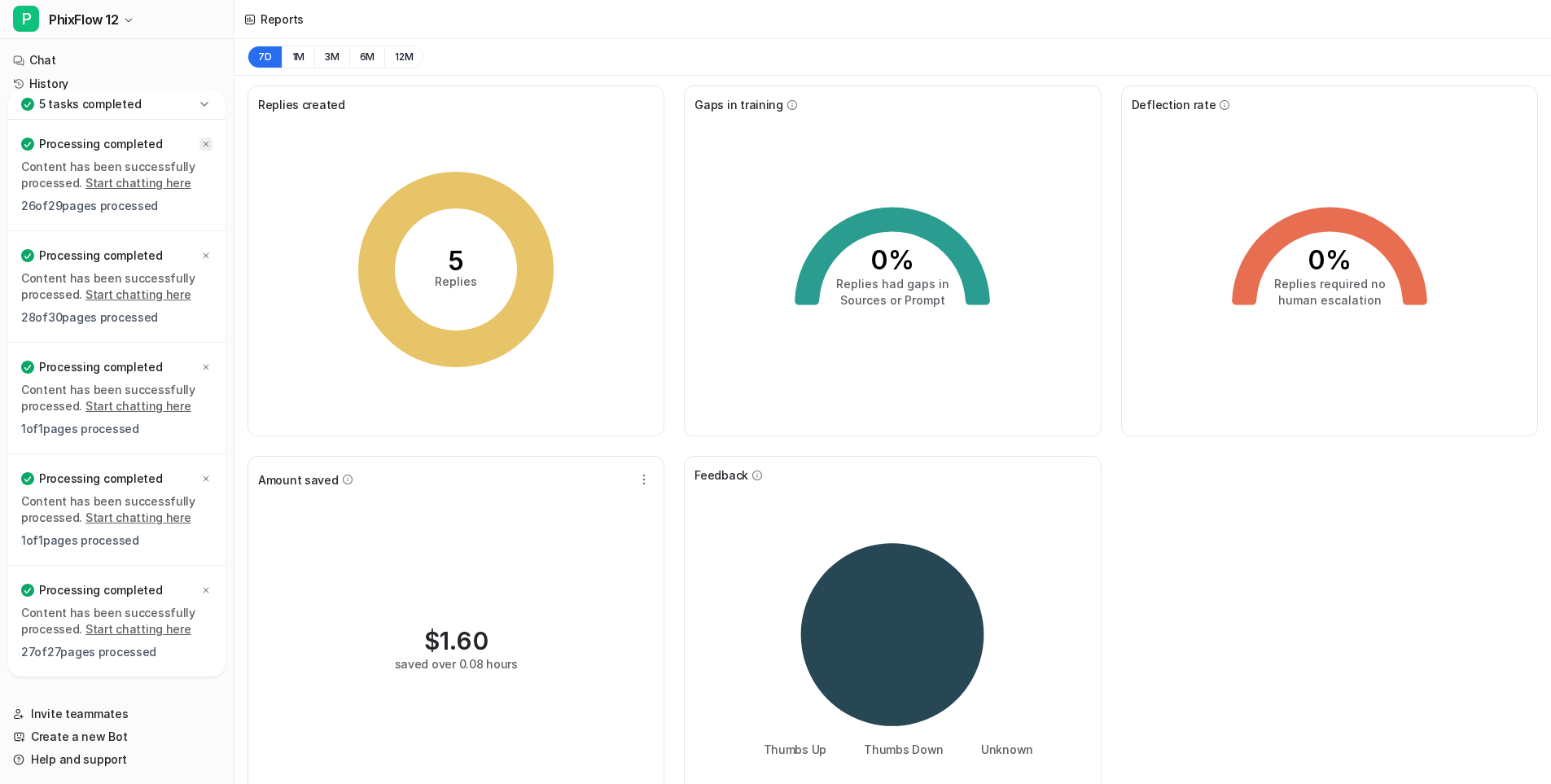
click at [206, 143] on icon at bounding box center [206, 144] width 10 height 10
click at [208, 257] on icon at bounding box center [206, 256] width 10 height 10
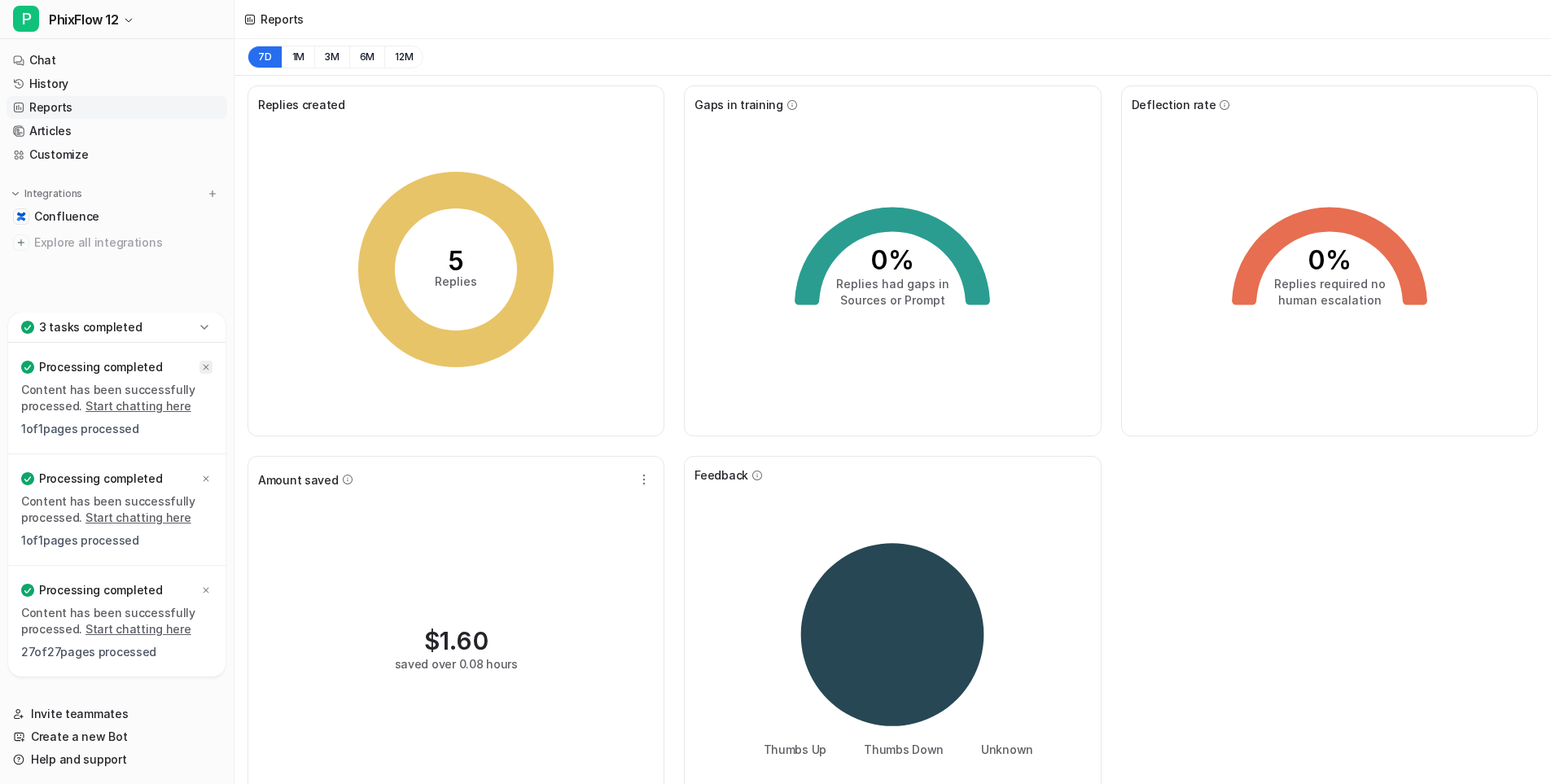
click at [205, 367] on icon at bounding box center [206, 367] width 10 height 10
click at [206, 477] on icon at bounding box center [206, 479] width 10 height 10
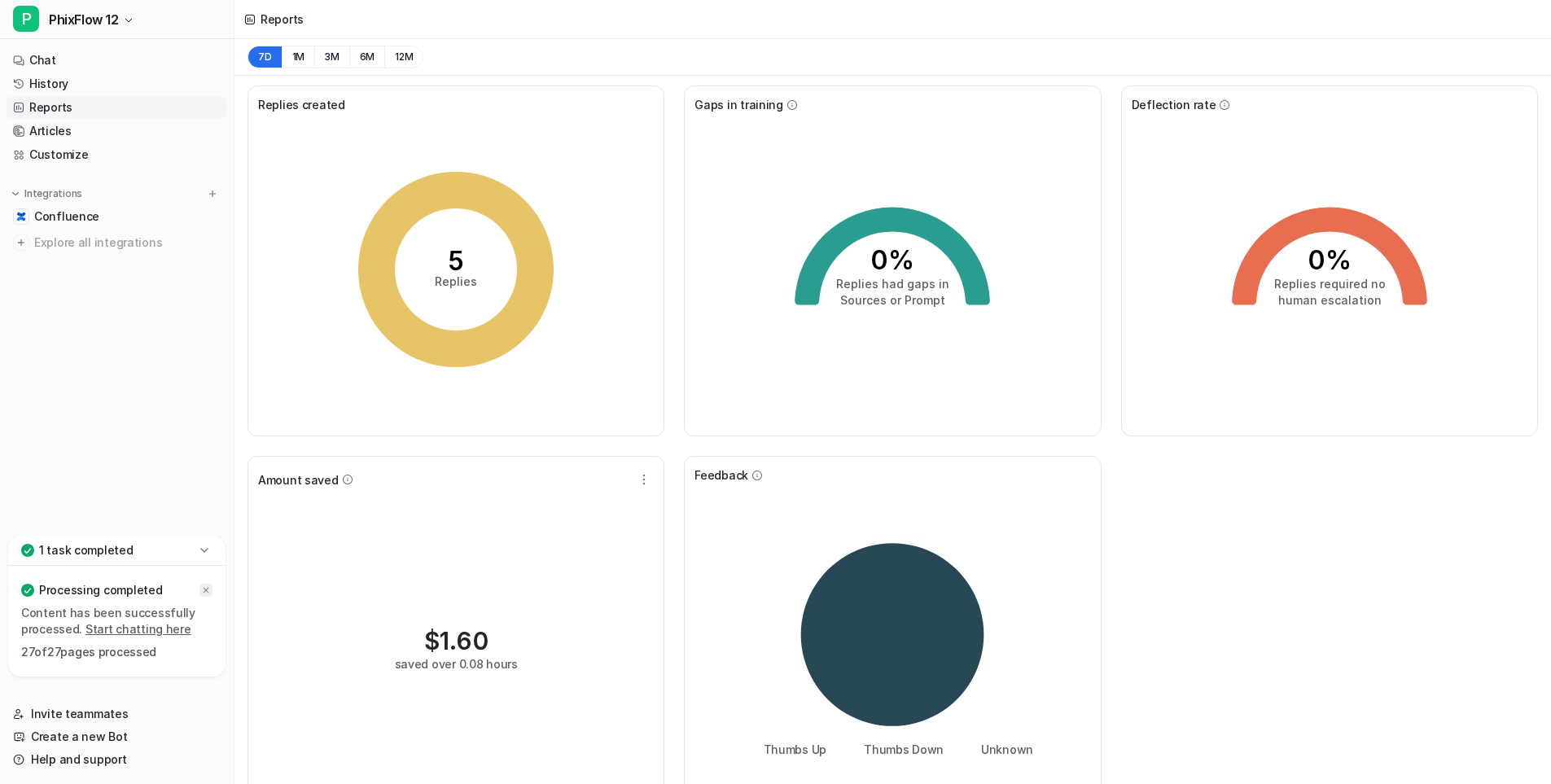
click at [206, 593] on icon at bounding box center [206, 590] width 10 height 10
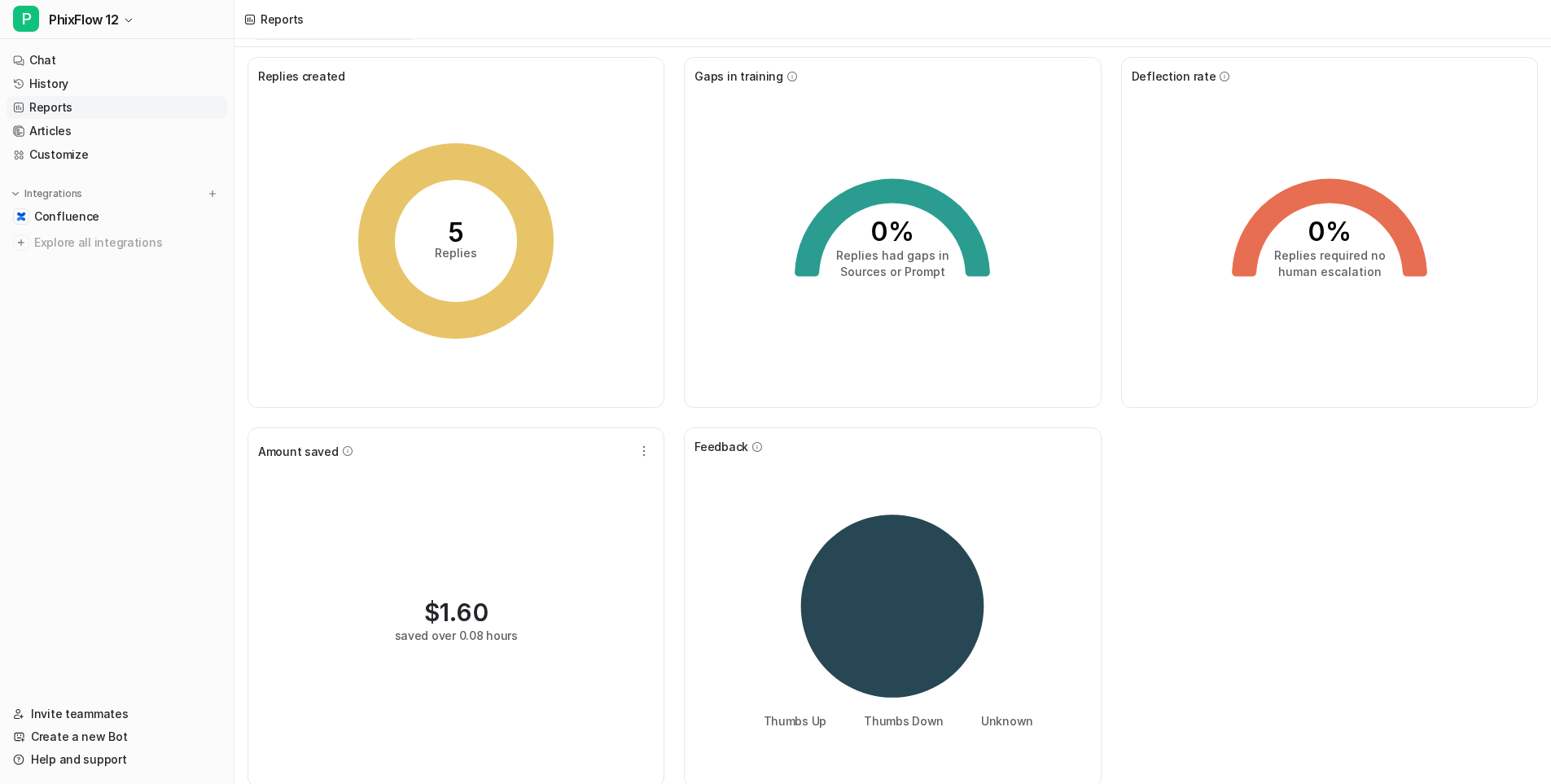
scroll to position [41, 0]
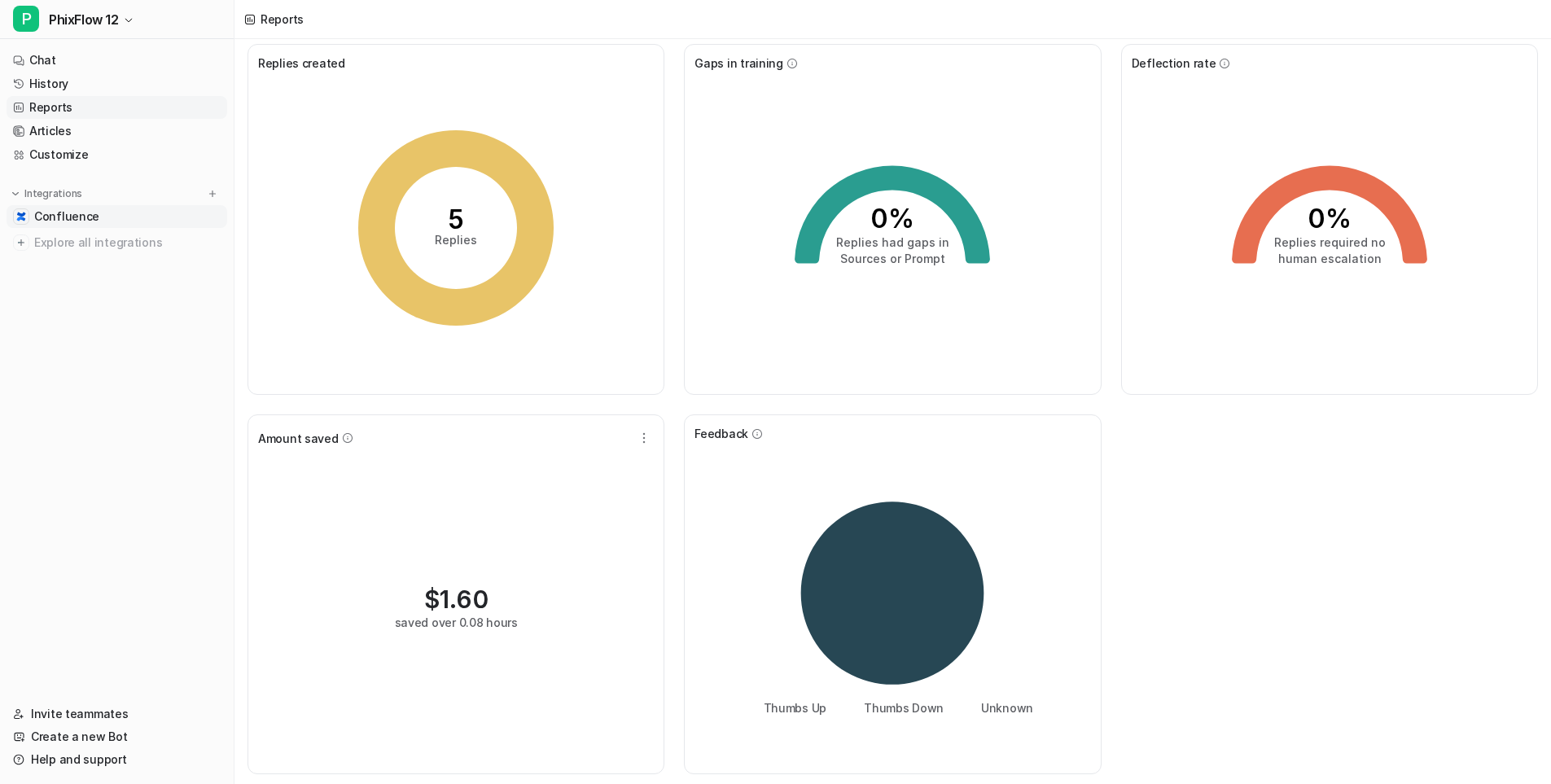
click at [69, 214] on span "Confluence" at bounding box center [67, 216] width 65 height 17
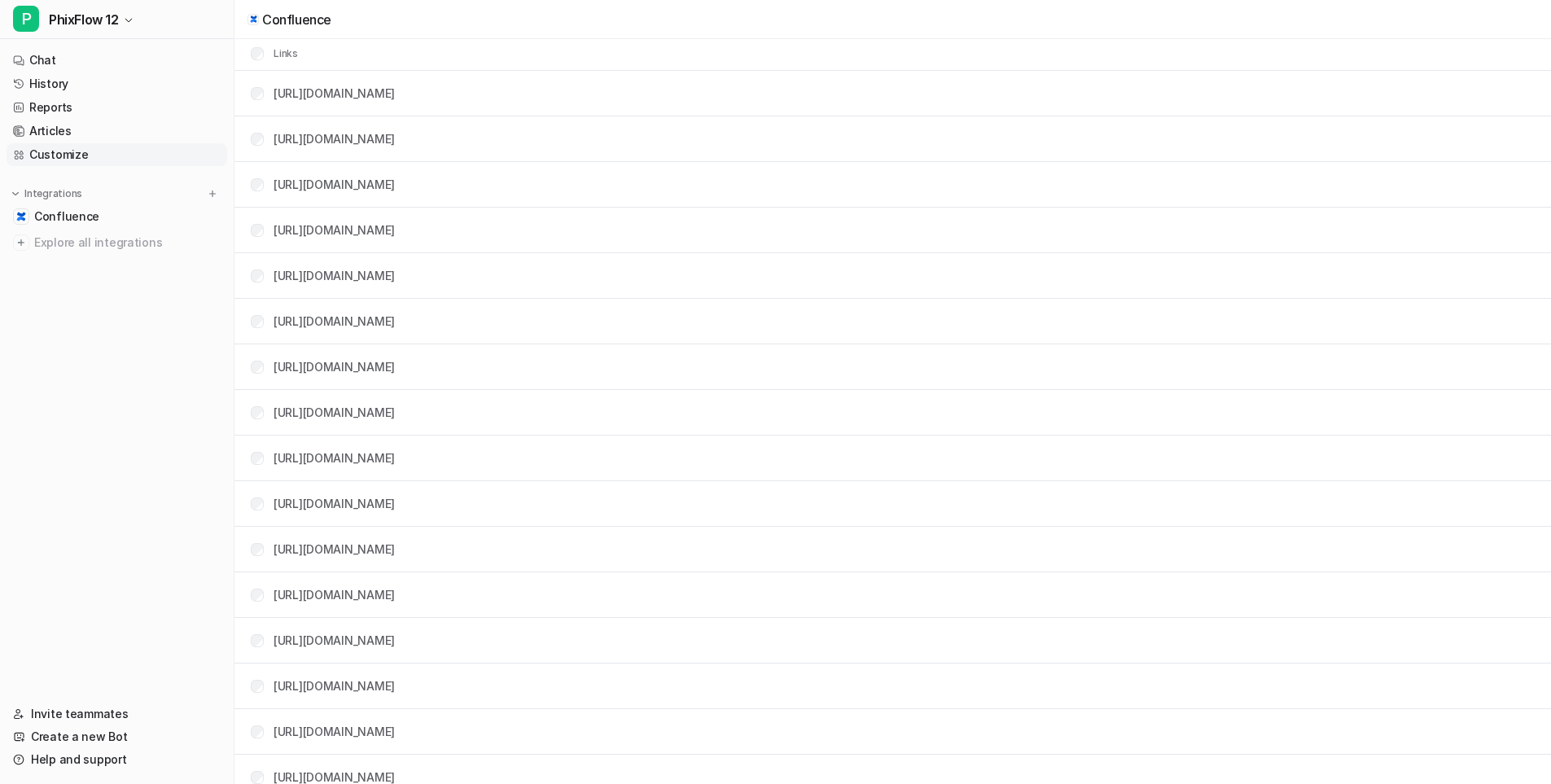
click at [62, 151] on link "Customize" at bounding box center [117, 154] width 220 height 23
click at [81, 760] on link "Help and support" at bounding box center [117, 758] width 220 height 23
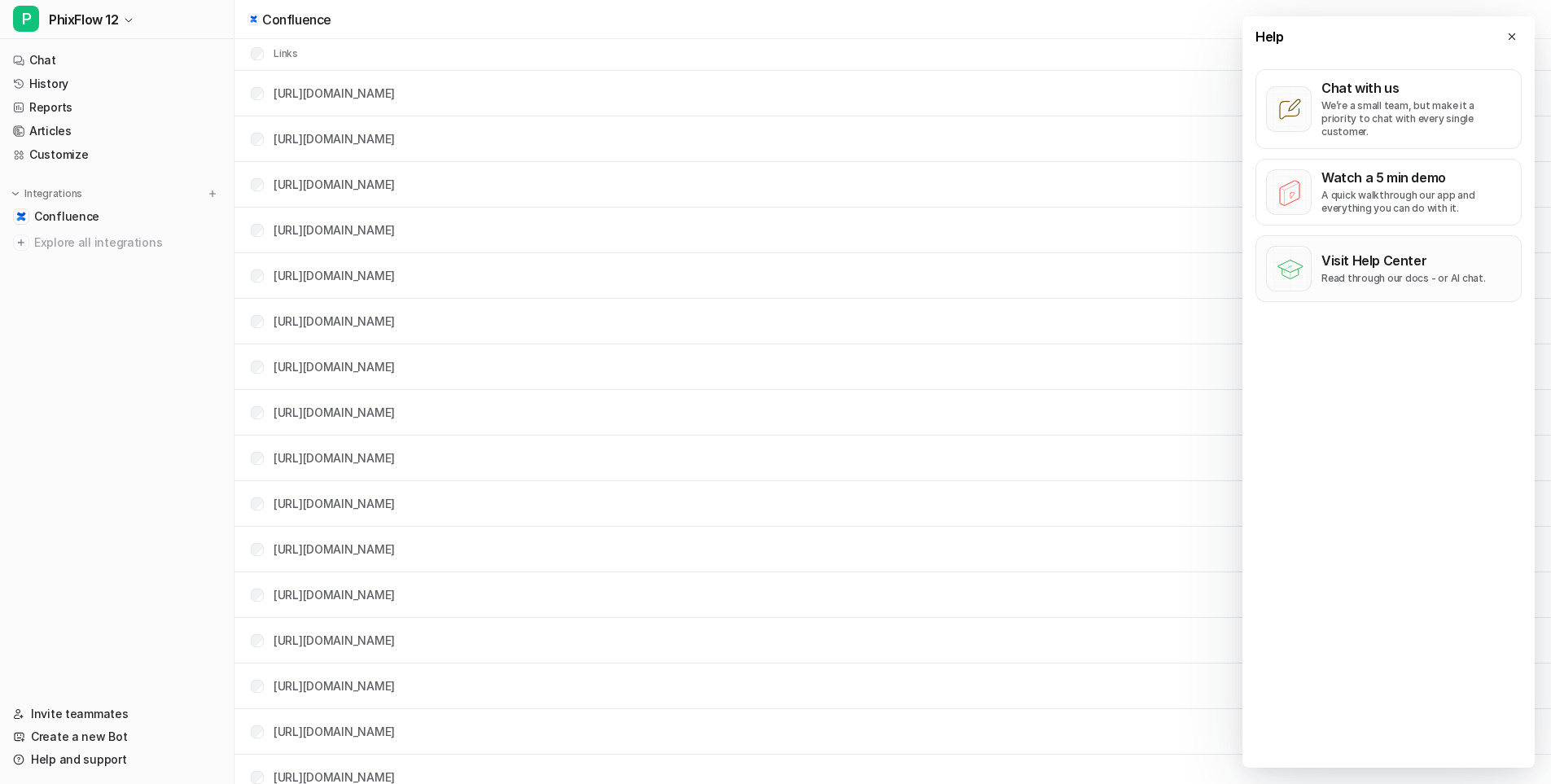
click at [1387, 271] on p "Read through our docs - or AI chat." at bounding box center [1403, 277] width 164 height 13
click at [1511, 33] on icon at bounding box center [1513, 36] width 12 height 12
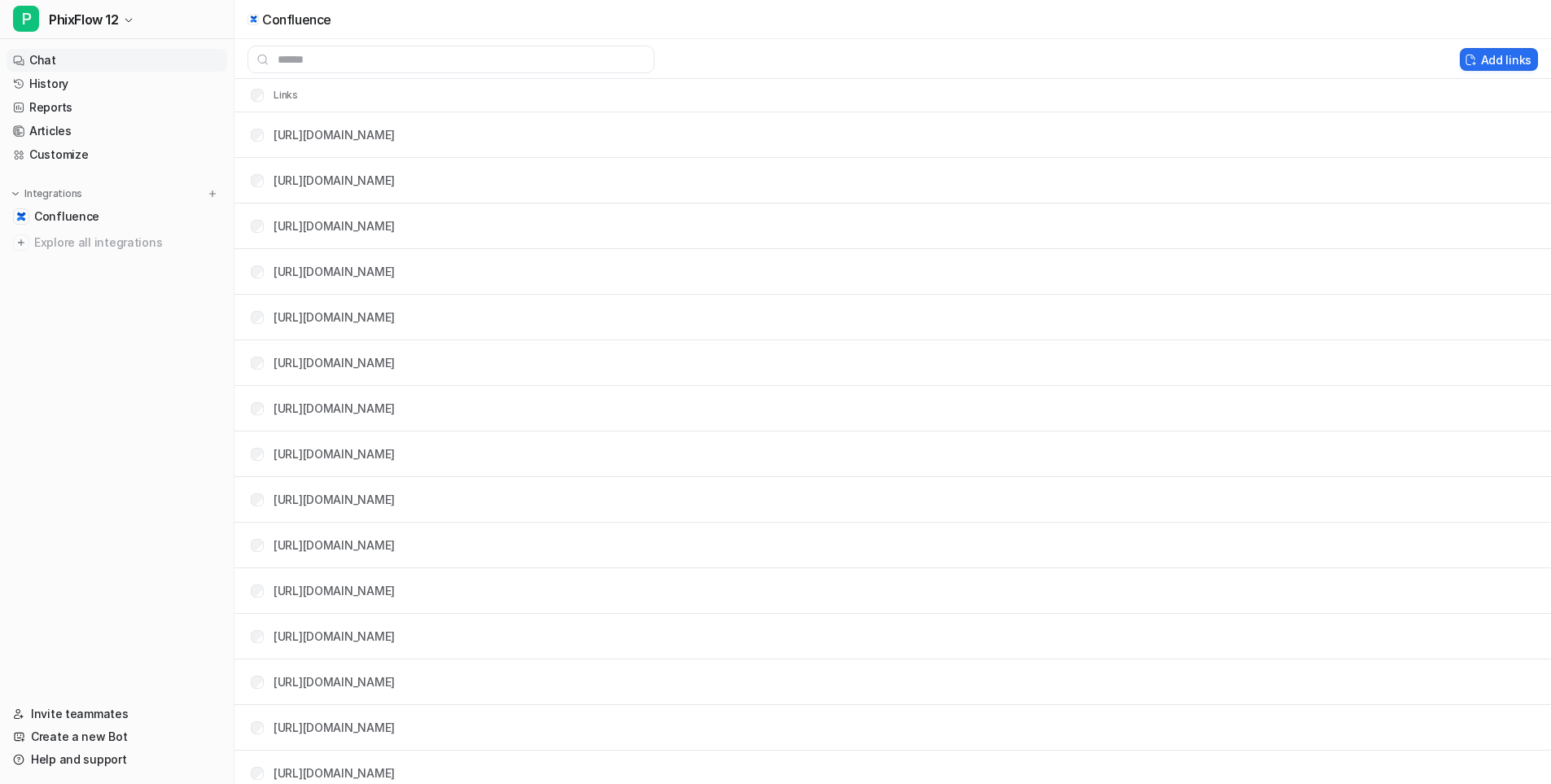
click at [46, 55] on link "Chat" at bounding box center [117, 60] width 220 height 23
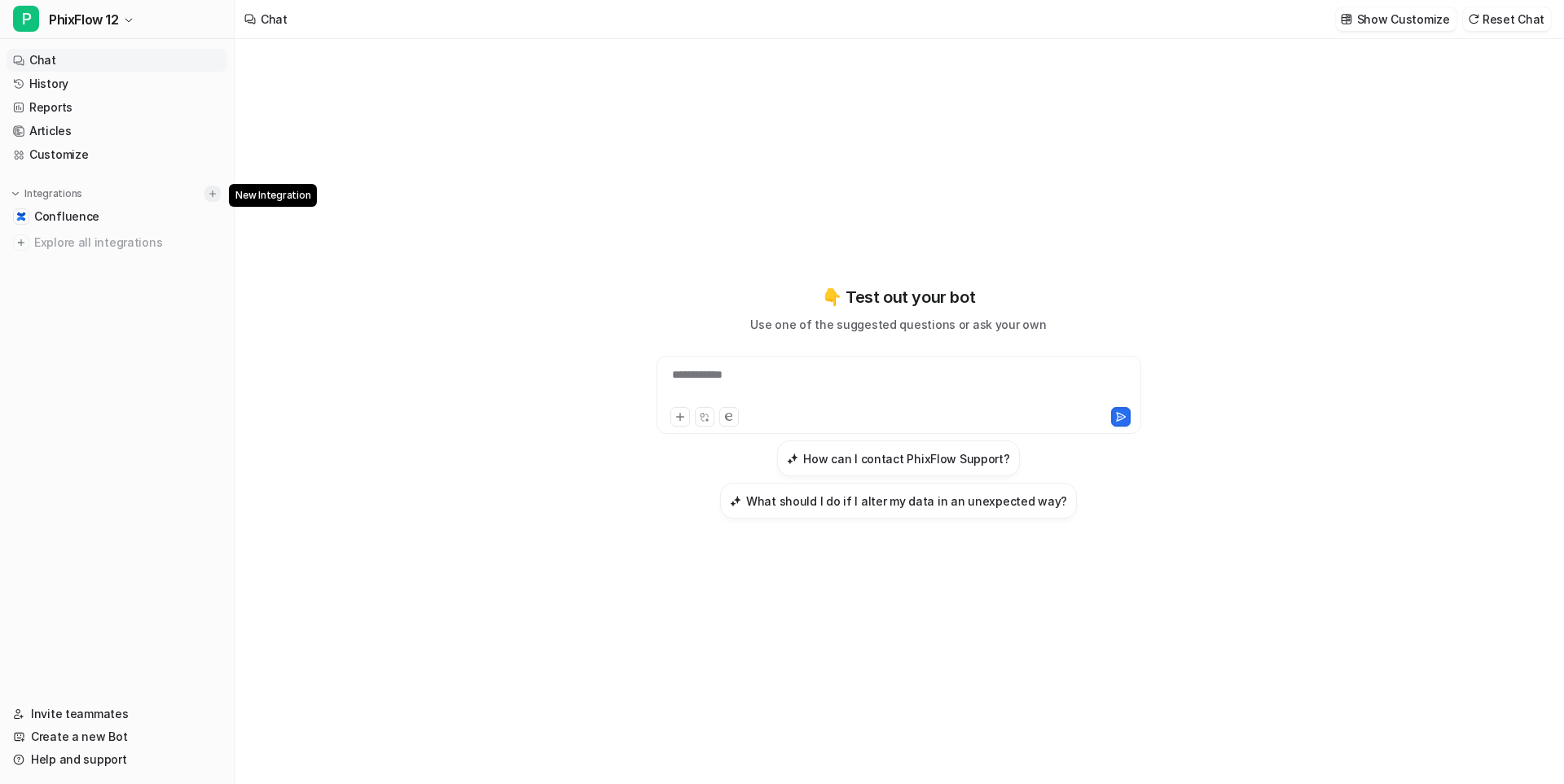
click at [211, 191] on img at bounding box center [213, 194] width 12 height 12
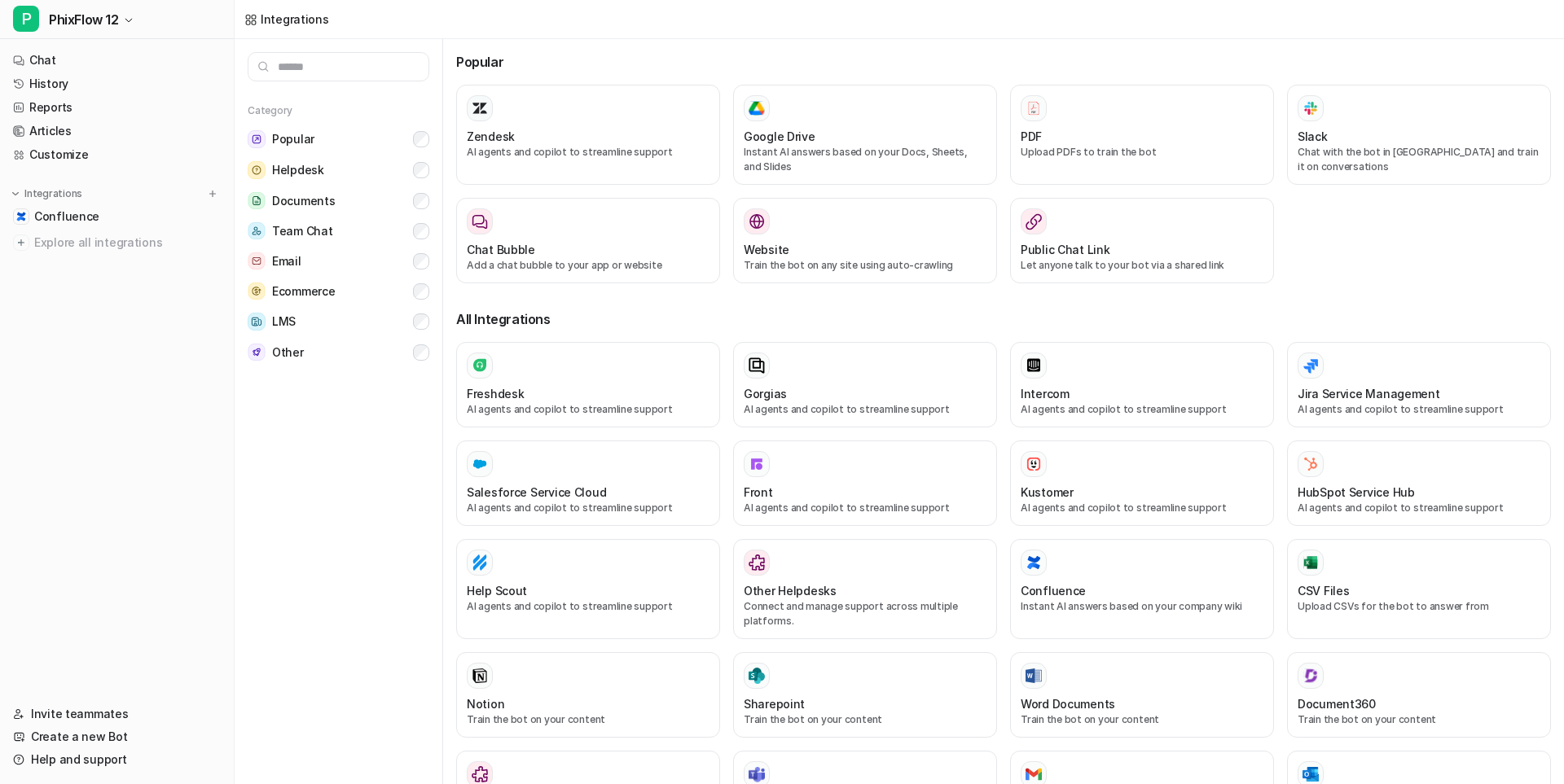
click at [292, 64] on input "text" at bounding box center [339, 67] width 182 height 30
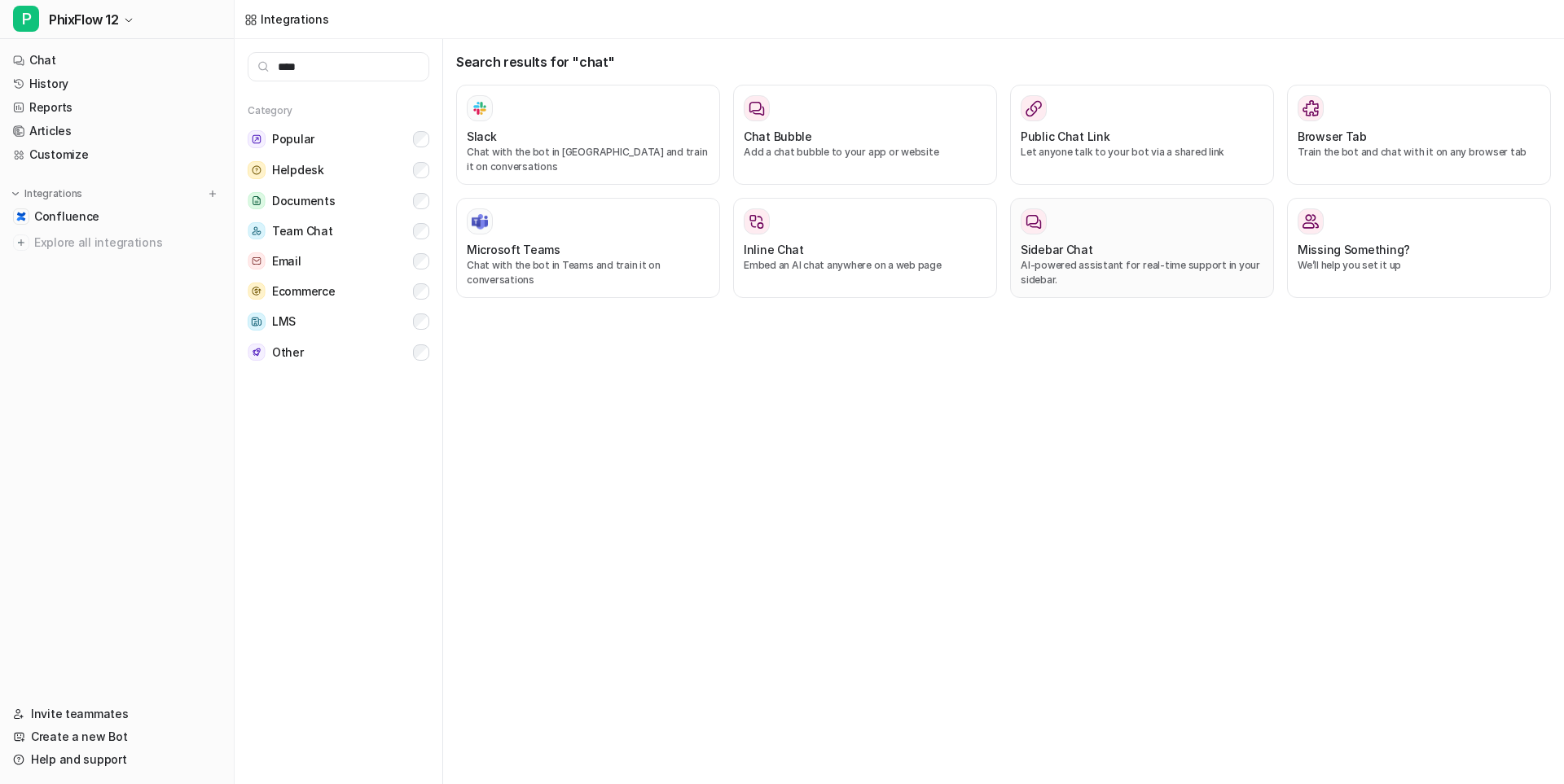
type input "****"
click at [1067, 258] on p "AI-powered assistant for real-time support in your sidebar." at bounding box center [1142, 272] width 243 height 30
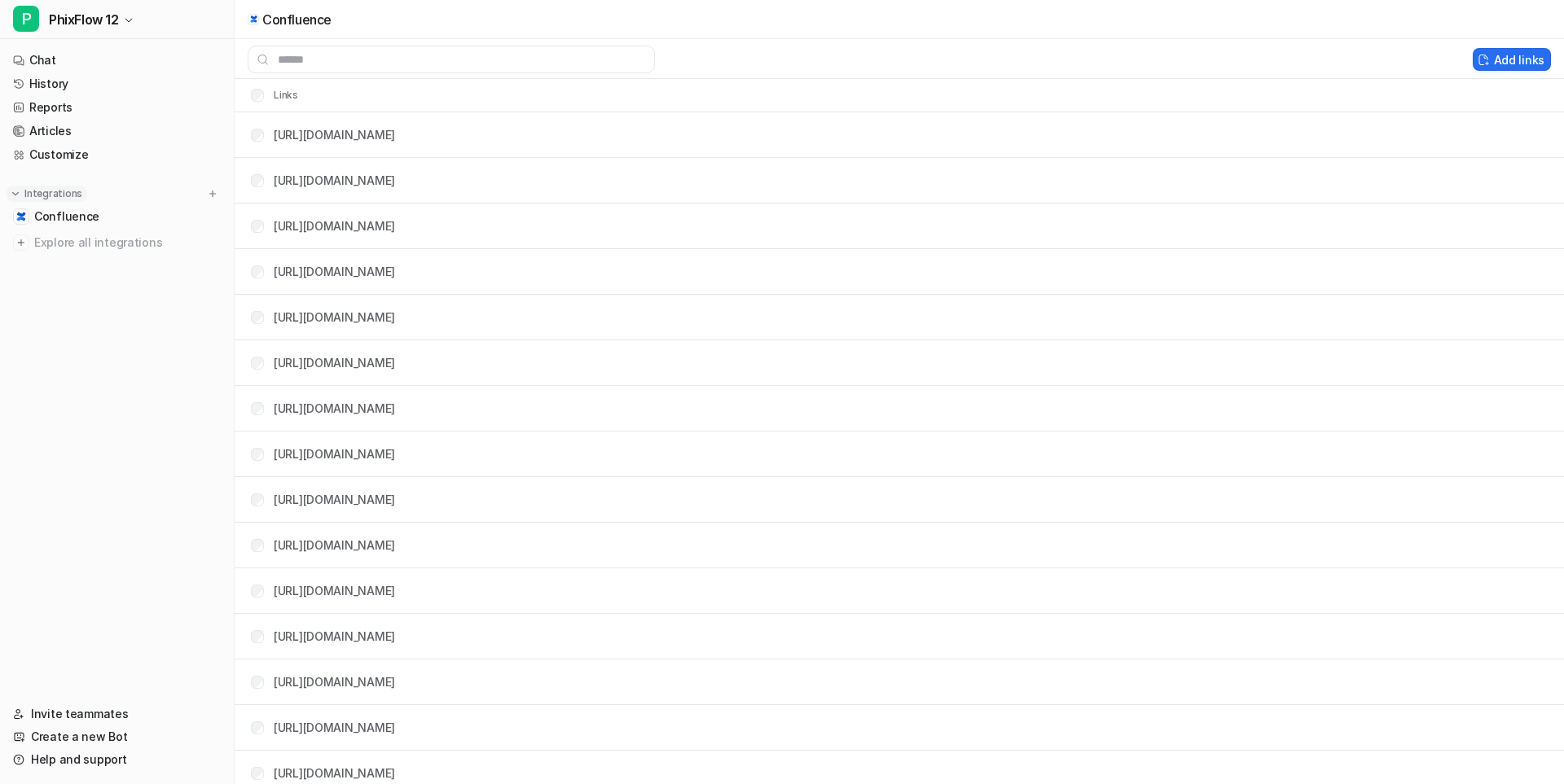
click at [54, 196] on p "Integrations" at bounding box center [53, 193] width 58 height 13
click at [40, 196] on p "Integrations" at bounding box center [53, 193] width 58 height 13
click at [214, 191] on img at bounding box center [213, 194] width 12 height 12
click at [44, 102] on link "Reports" at bounding box center [117, 107] width 220 height 23
click at [214, 193] on img at bounding box center [213, 194] width 12 height 12
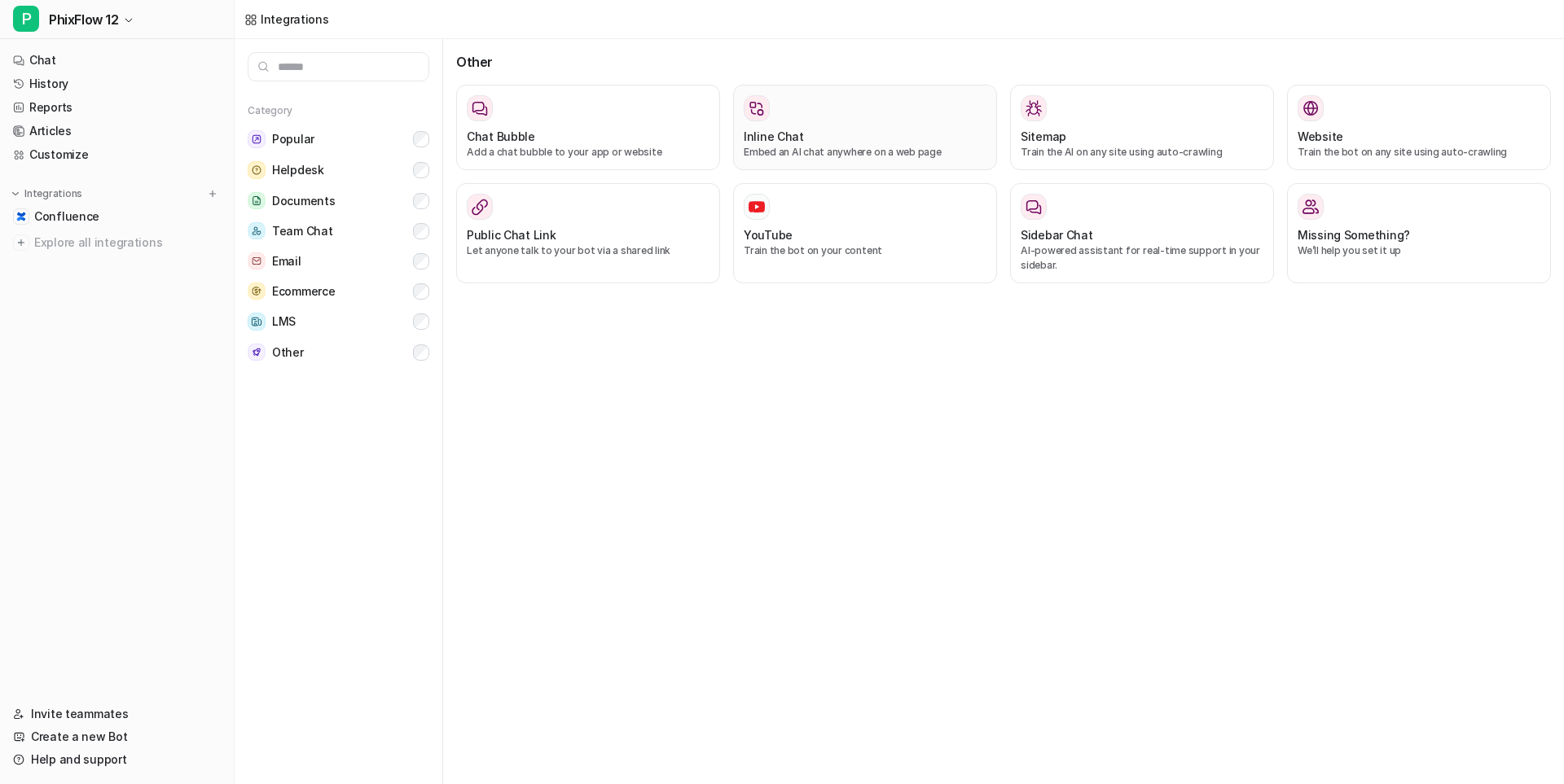
click at [770, 126] on div "Inline Chat Embed an AI chat anywhere on a web page" at bounding box center [864, 127] width 243 height 64
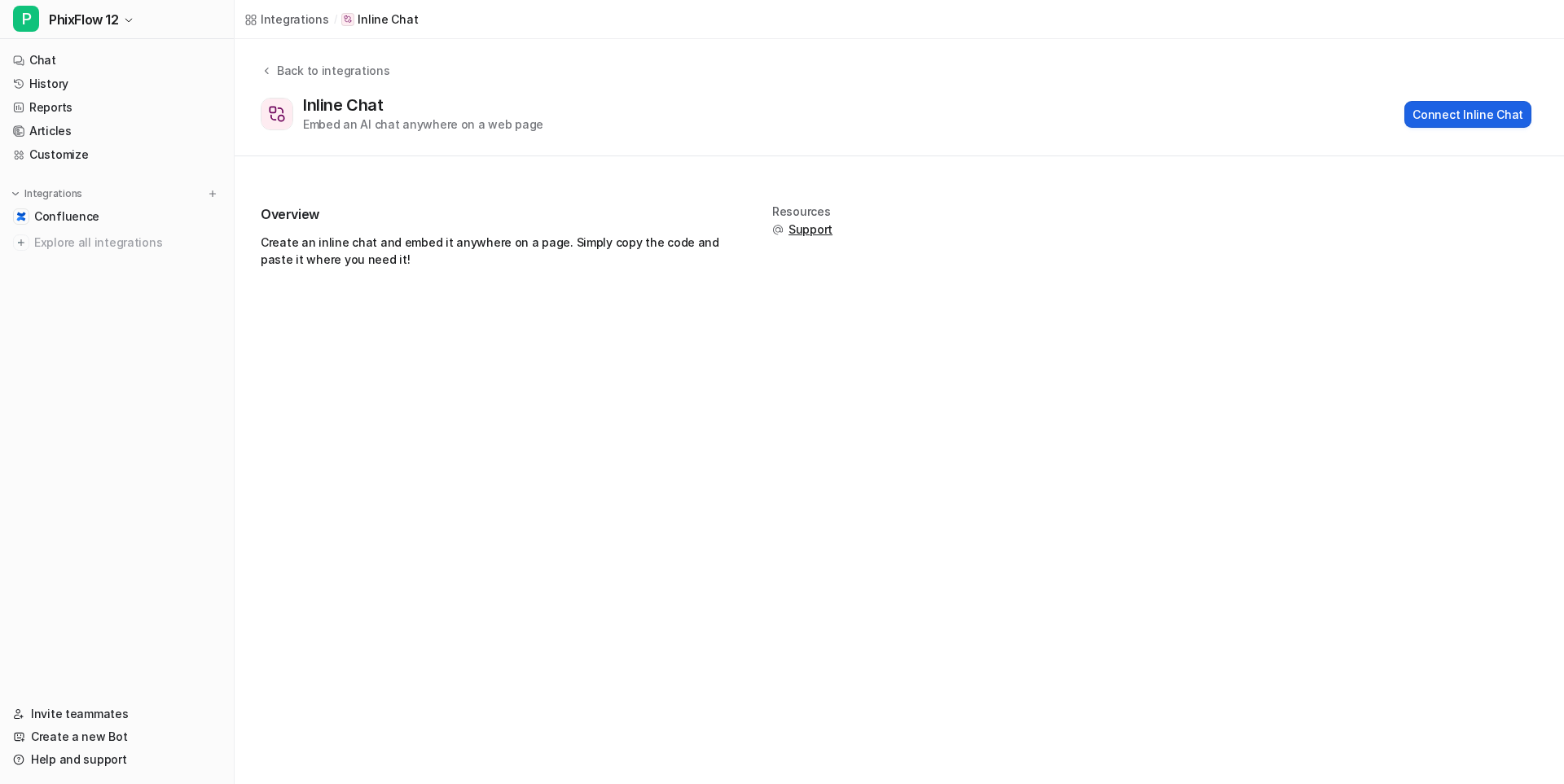
click at [1476, 108] on button "Connect Inline Chat" at bounding box center [1468, 114] width 127 height 27
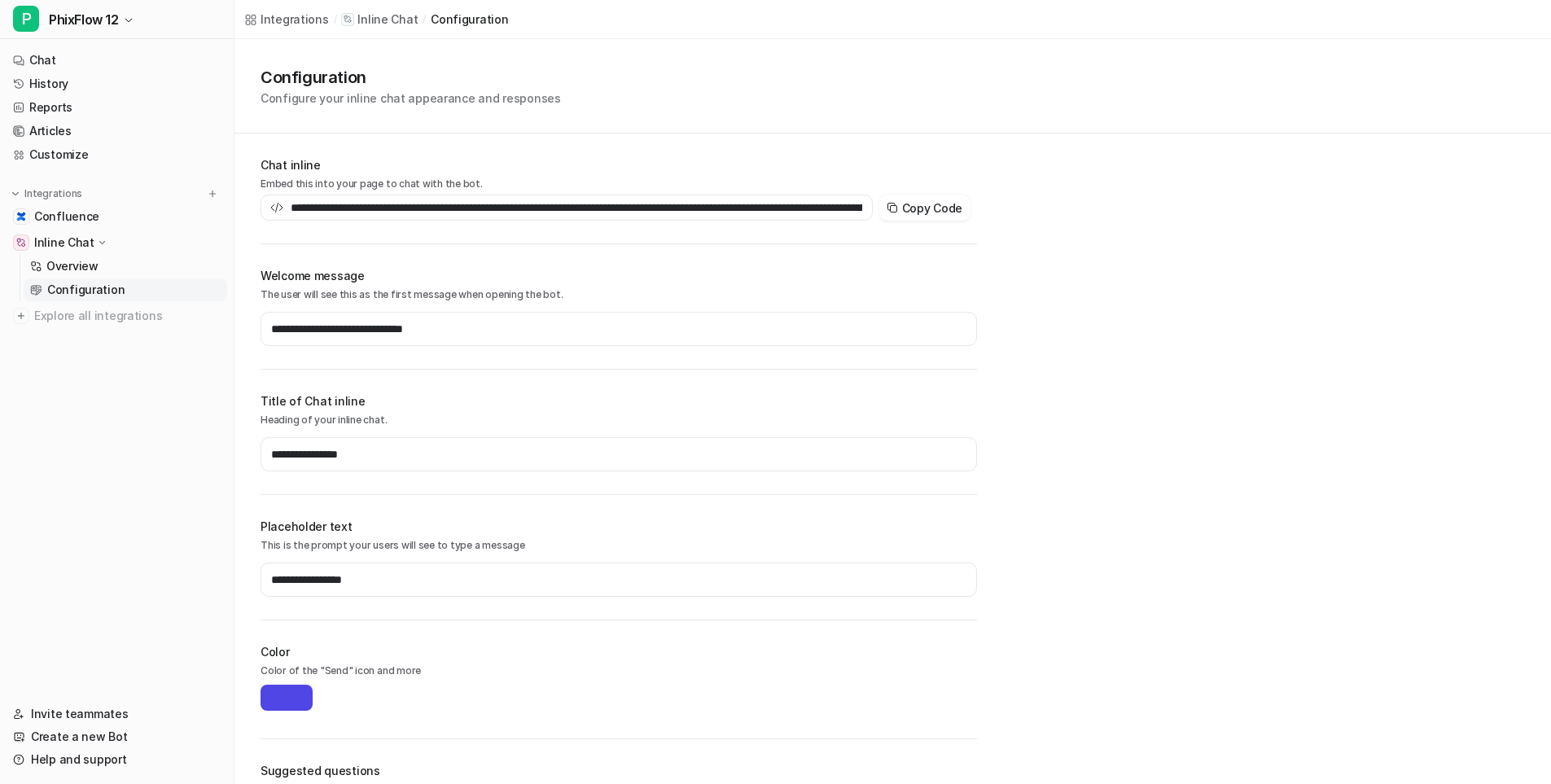
type input "**********"
type input "*******"
click at [927, 207] on button "Copy Code" at bounding box center [925, 208] width 92 height 26
click at [925, 211] on button "Copy Code" at bounding box center [925, 208] width 92 height 26
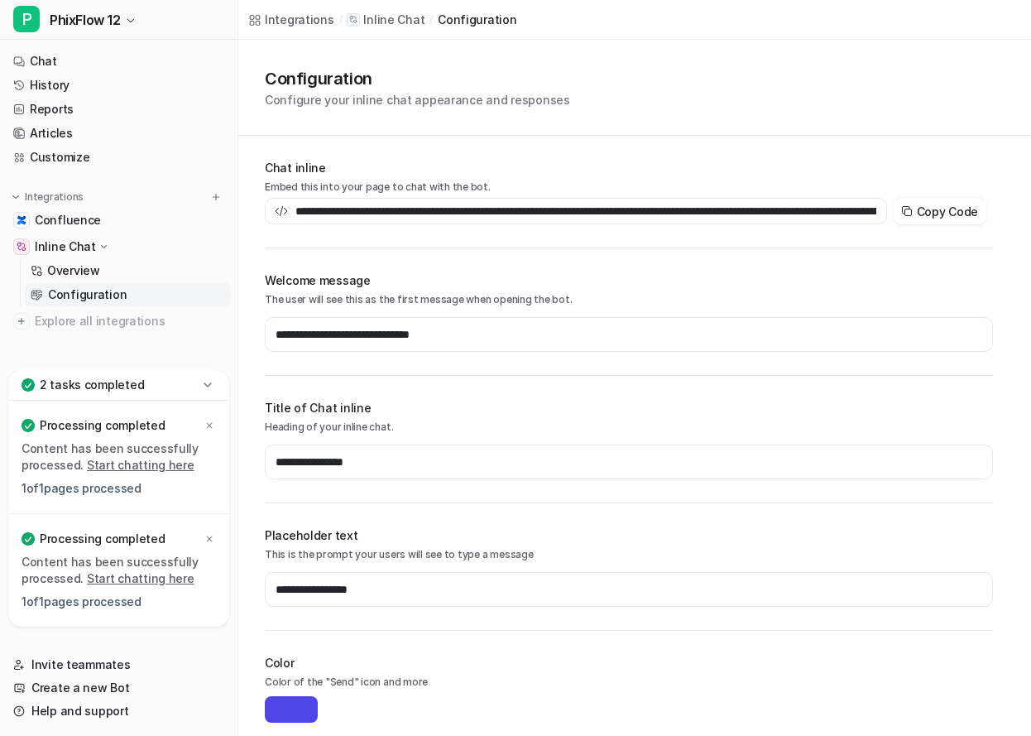
type input "**********"
